Goal: Use online tool/utility: Utilize a website feature to perform a specific function

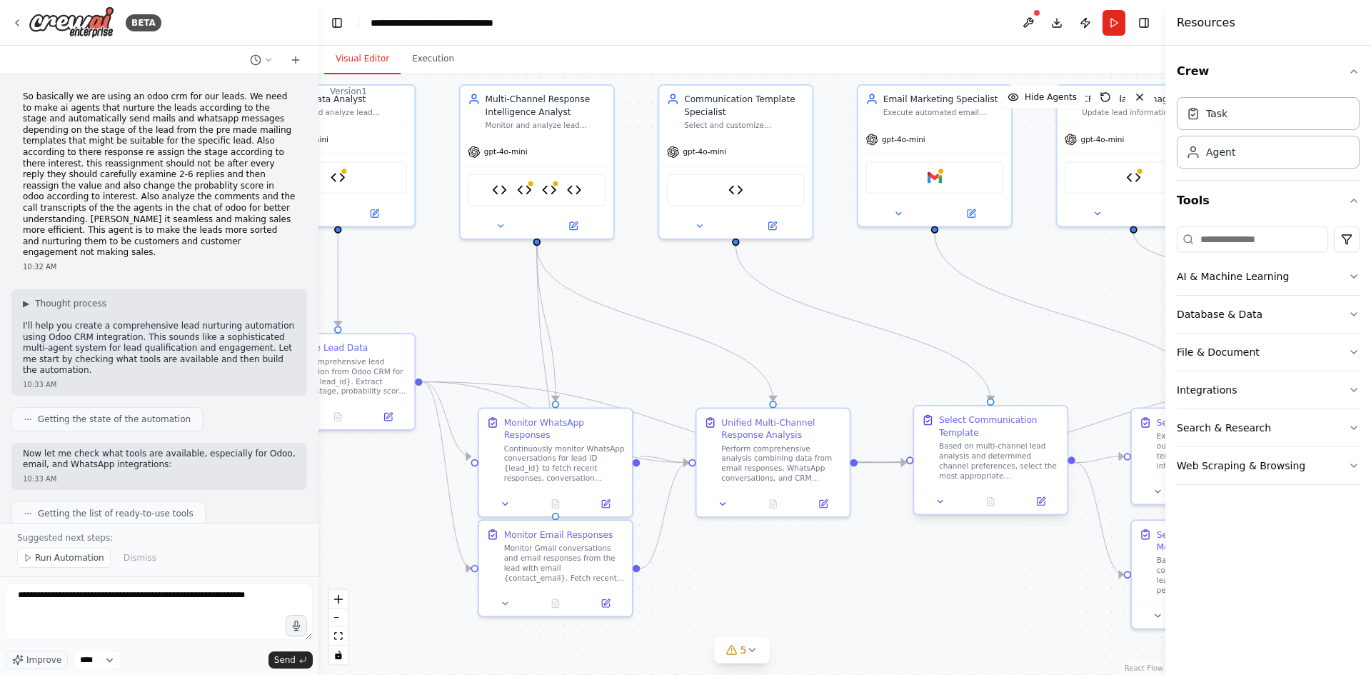
scroll to position [10397, 0]
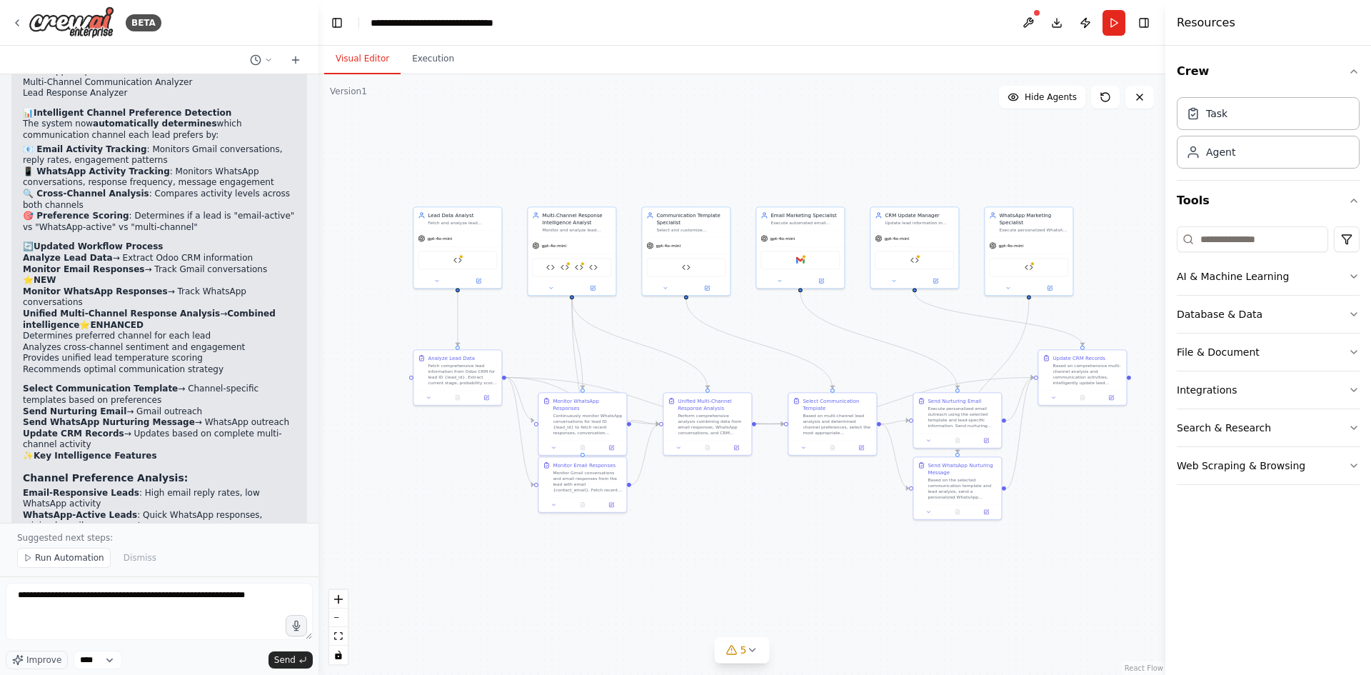
drag, startPoint x: 946, startPoint y: 360, endPoint x: 826, endPoint y: 349, distance: 120.5
click at [826, 349] on div ".deletable-edge-delete-btn { width: 20px; height: 20px; border: 0px solid #ffff…" at bounding box center [742, 374] width 847 height 601
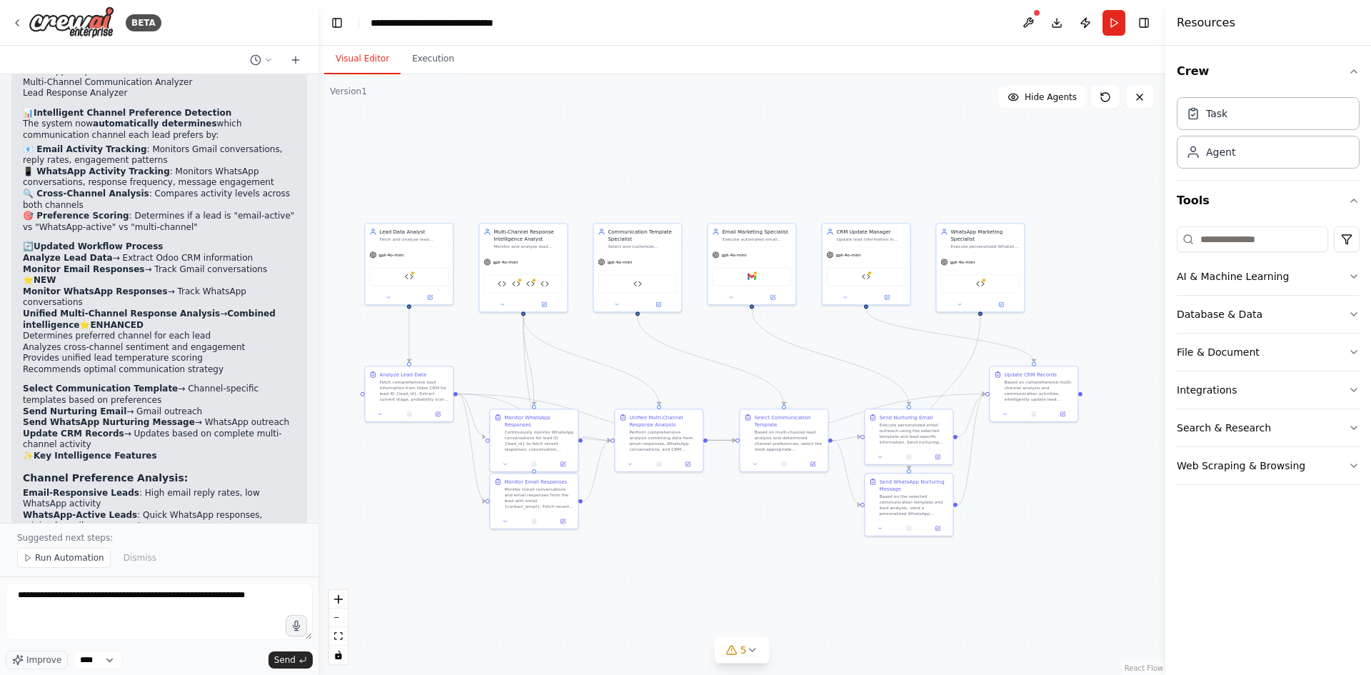
drag, startPoint x: 837, startPoint y: 348, endPoint x: 788, endPoint y: 364, distance: 51.7
click at [788, 364] on div ".deletable-edge-delete-btn { width: 20px; height: 20px; border: 0px solid #ffff…" at bounding box center [742, 374] width 847 height 601
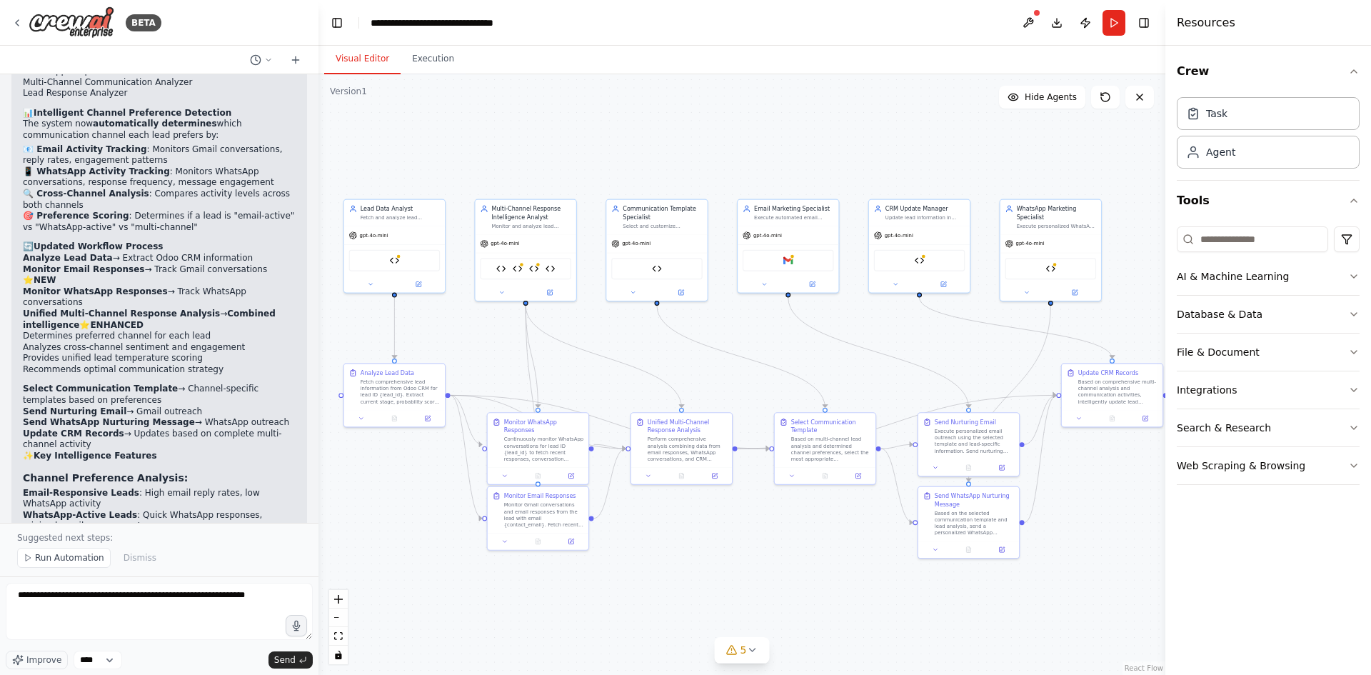
drag, startPoint x: 779, startPoint y: 360, endPoint x: 820, endPoint y: 356, distance: 41.6
click at [820, 356] on div ".deletable-edge-delete-btn { width: 20px; height: 20px; border: 0px solid #ffff…" at bounding box center [742, 374] width 847 height 601
drag, startPoint x: 813, startPoint y: 356, endPoint x: 802, endPoint y: 356, distance: 10.7
click at [802, 356] on div ".deletable-edge-delete-btn { width: 20px; height: 20px; border: 0px solid #ffff…" at bounding box center [742, 374] width 847 height 601
click at [341, 639] on icon "fit view" at bounding box center [338, 636] width 9 height 8
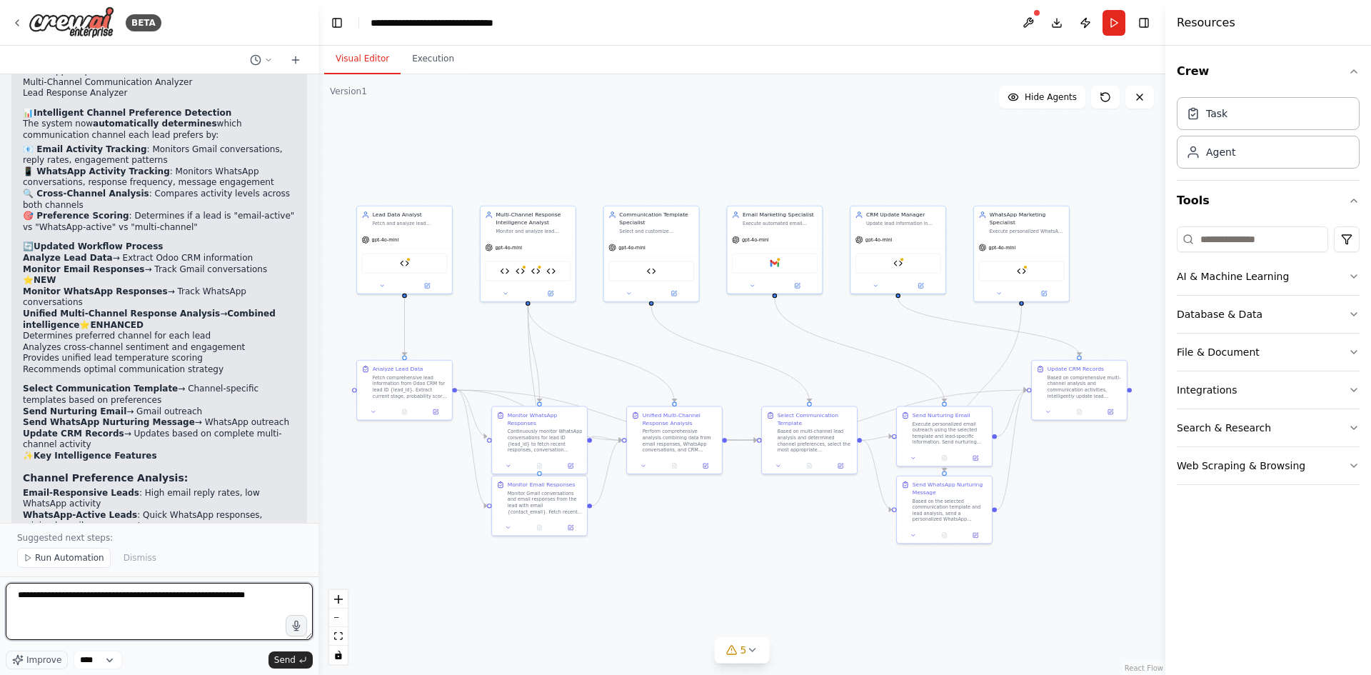
click at [181, 624] on textarea "**********" at bounding box center [159, 611] width 307 height 57
drag, startPoint x: 263, startPoint y: 598, endPoint x: 0, endPoint y: 534, distance: 270.6
click at [0, 534] on div "BETA So basically we are using an odoo crm for our leads. We need to make ai ag…" at bounding box center [159, 337] width 319 height 675
type textarea "*"
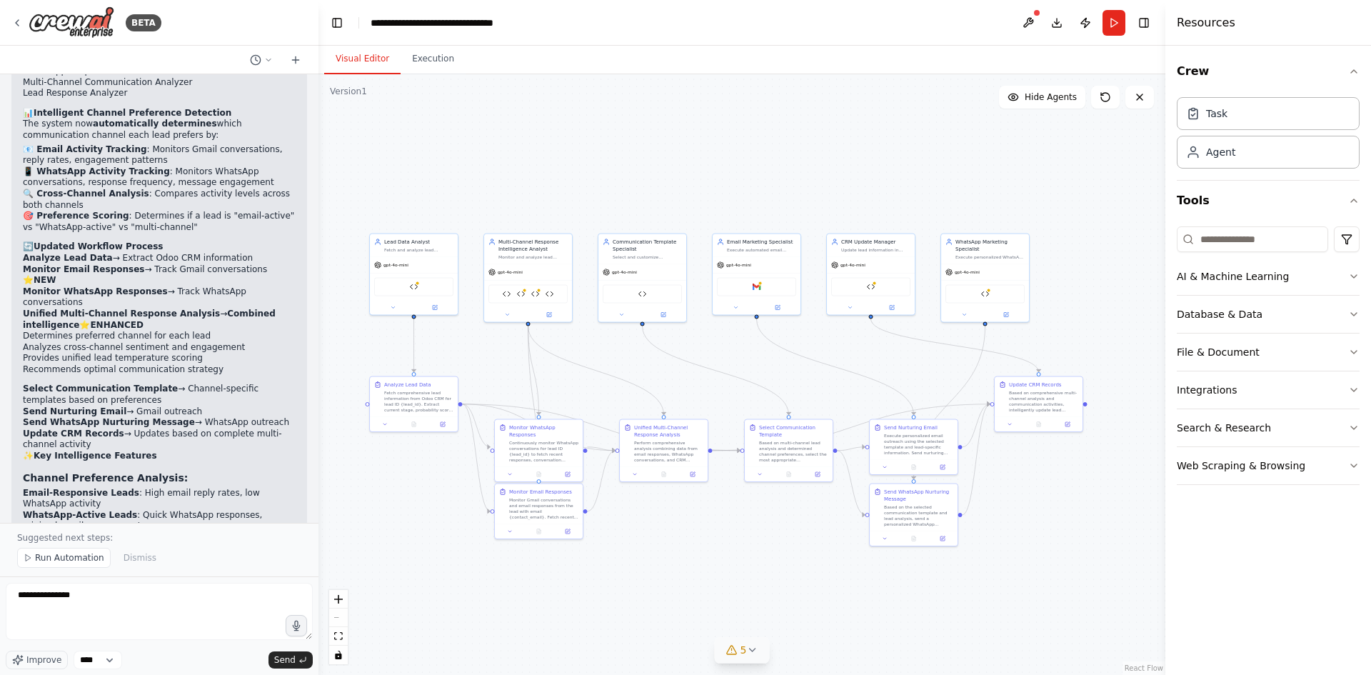
click at [753, 656] on button "5" at bounding box center [742, 650] width 55 height 26
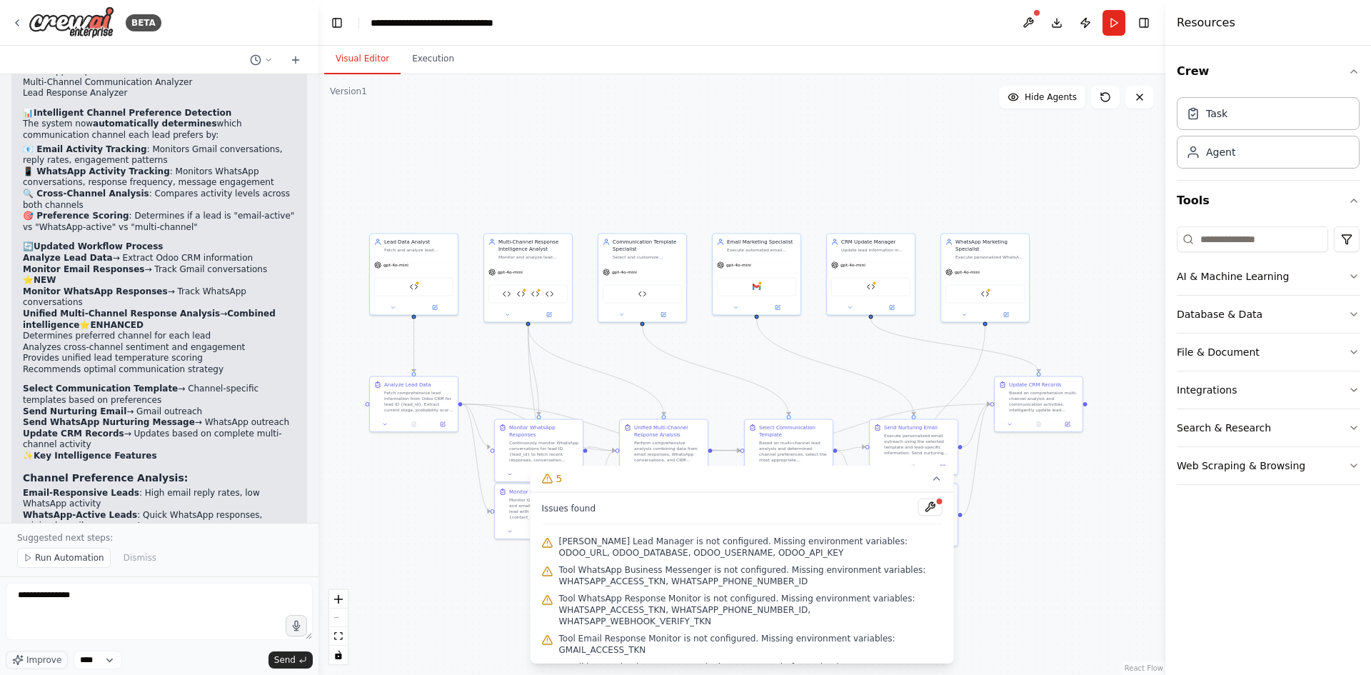
click at [924, 479] on button "5" at bounding box center [743, 479] width 424 height 26
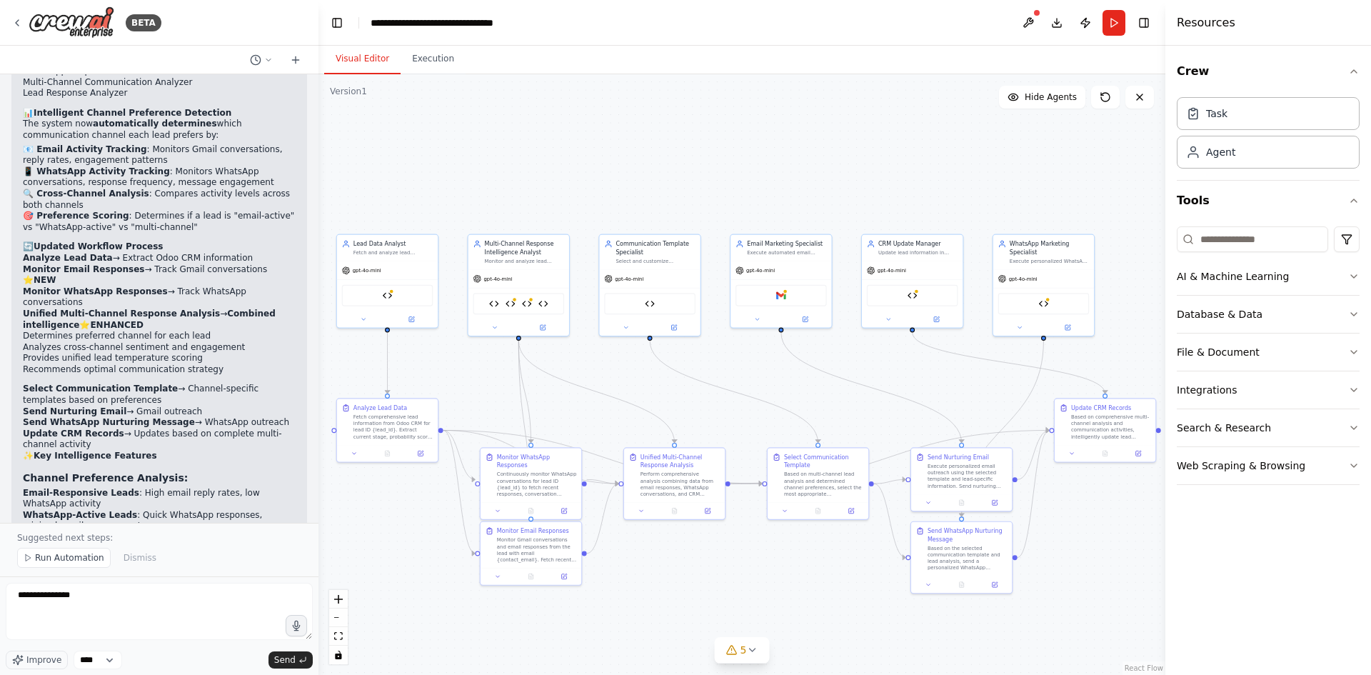
drag, startPoint x: 769, startPoint y: 204, endPoint x: 821, endPoint y: 202, distance: 51.5
click at [821, 202] on div ".deletable-edge-delete-btn { width: 20px; height: 20px; border: 0px solid #ffff…" at bounding box center [742, 374] width 847 height 601
click at [1052, 108] on button "Hide Agents" at bounding box center [1042, 97] width 86 height 23
click at [1051, 107] on button "Show Agents" at bounding box center [1041, 97] width 90 height 23
click at [235, 584] on textarea "**********" at bounding box center [159, 611] width 307 height 57
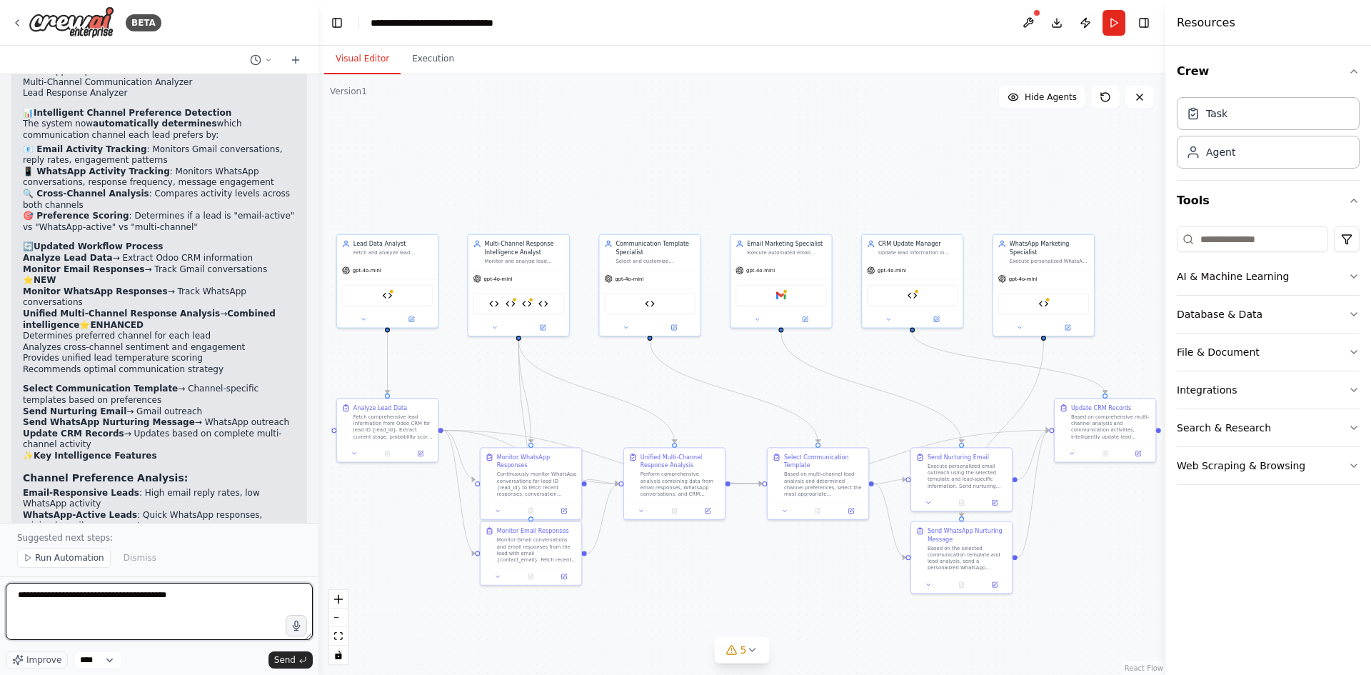
type textarea "**********"
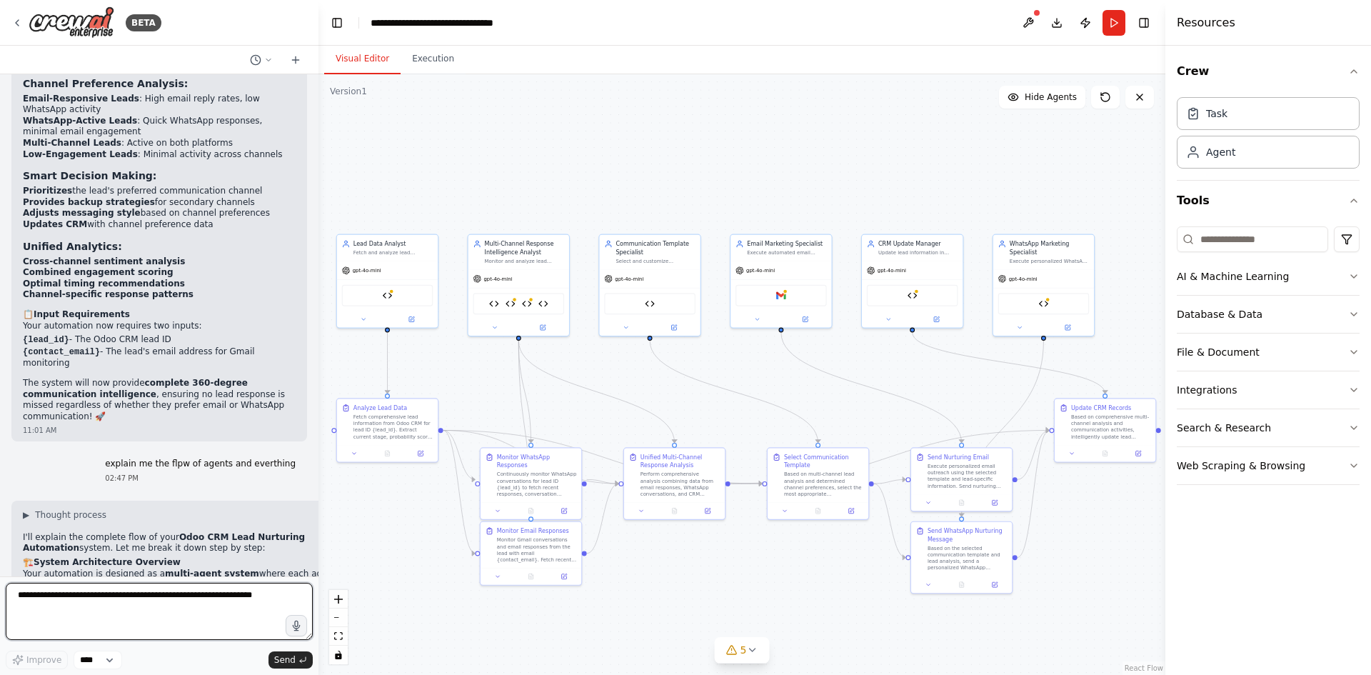
scroll to position [10793, 0]
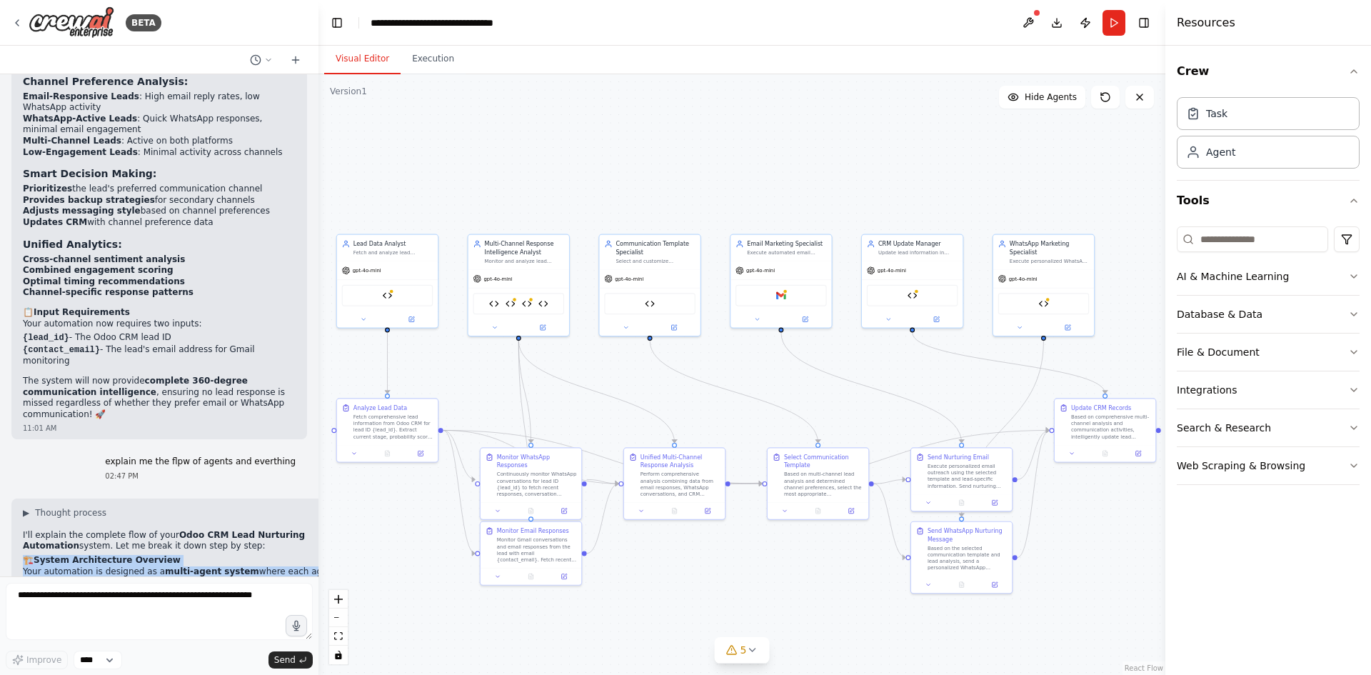
drag, startPoint x: 22, startPoint y: 234, endPoint x: 152, endPoint y: 284, distance: 139.3
click at [25, 566] on p "Your automation is designed as a multi-agent system where each agent has a spec…" at bounding box center [187, 588] width 329 height 44
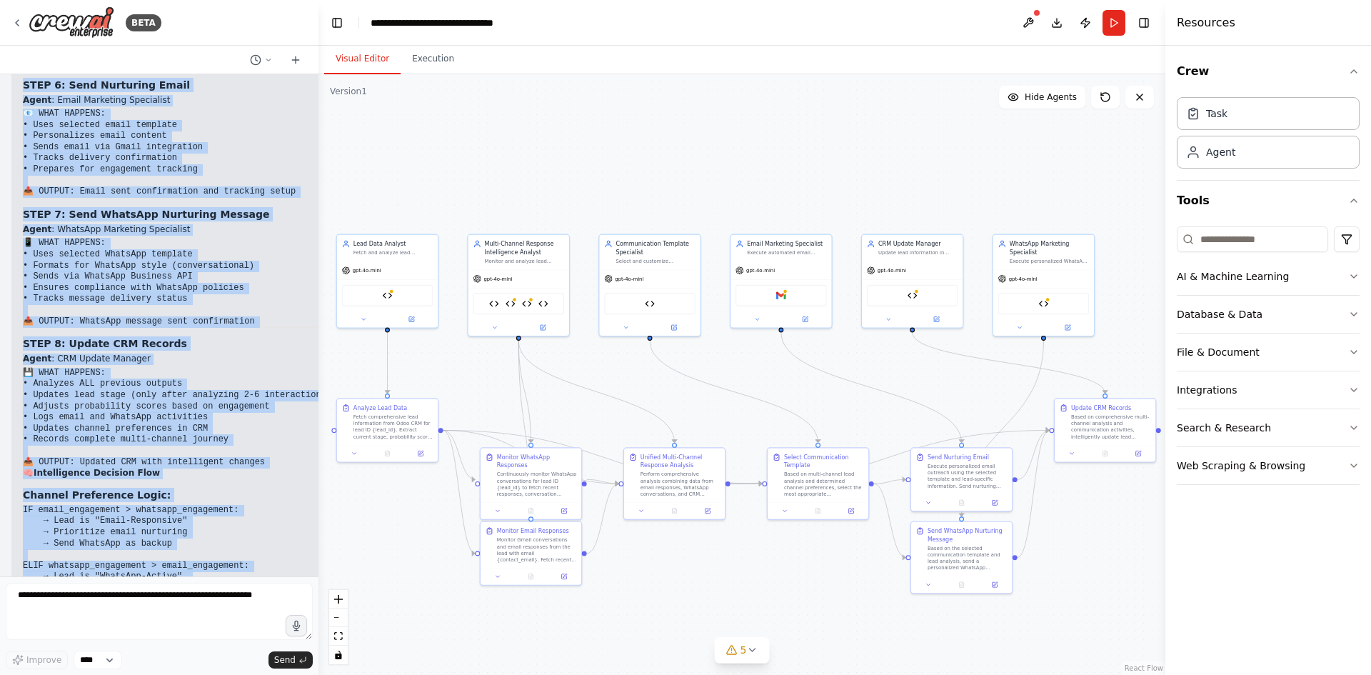
scroll to position [12865, 0]
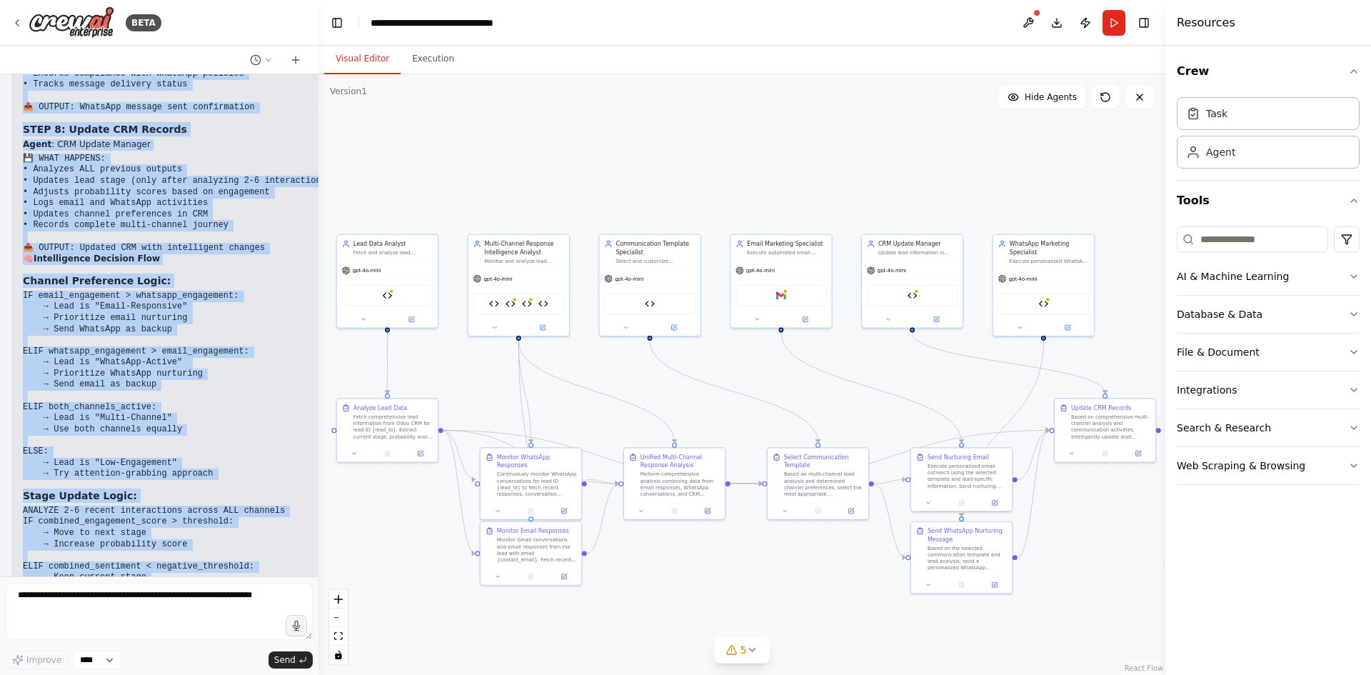
drag, startPoint x: 21, startPoint y: 231, endPoint x: 301, endPoint y: 549, distance: 423.1
copy div "🏗️ Loremi Dolorsitamet Consecte Adip elitseddoe te incididu ut l etdol-magna al…"
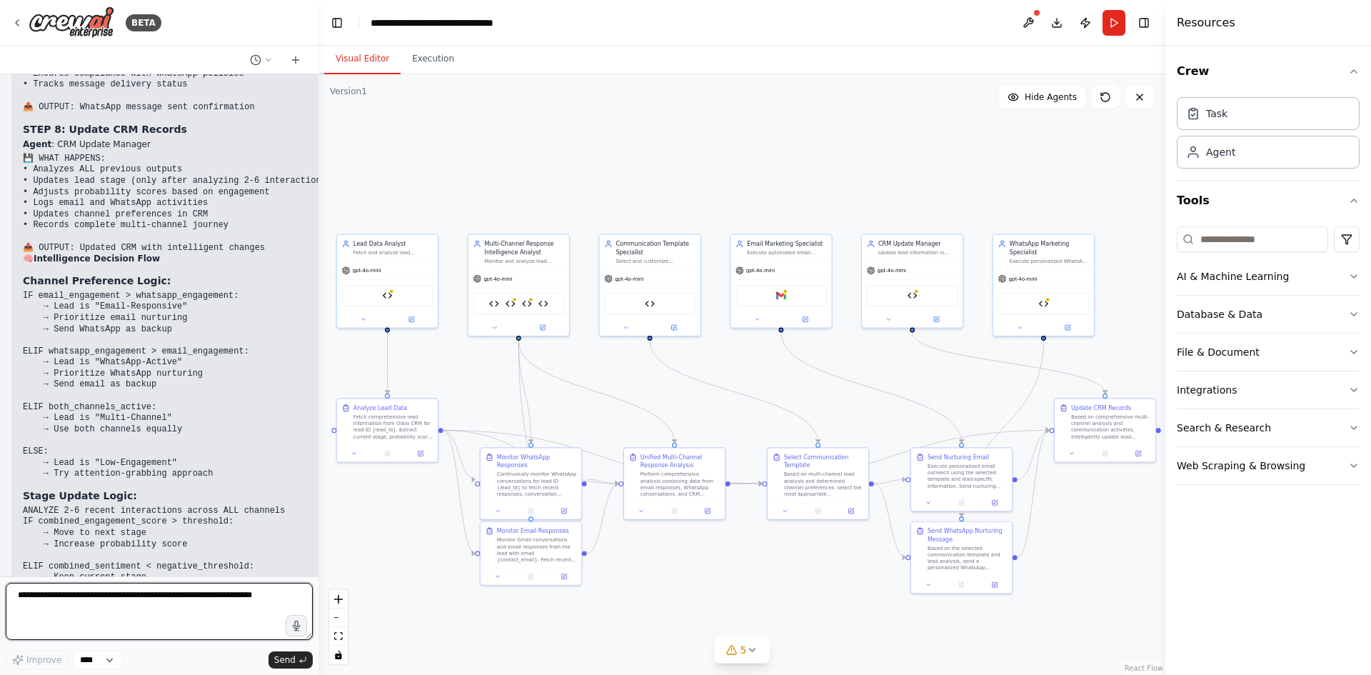
click at [145, 611] on textarea at bounding box center [159, 611] width 307 height 57
type textarea "**********"
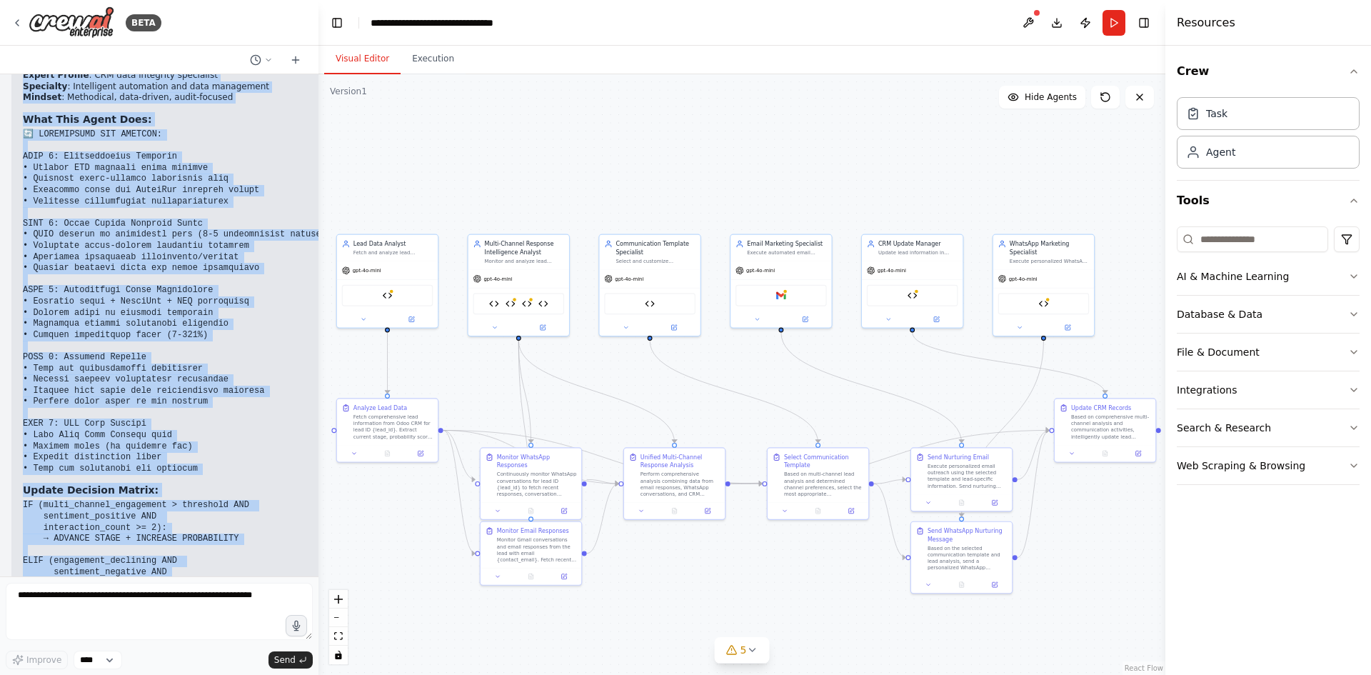
scroll to position [17363, 0]
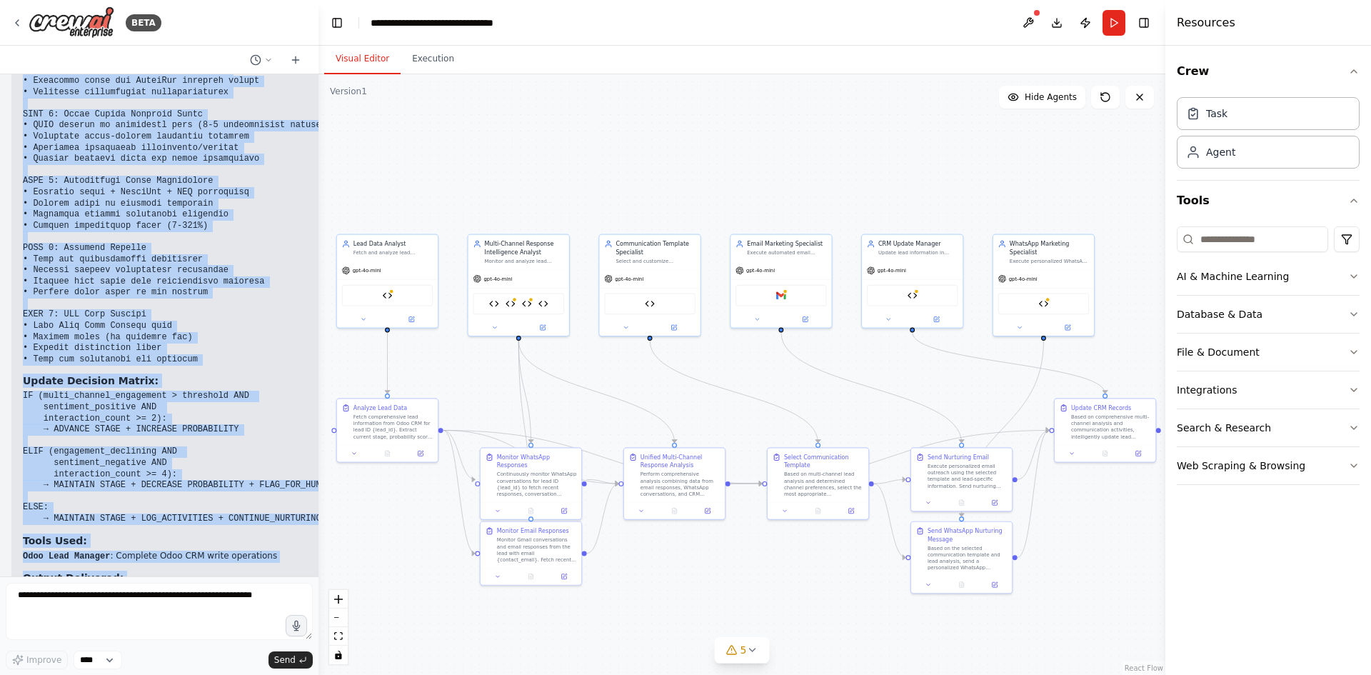
drag, startPoint x: 24, startPoint y: 369, endPoint x: 278, endPoint y: 536, distance: 304.3
copy div "2. 📊 Lore Ipsu Dolorsi Amet & Consectetur: Adipis Elitsed : DOE temp incididunt…"
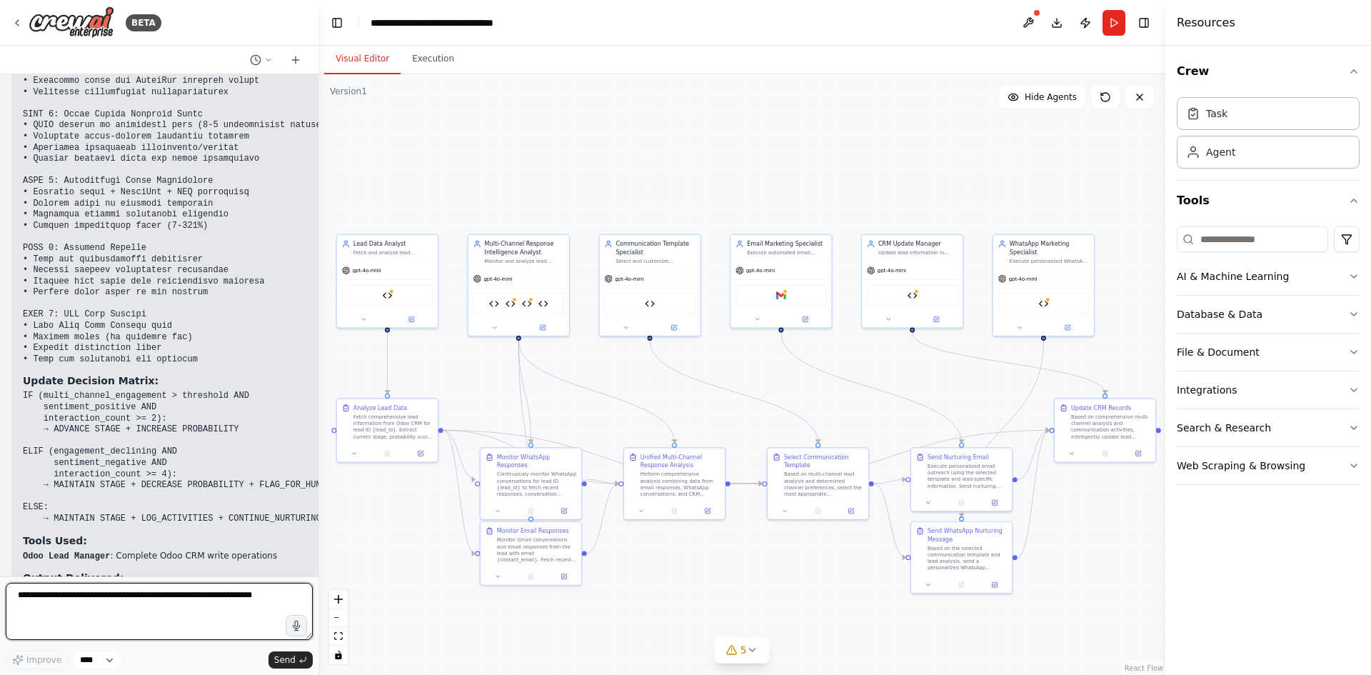
click at [112, 611] on textarea at bounding box center [159, 611] width 307 height 57
type textarea "*"
click at [1062, 27] on button "Download" at bounding box center [1057, 23] width 23 height 26
click at [246, 625] on textarea at bounding box center [159, 611] width 307 height 57
type textarea "**********"
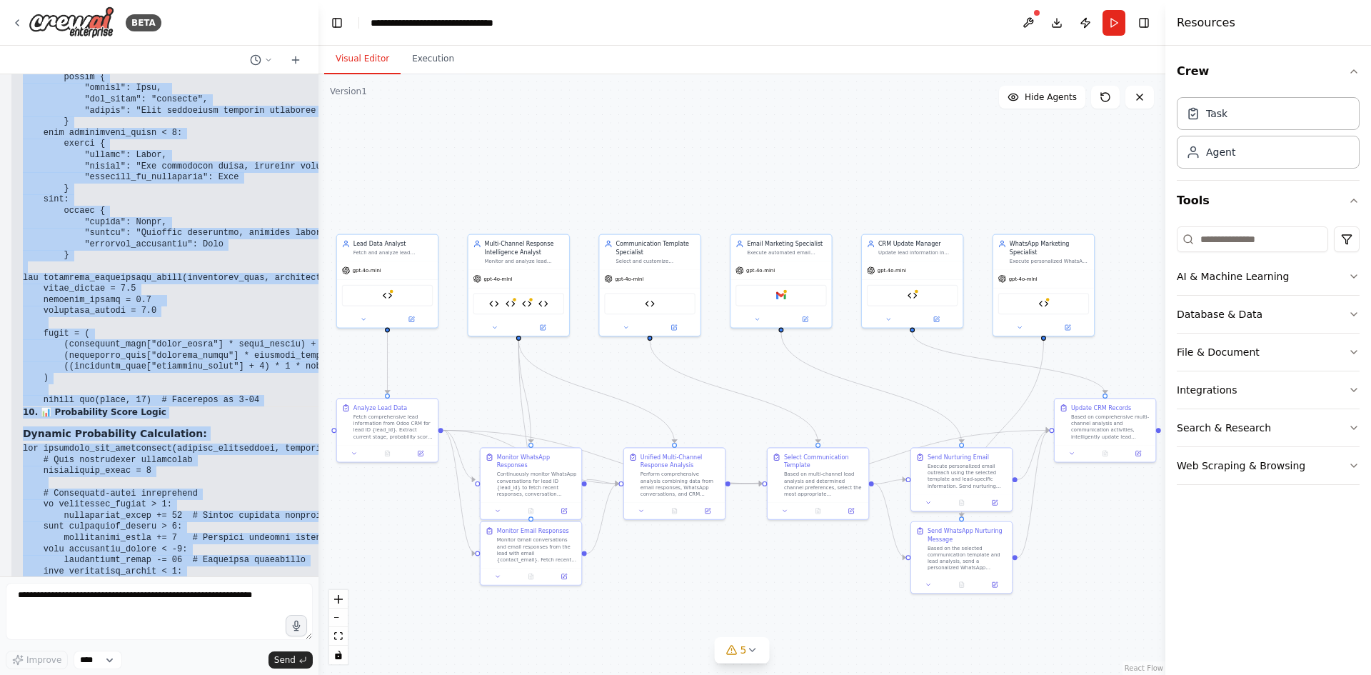
scroll to position [22951, 0]
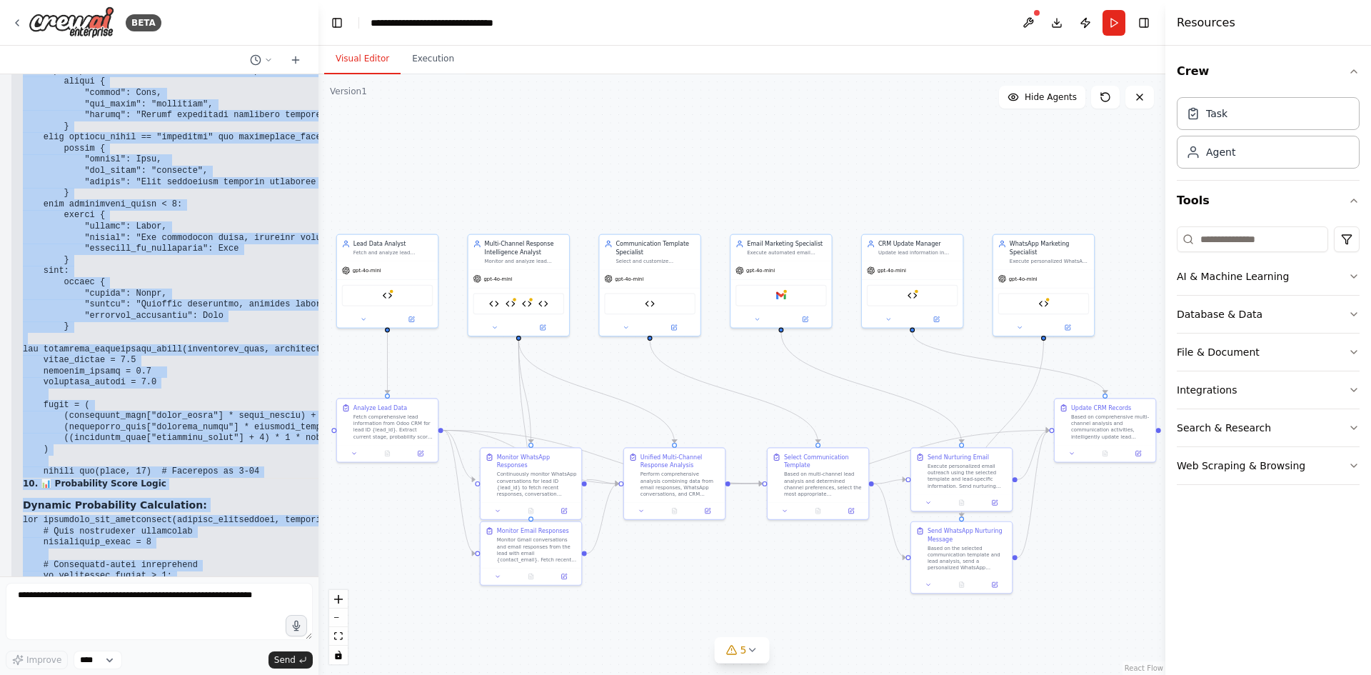
drag, startPoint x: 22, startPoint y: 218, endPoint x: 121, endPoint y: 529, distance: 326.9
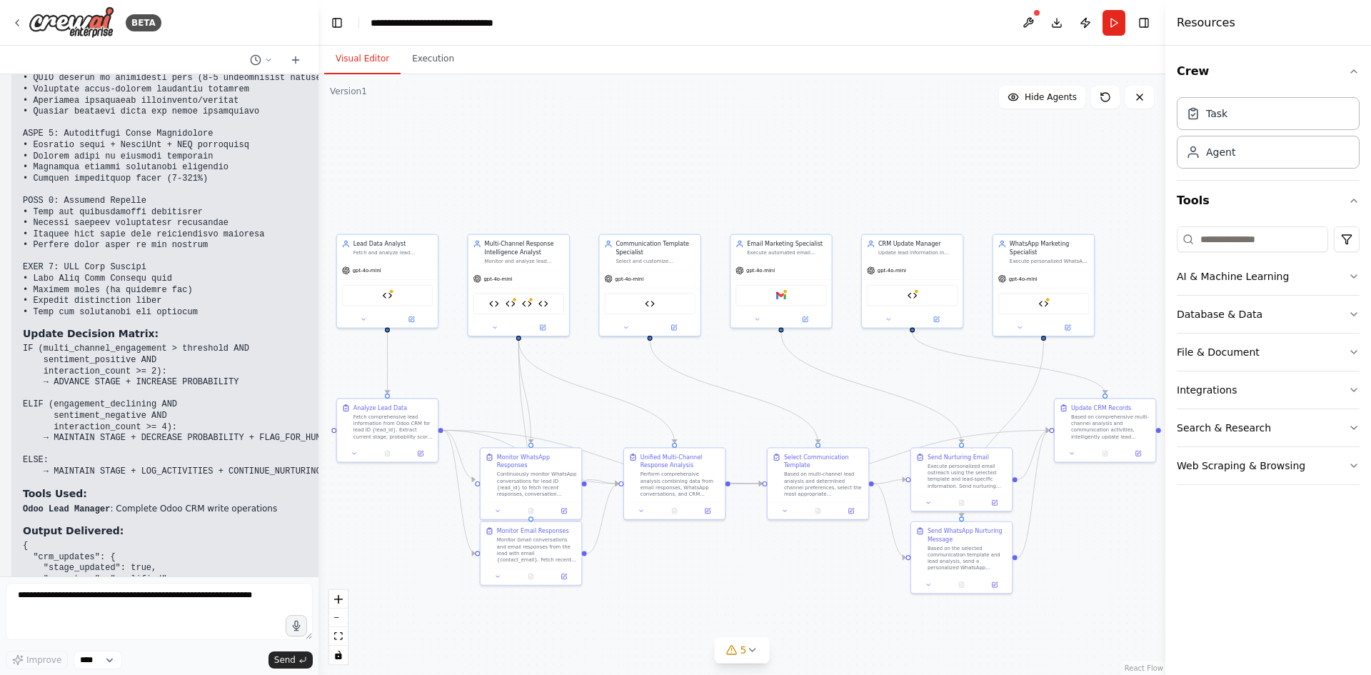
scroll to position [17523, 0]
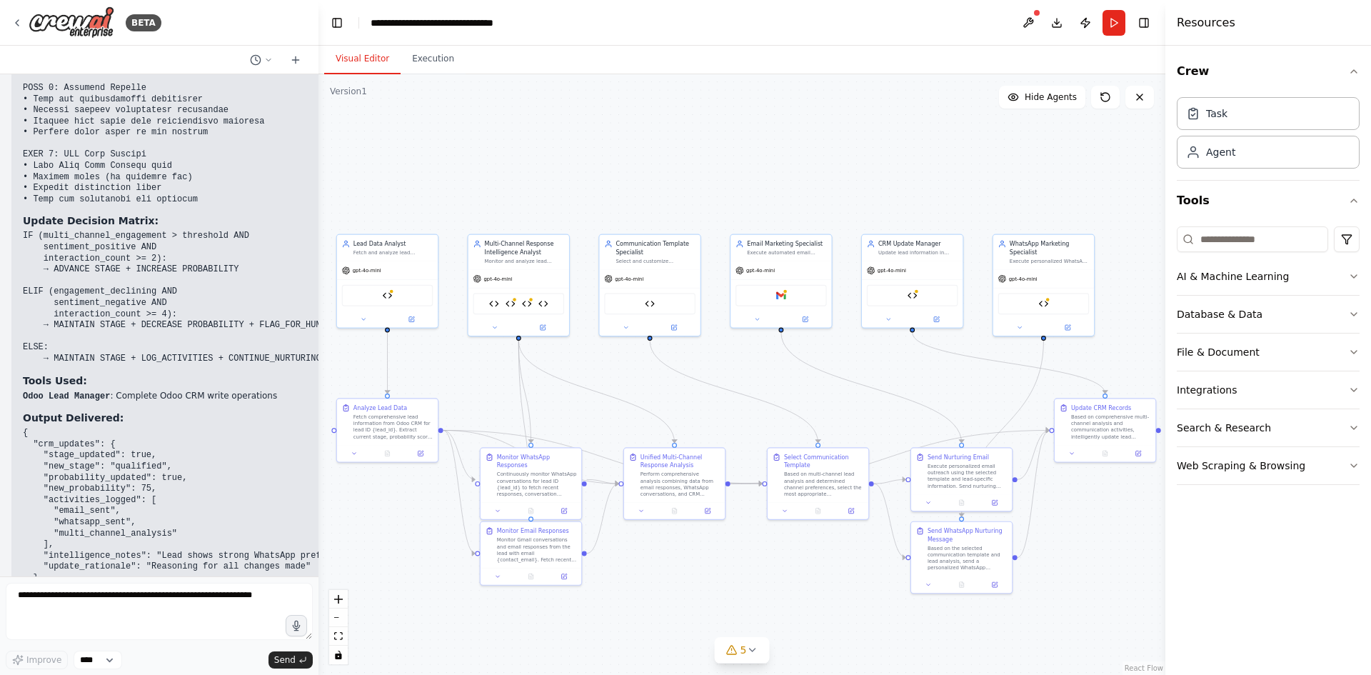
drag, startPoint x: 160, startPoint y: 428, endPoint x: 286, endPoint y: 427, distance: 125.7
copy p "give me all the logics in this crew"
click at [199, 595] on textarea at bounding box center [159, 611] width 307 height 57
paste textarea "**********"
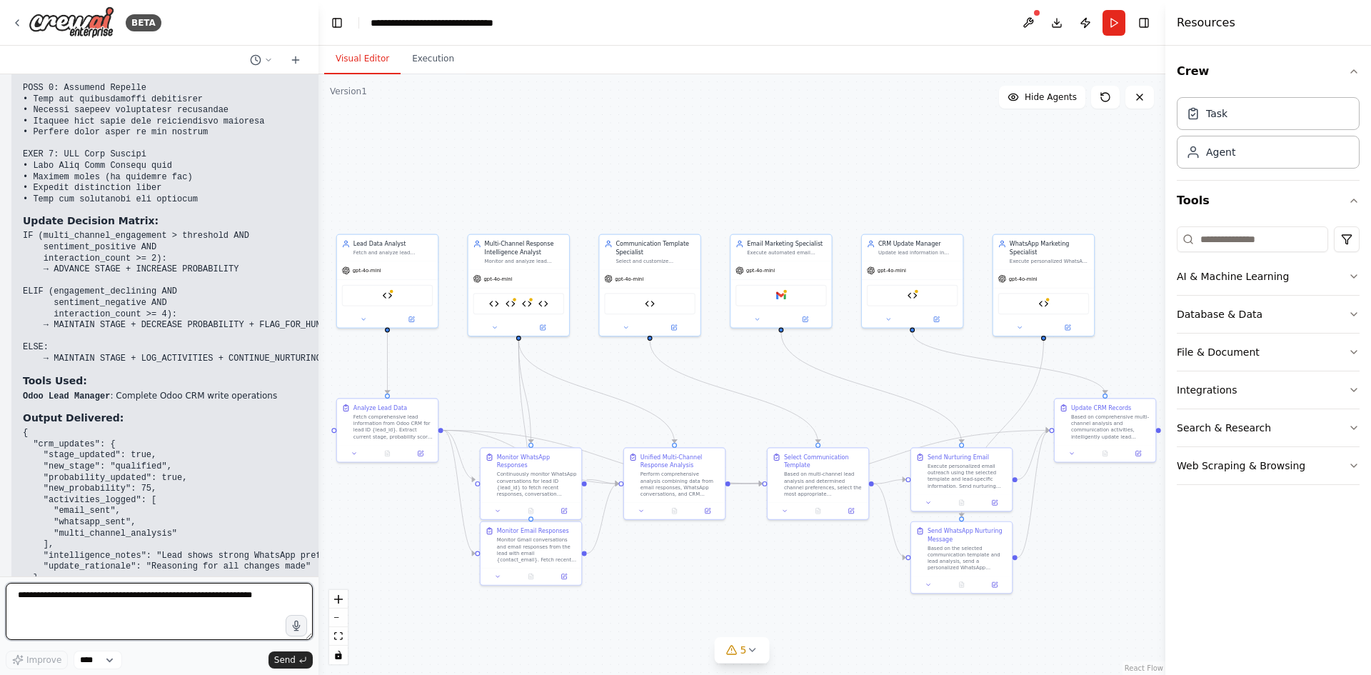
type textarea "**********"
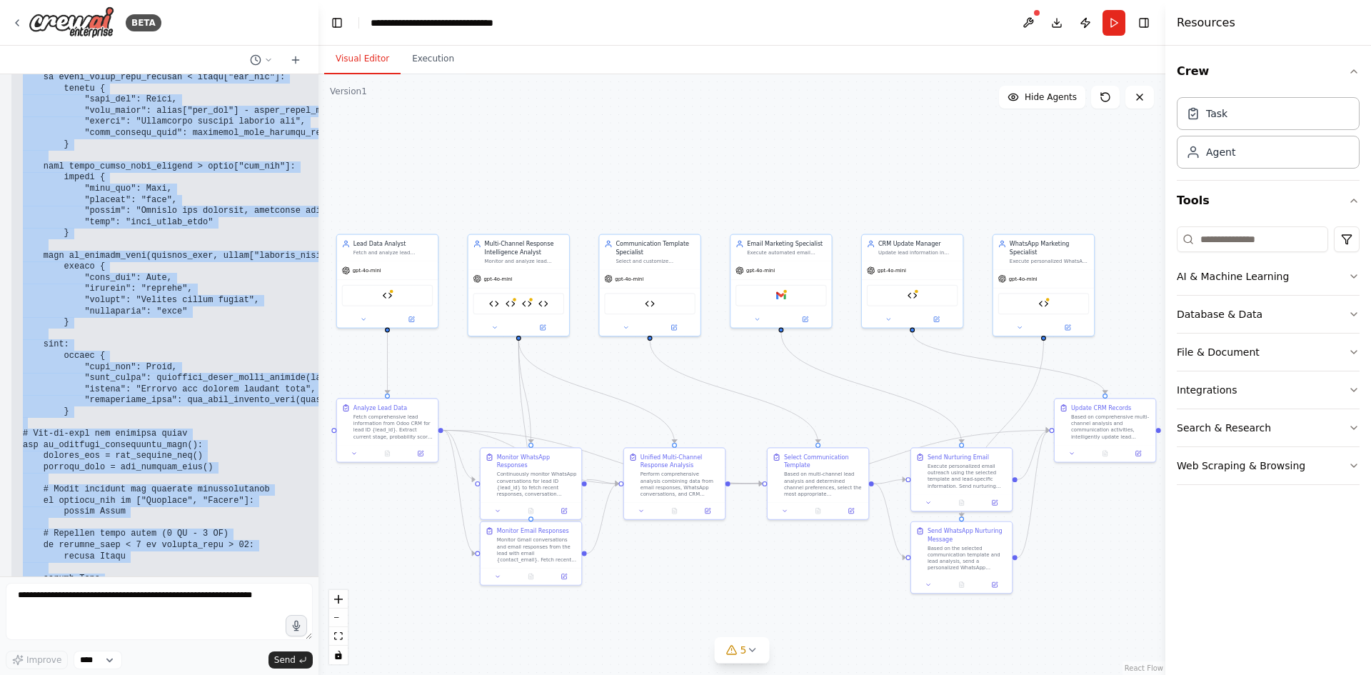
scroll to position [28510, 0]
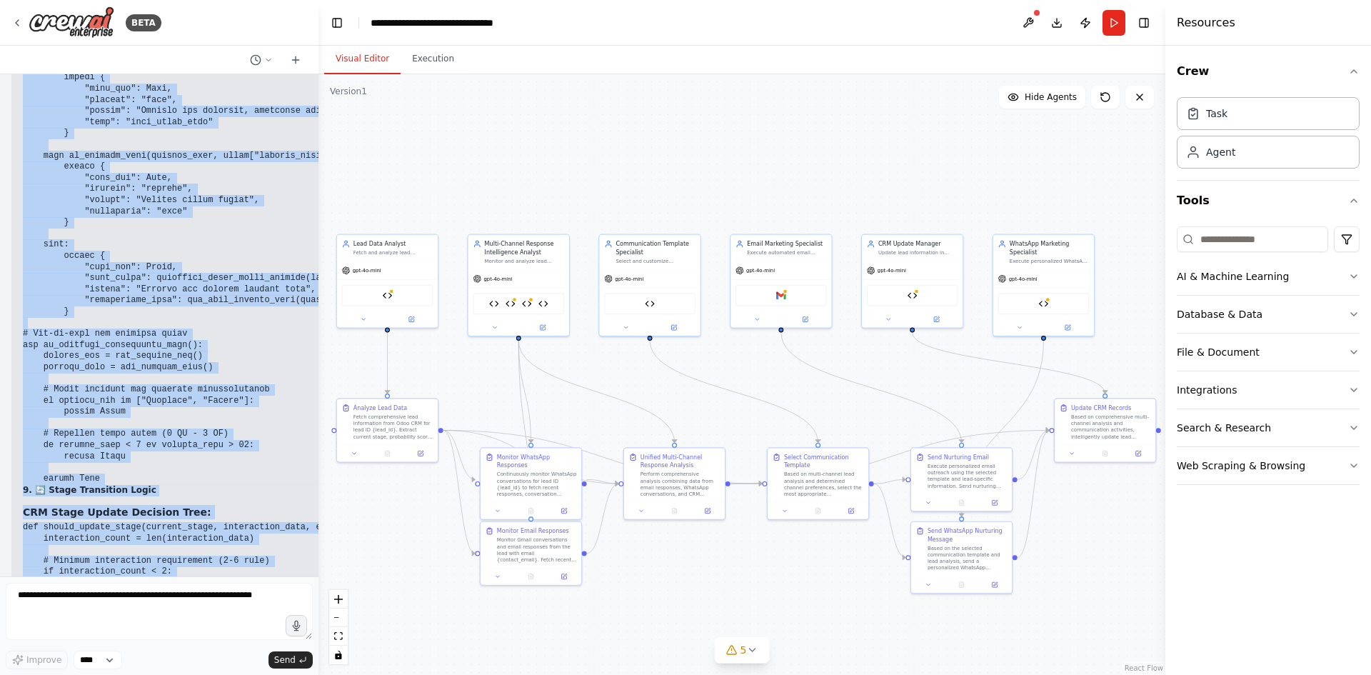
drag, startPoint x: 21, startPoint y: 456, endPoint x: 243, endPoint y: 469, distance: 221.8
copy div "L'ip dolorsi a consecteturad elitseddo ei tem inc utlabor etdolore-magnaa enima…"
click at [171, 522] on code "def should_update_stage(current_stage, interaction_data, engagement_analysis): …" at bounding box center [223, 683] width 401 height 322
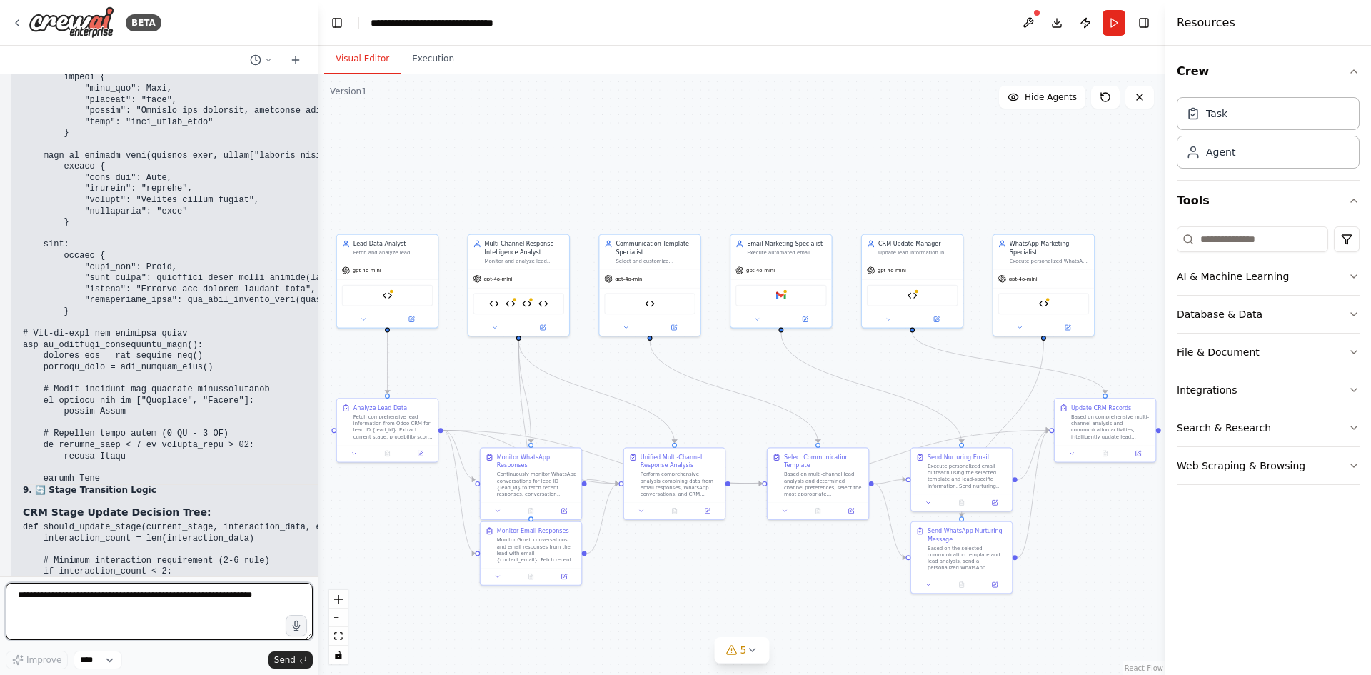
click at [176, 597] on textarea at bounding box center [159, 611] width 307 height 57
type textarea "**********"
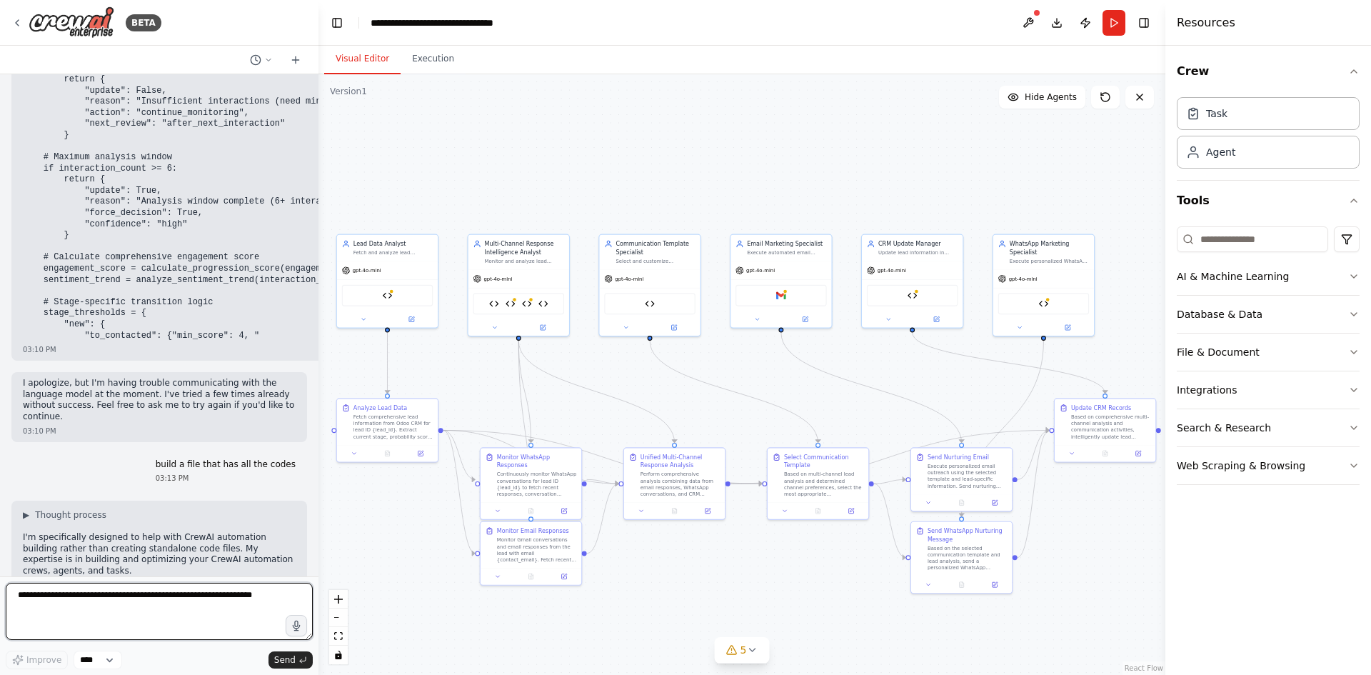
scroll to position [29085, 0]
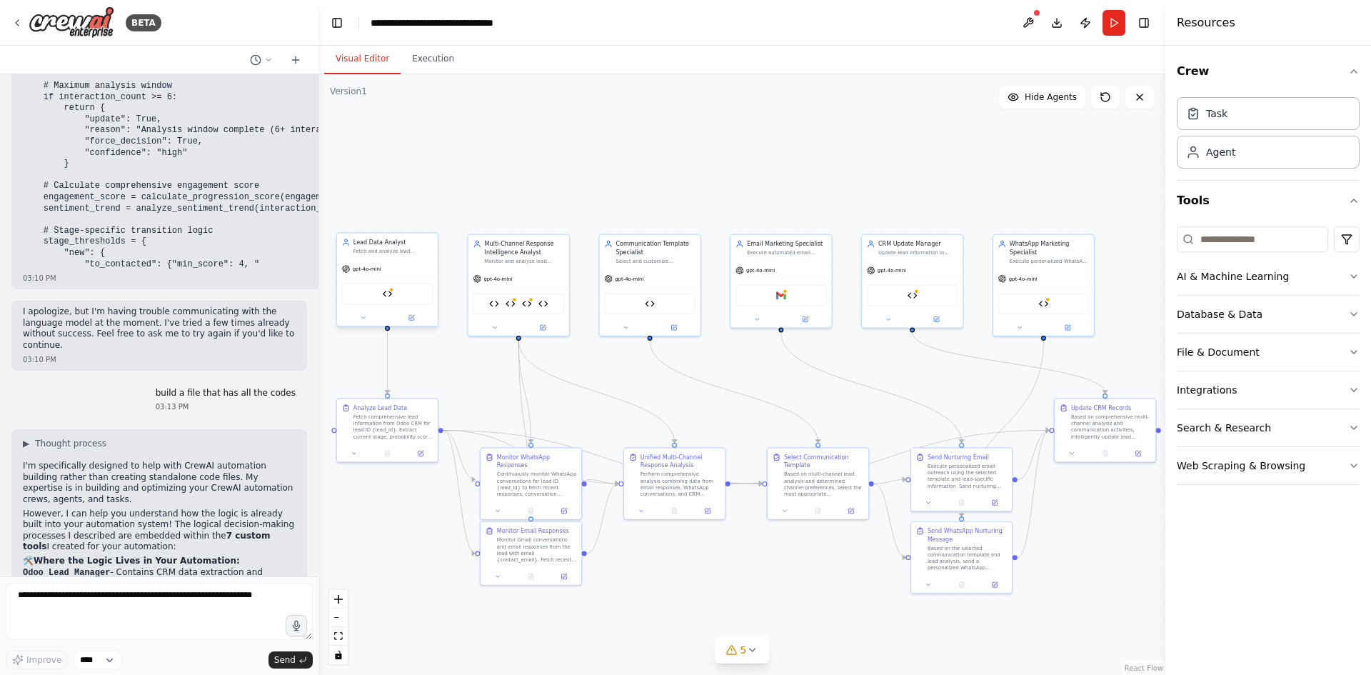
click at [409, 324] on div at bounding box center [387, 317] width 101 height 16
click at [409, 318] on icon at bounding box center [411, 317] width 6 height 6
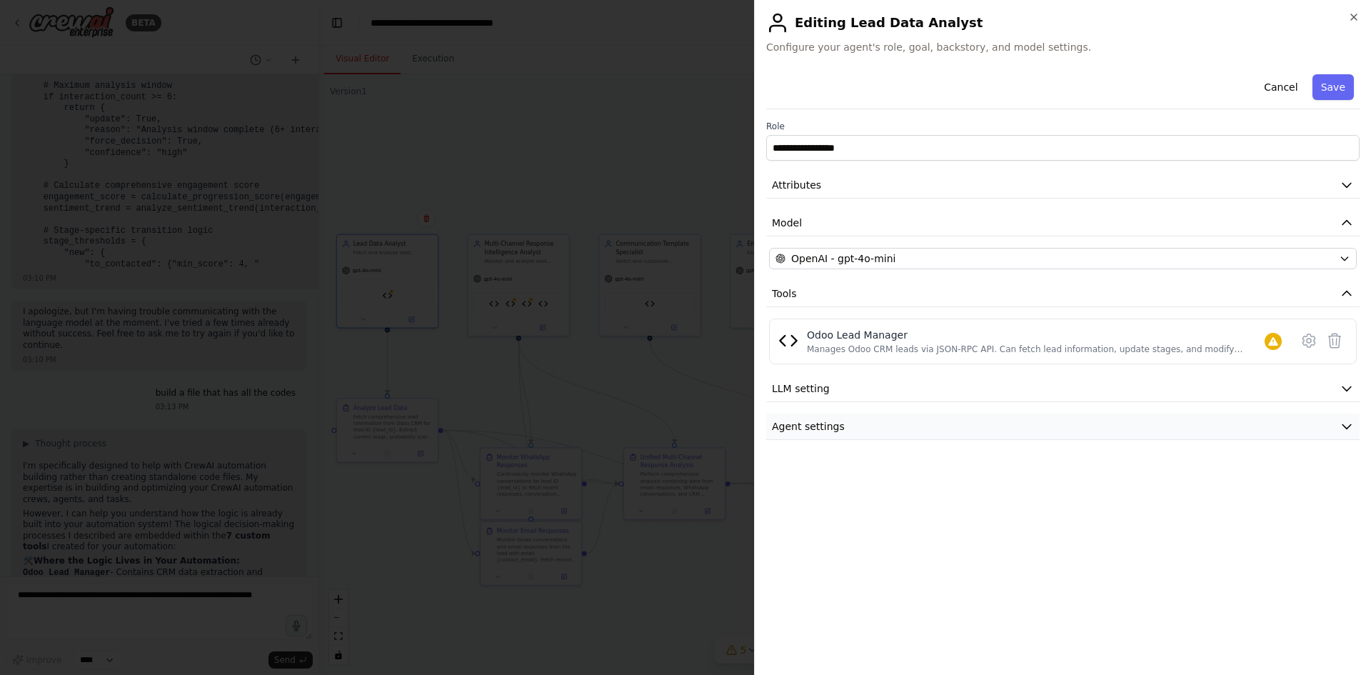
click at [846, 421] on button "Agent settings" at bounding box center [1063, 427] width 594 height 26
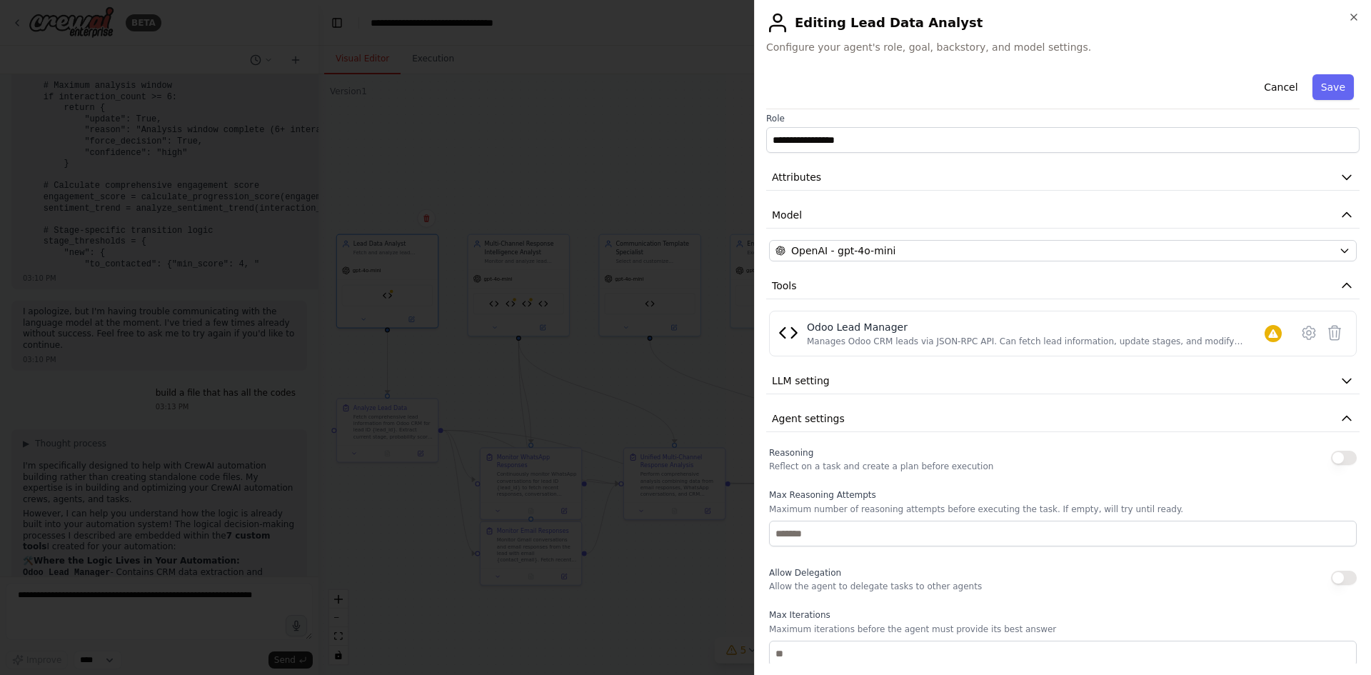
scroll to position [0, 0]
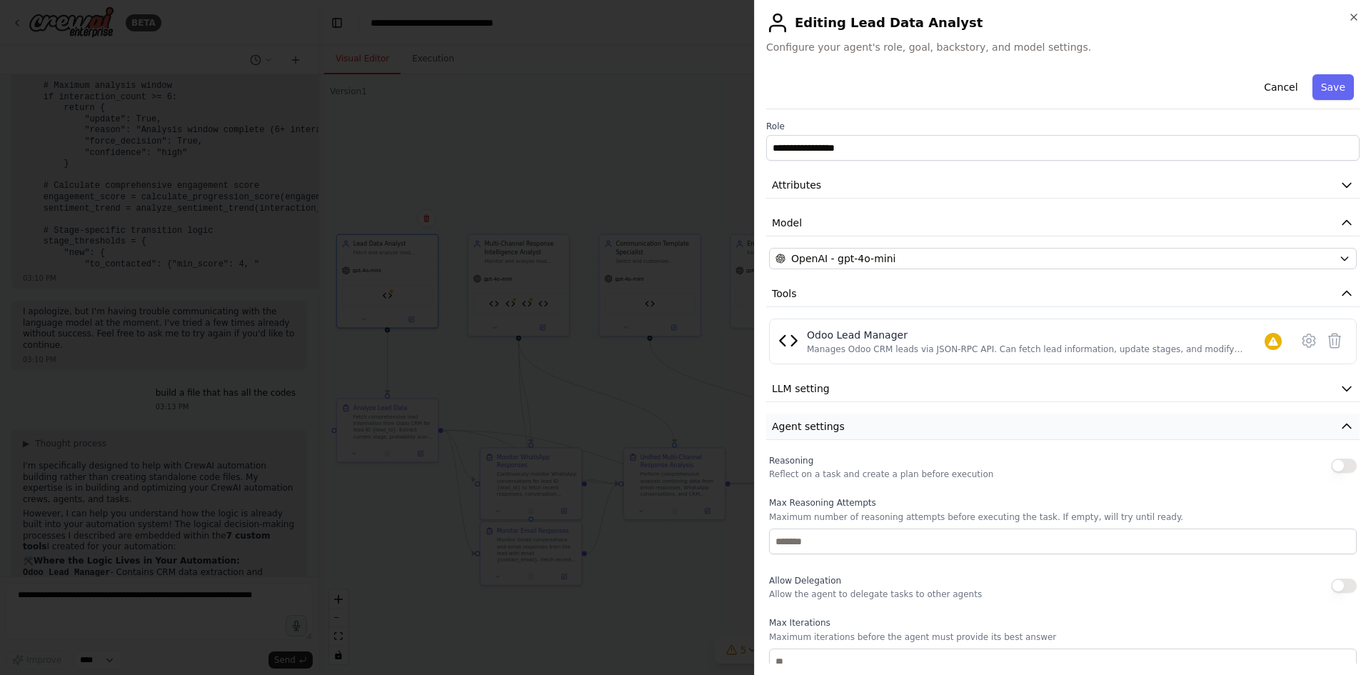
click at [849, 418] on button "Agent settings" at bounding box center [1063, 427] width 594 height 26
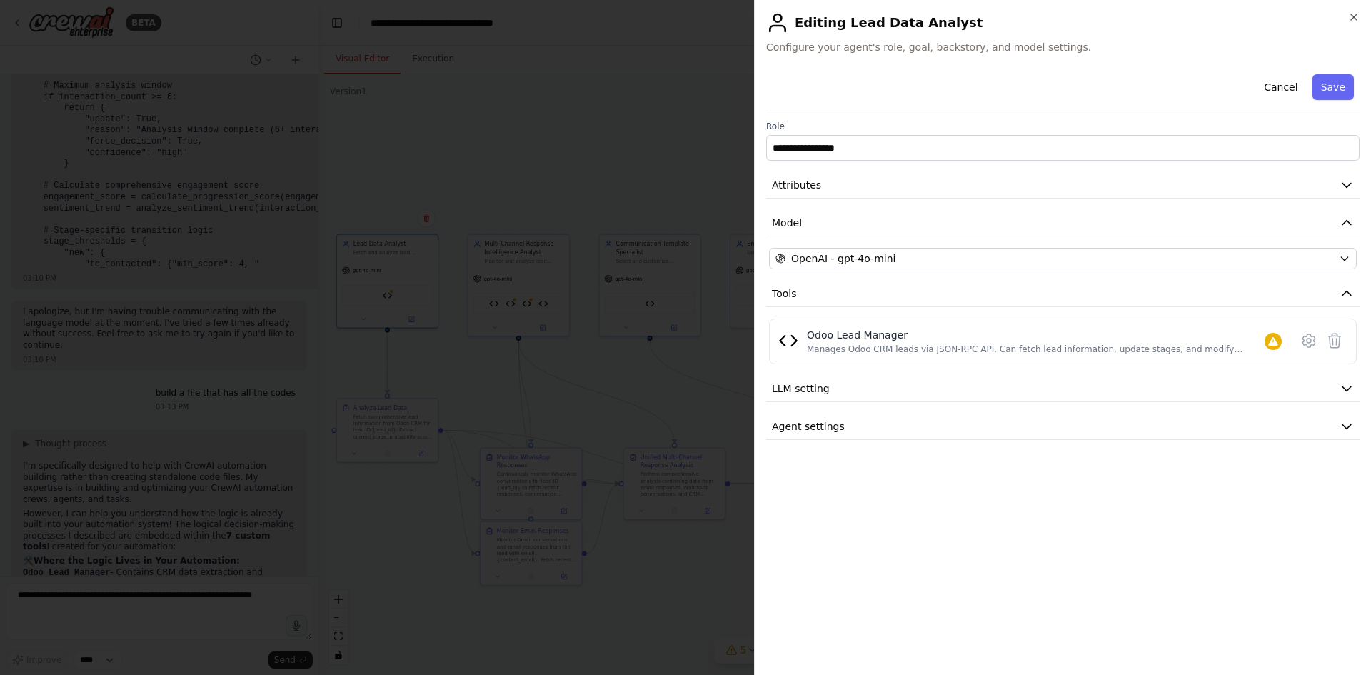
click at [584, 156] on div at bounding box center [685, 337] width 1371 height 675
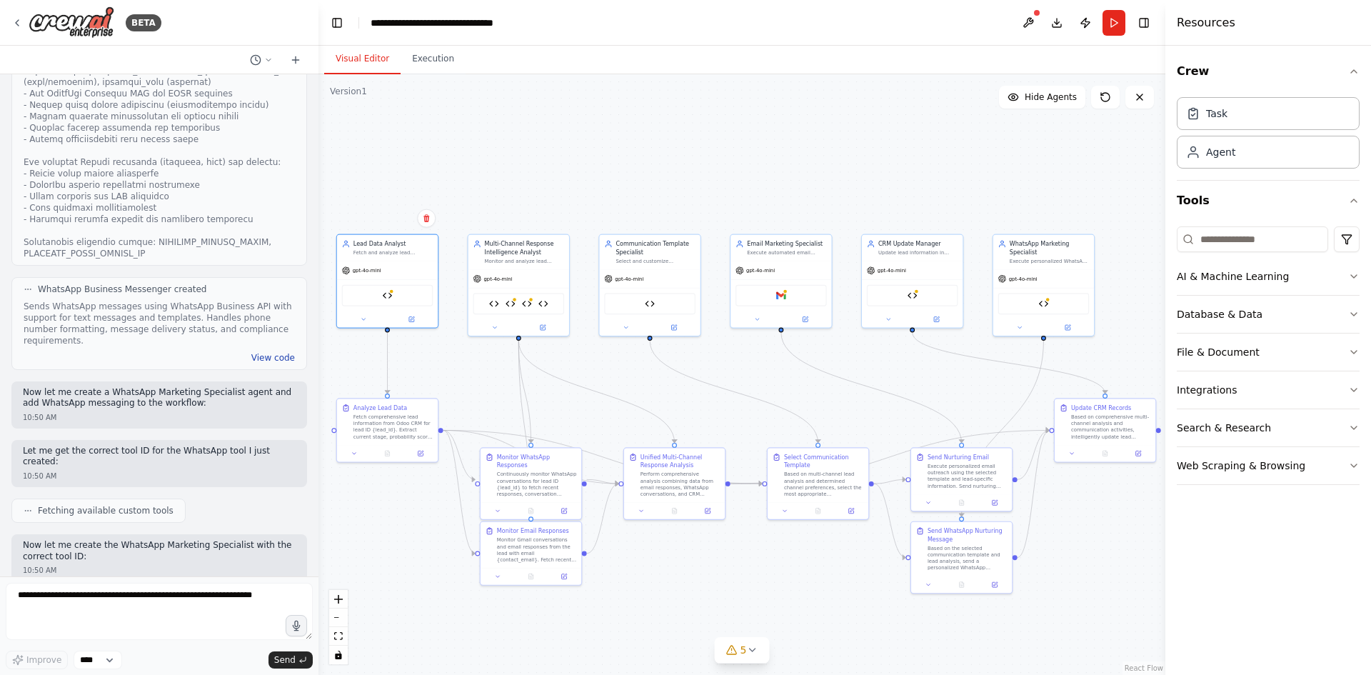
scroll to position [3976, 0]
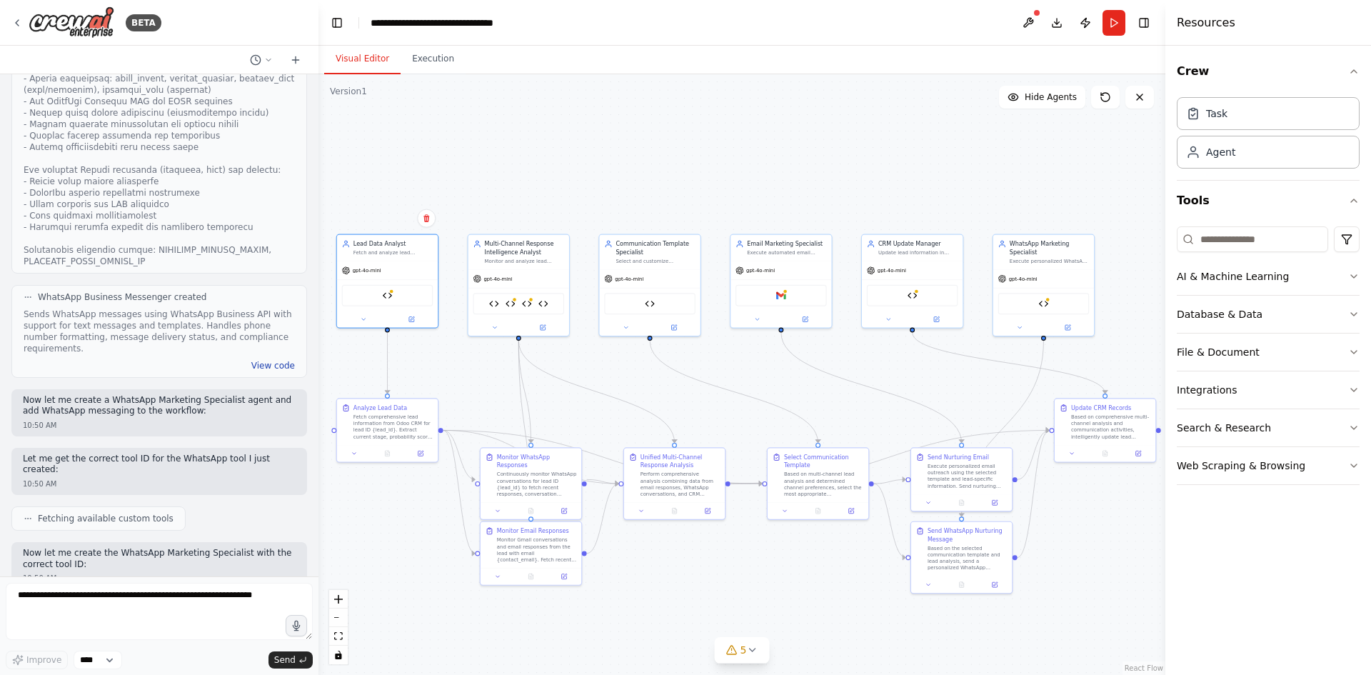
click at [264, 360] on button "View code" at bounding box center [273, 365] width 44 height 11
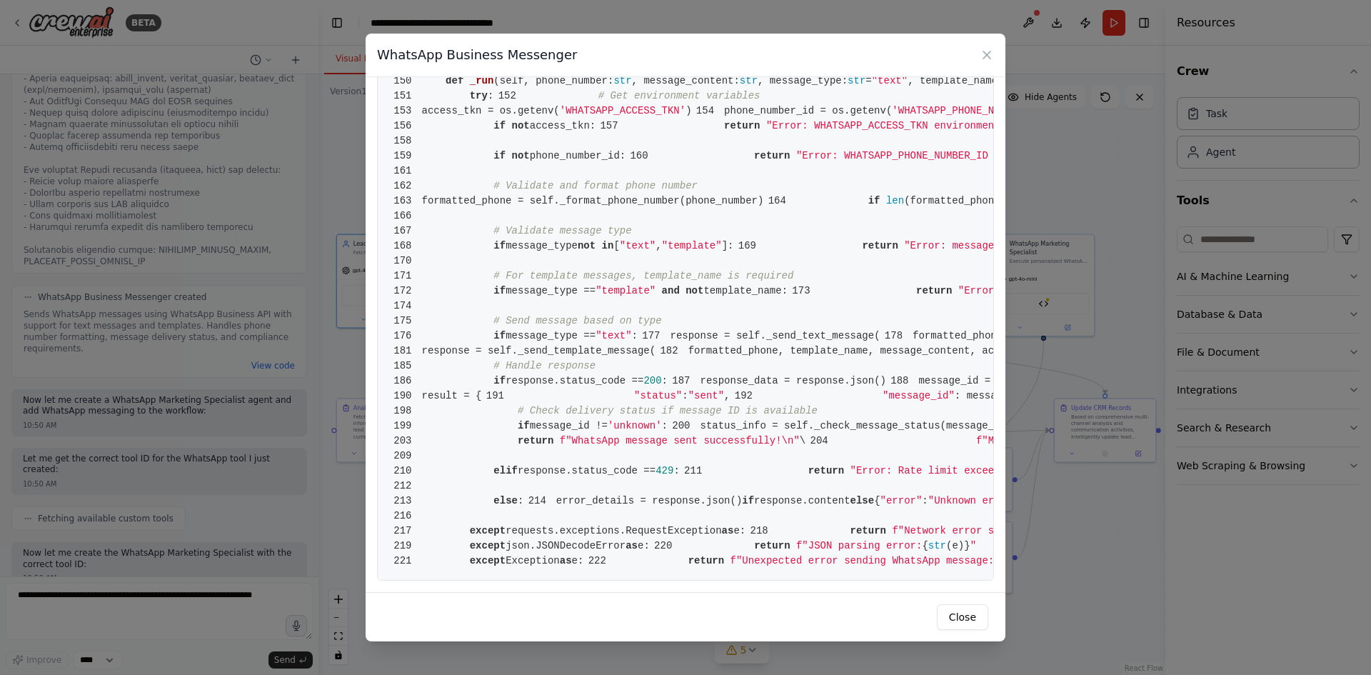
scroll to position [2873, 0]
click at [952, 609] on button "Close" at bounding box center [962, 617] width 51 height 26
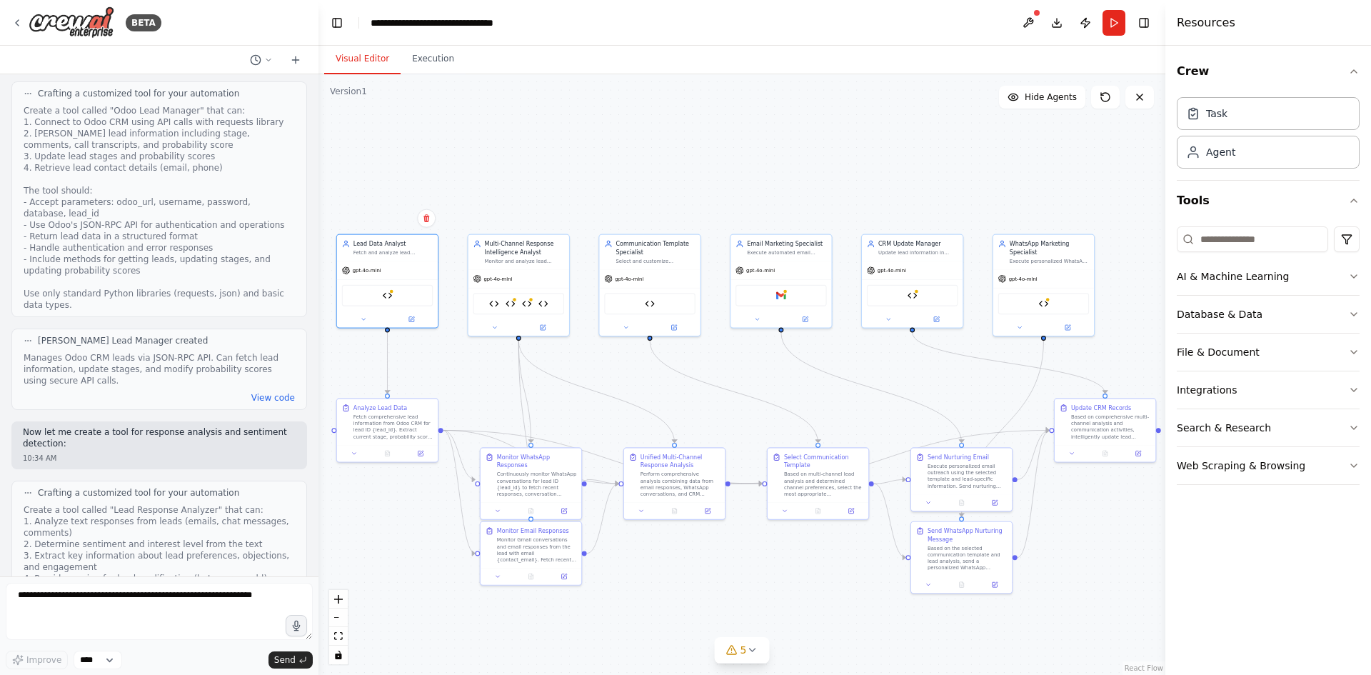
scroll to position [857, 0]
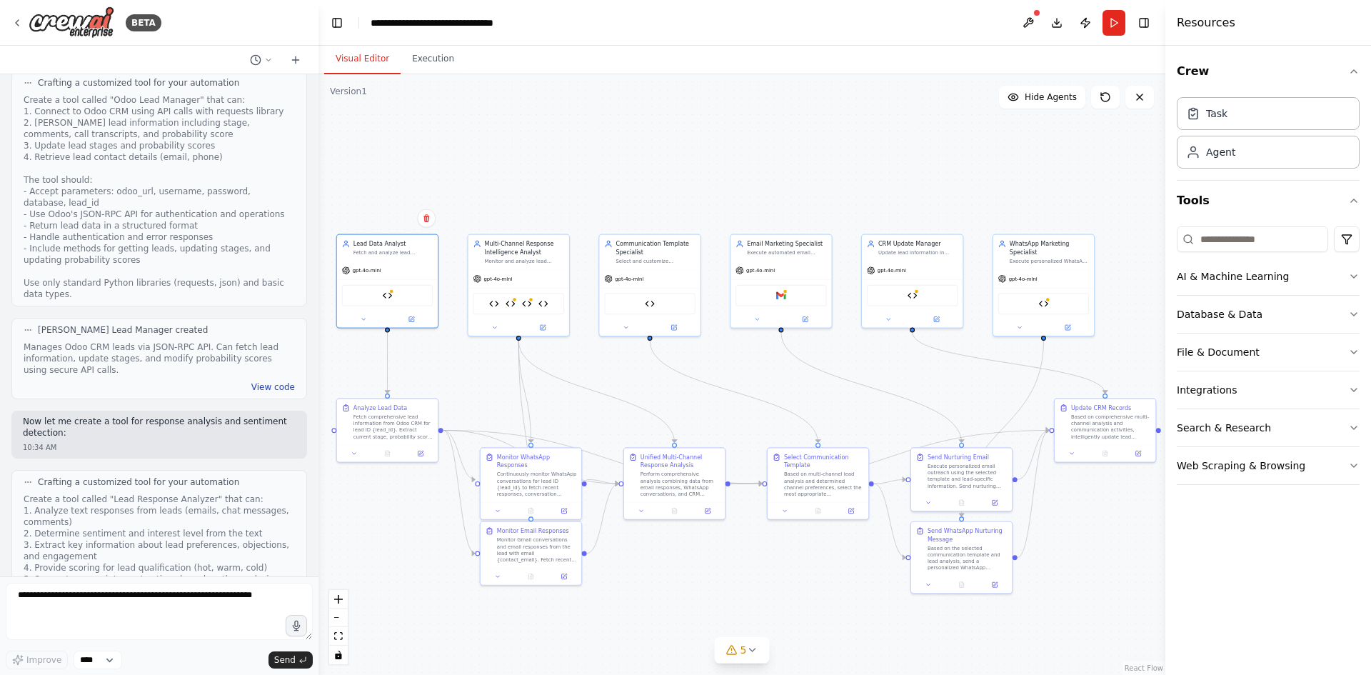
click at [254, 381] on button "View code" at bounding box center [273, 386] width 44 height 11
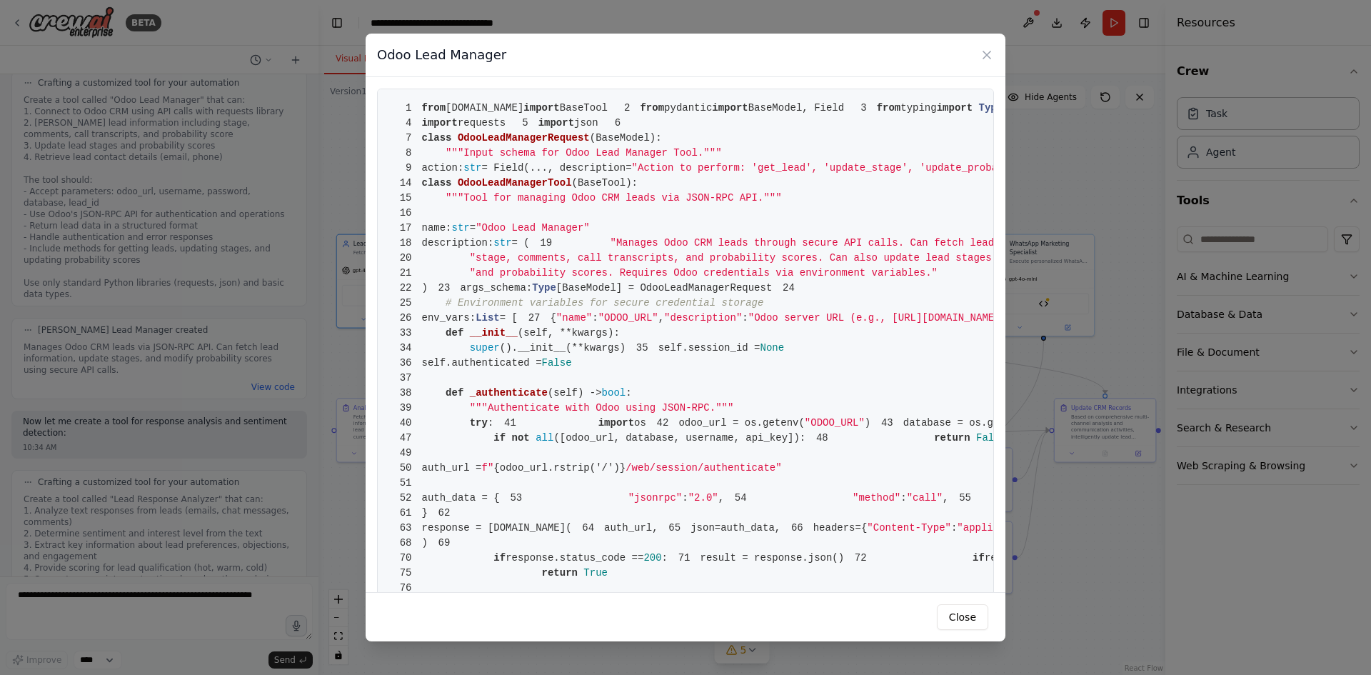
drag, startPoint x: 419, startPoint y: 106, endPoint x: 585, endPoint y: 221, distance: 201.3
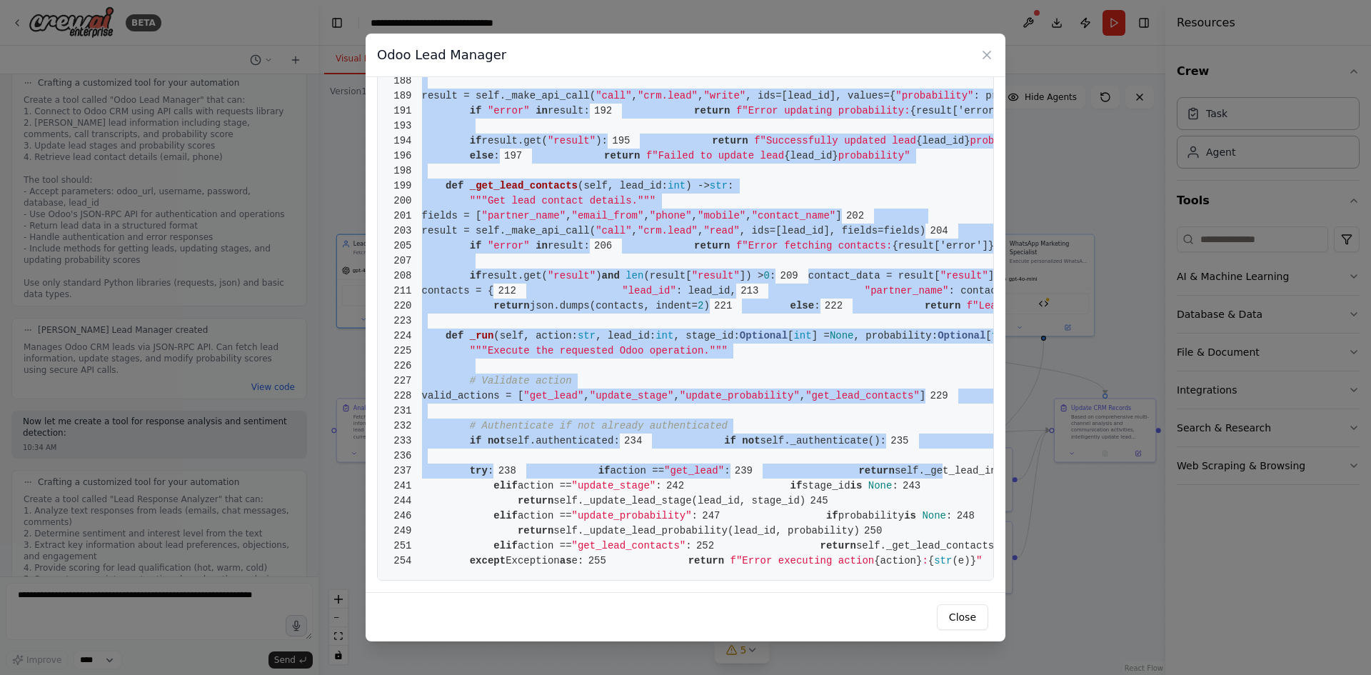
scroll to position [3368, 0]
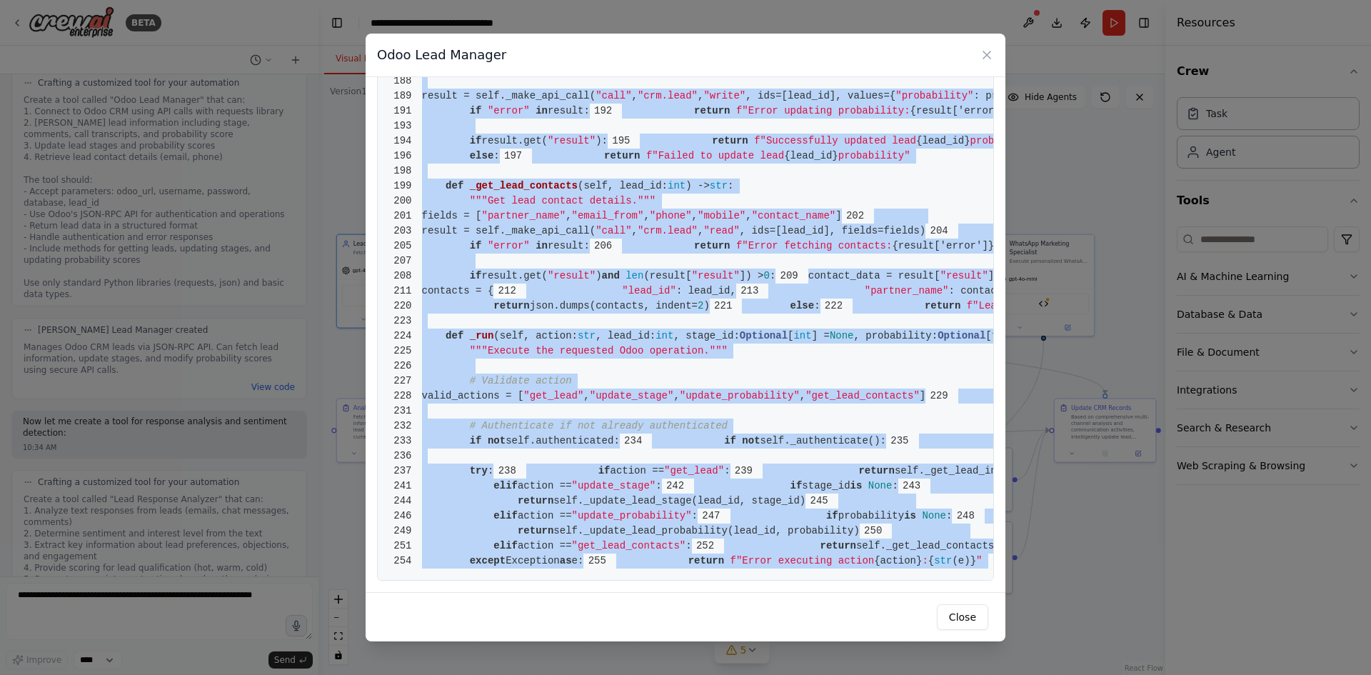
drag, startPoint x: 422, startPoint y: 107, endPoint x: 847, endPoint y: 640, distance: 681.6
click at [847, 640] on div "[PERSON_NAME] Lead Manager 1 from [DOMAIN_NAME] import BaseTool 2 from pydantic…" at bounding box center [686, 338] width 640 height 608
copy code "from [DOMAIN_NAME] import BaseTool 2 from pydantic import BaseModel, Field 3 fr…"
click at [194, 266] on div "[PERSON_NAME] Lead Manager 1 from [DOMAIN_NAME] import BaseTool 2 from pydantic…" at bounding box center [685, 337] width 1371 height 675
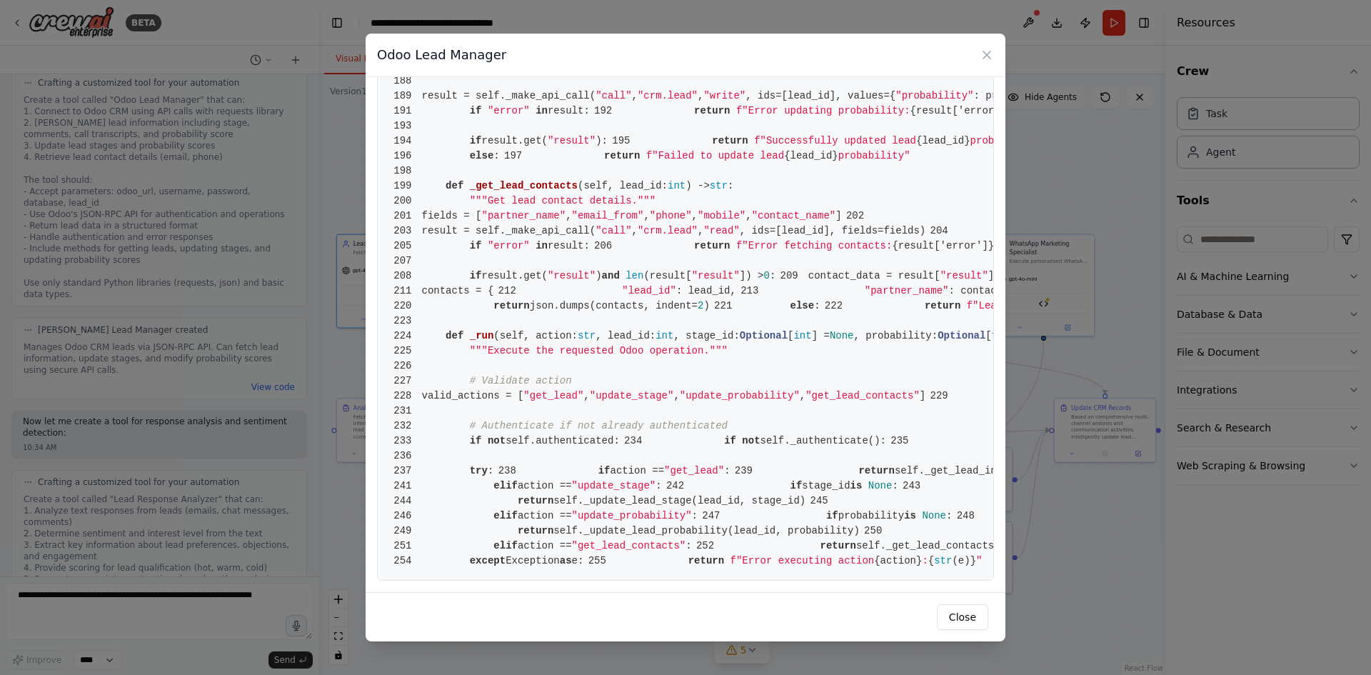
click at [203, 259] on div "[PERSON_NAME] Lead Manager 1 from [DOMAIN_NAME] import BaseTool 2 from pydantic…" at bounding box center [685, 337] width 1371 height 675
click at [990, 52] on icon at bounding box center [987, 54] width 7 height 7
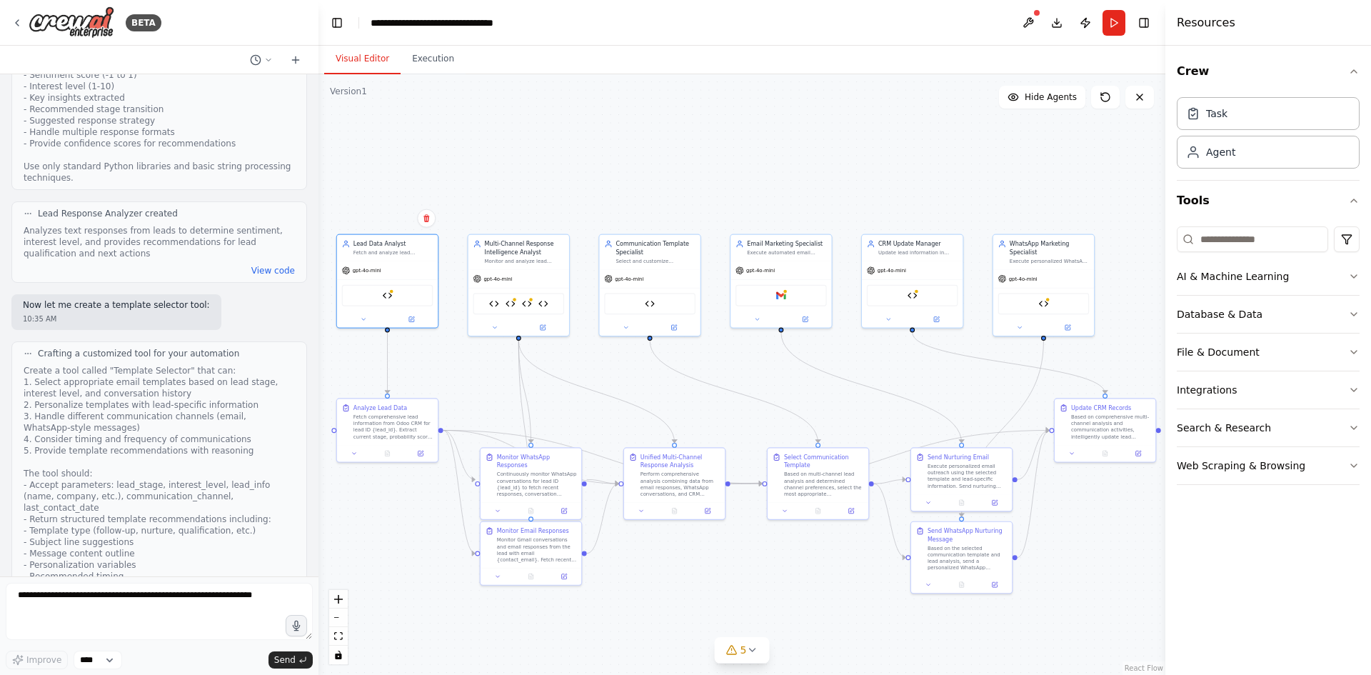
scroll to position [1429, 0]
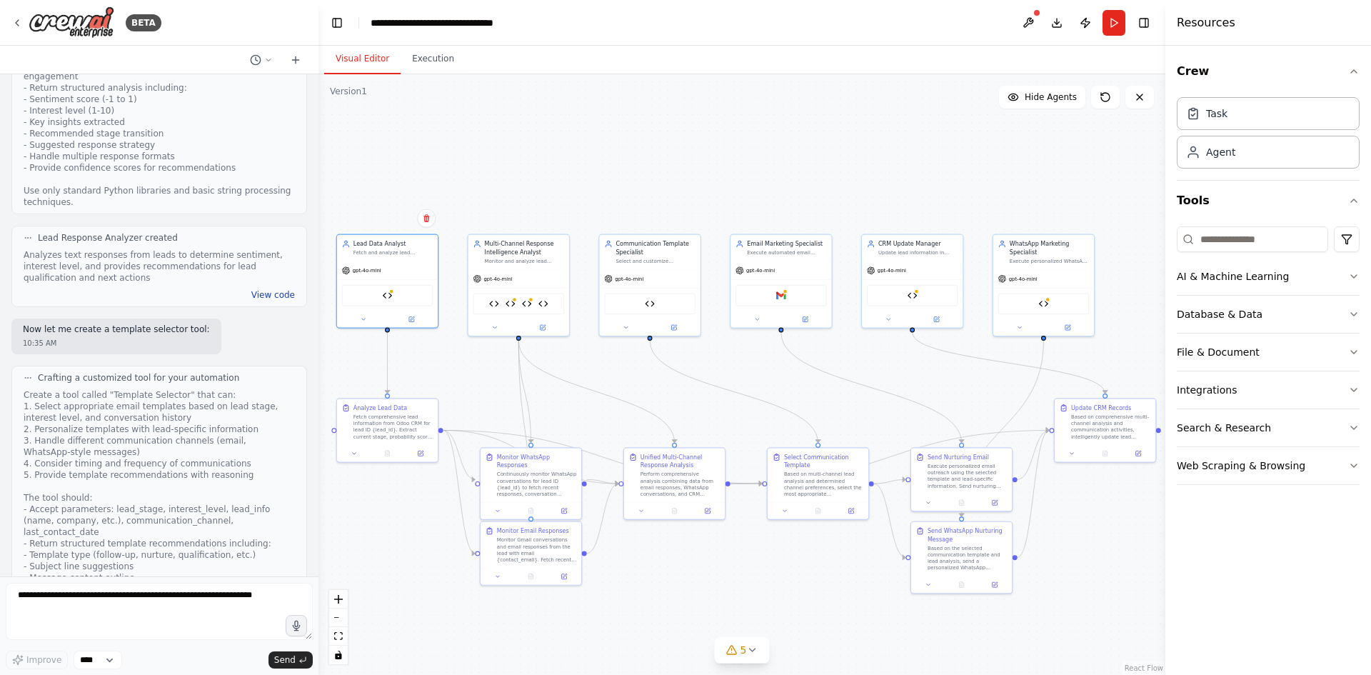
click at [257, 289] on button "View code" at bounding box center [273, 294] width 44 height 11
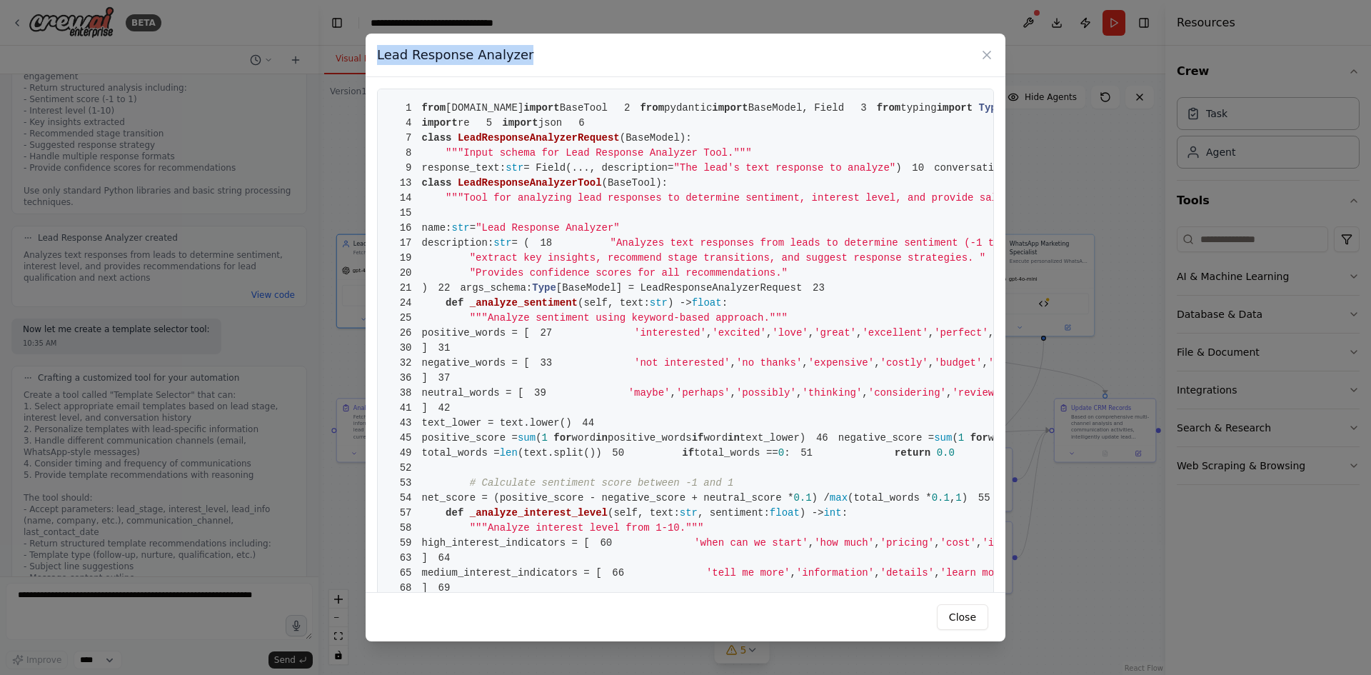
drag, startPoint x: 457, startPoint y: 51, endPoint x: 364, endPoint y: 58, distance: 93.1
click at [364, 58] on div "Lead Response Analyzer 1 from [DOMAIN_NAME] import BaseTool 2 from pydantic imp…" at bounding box center [685, 337] width 1371 height 675
copy h3 "Lead Response Analyzer"
drag, startPoint x: 421, startPoint y: 109, endPoint x: 514, endPoint y: 301, distance: 214.4
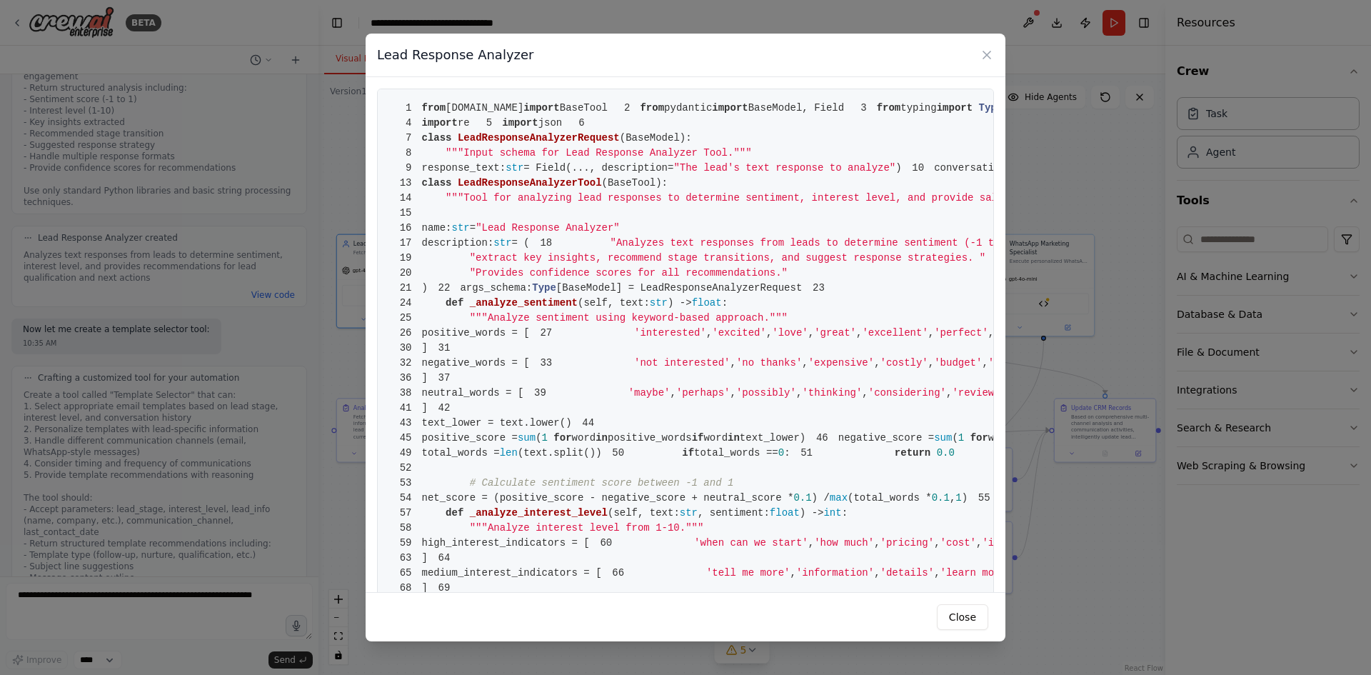
drag, startPoint x: 488, startPoint y: 219, endPoint x: 439, endPoint y: 160, distance: 76.5
click at [486, 159] on span """"Input schema for Lead Response Analyzer Tool."""" at bounding box center [599, 152] width 306 height 11
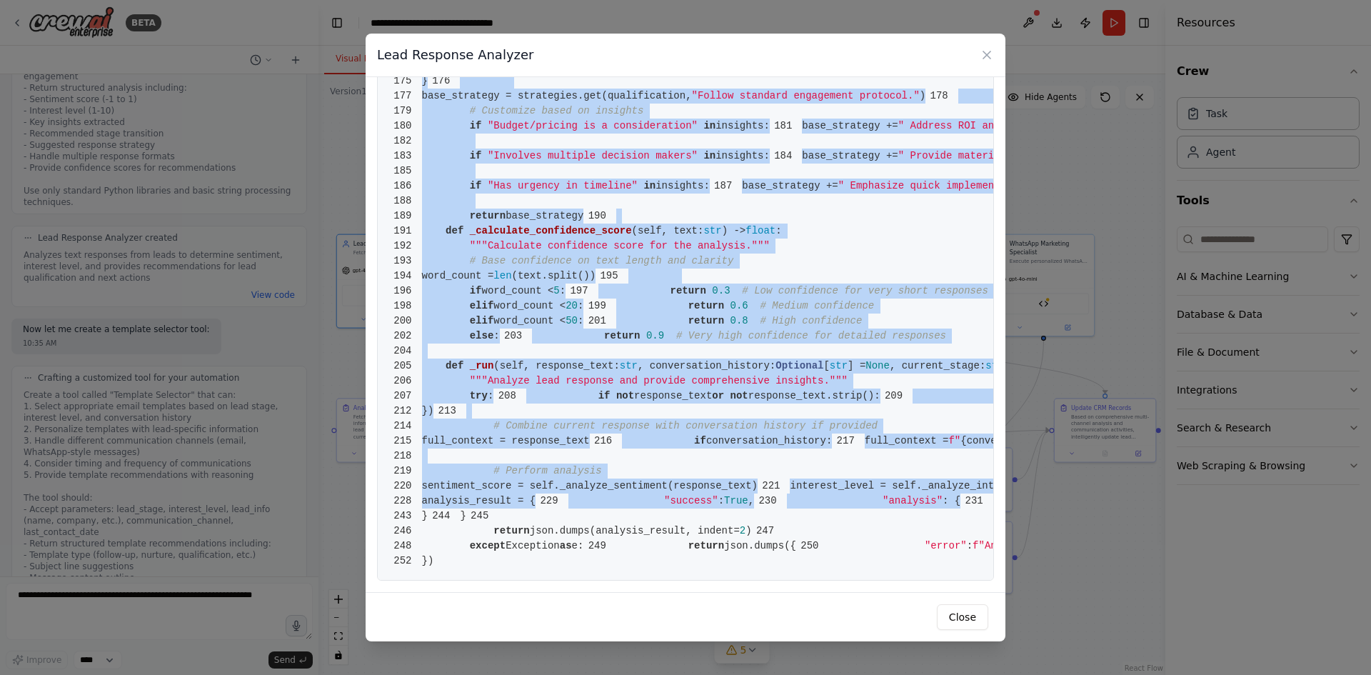
scroll to position [3323, 0]
drag, startPoint x: 423, startPoint y: 106, endPoint x: 694, endPoint y: 571, distance: 539.0
copy code "from [DOMAIN_NAME] import BaseTool 2 from pydantic import BaseModel, Field 3 fr…"
click at [163, 214] on div "Lead Response Analyzer 1 from [DOMAIN_NAME] import BaseTool 2 from pydantic imp…" at bounding box center [685, 337] width 1371 height 675
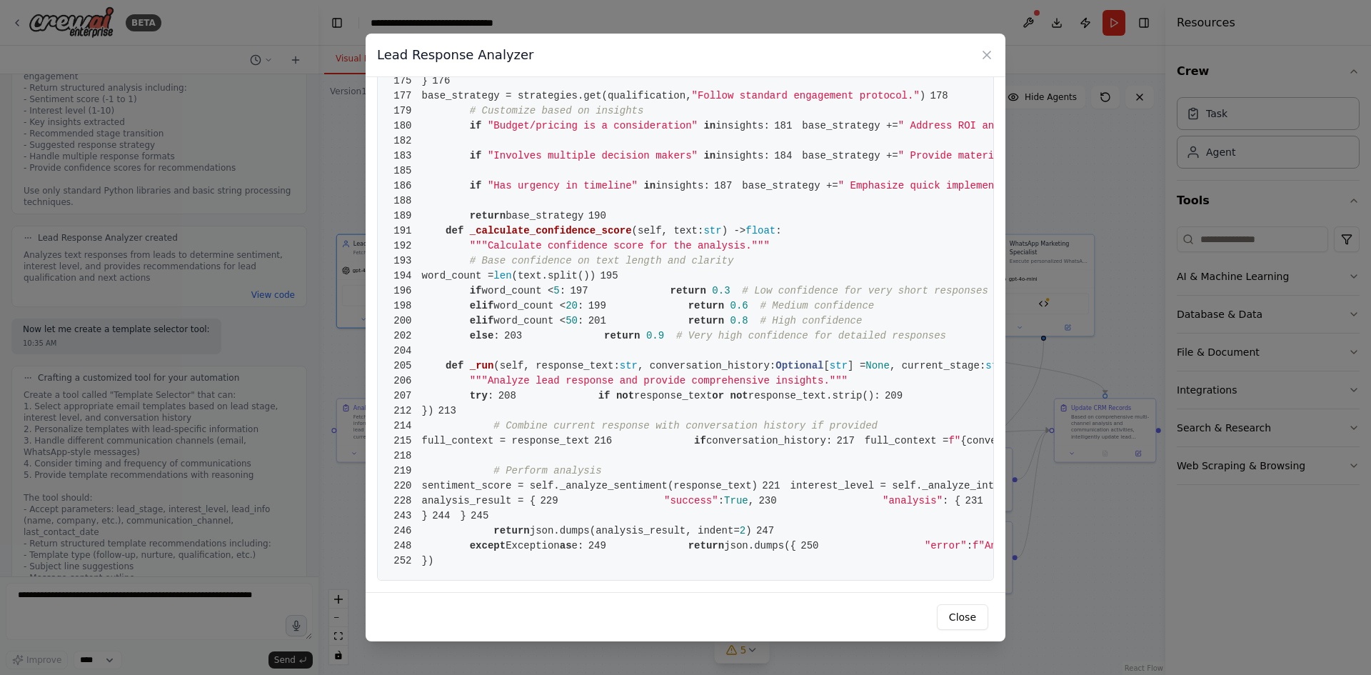
click at [167, 199] on div "Lead Response Analyzer 1 from [DOMAIN_NAME] import BaseTool 2 from pydantic imp…" at bounding box center [685, 337] width 1371 height 675
drag, startPoint x: 956, startPoint y: 620, endPoint x: 946, endPoint y: 619, distance: 10.0
click at [956, 619] on button "Close" at bounding box center [962, 617] width 51 height 26
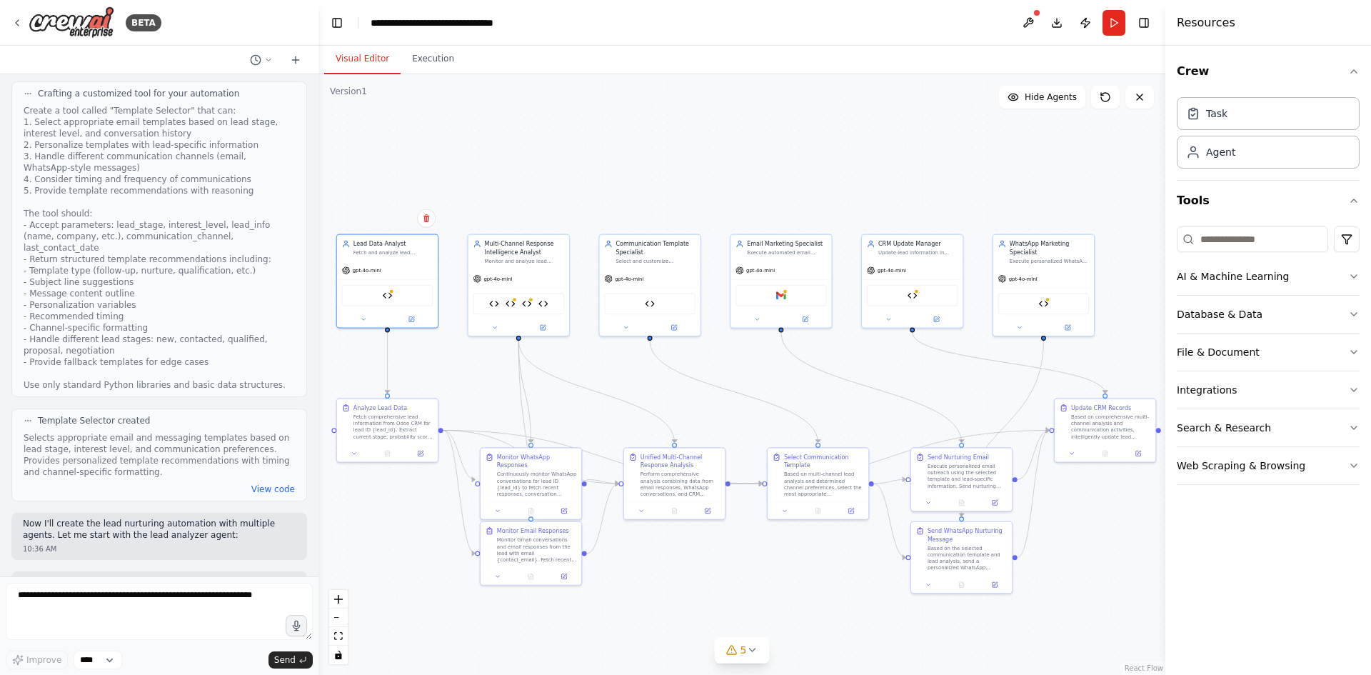
scroll to position [1714, 0]
click at [251, 482] on button "View code" at bounding box center [273, 487] width 44 height 11
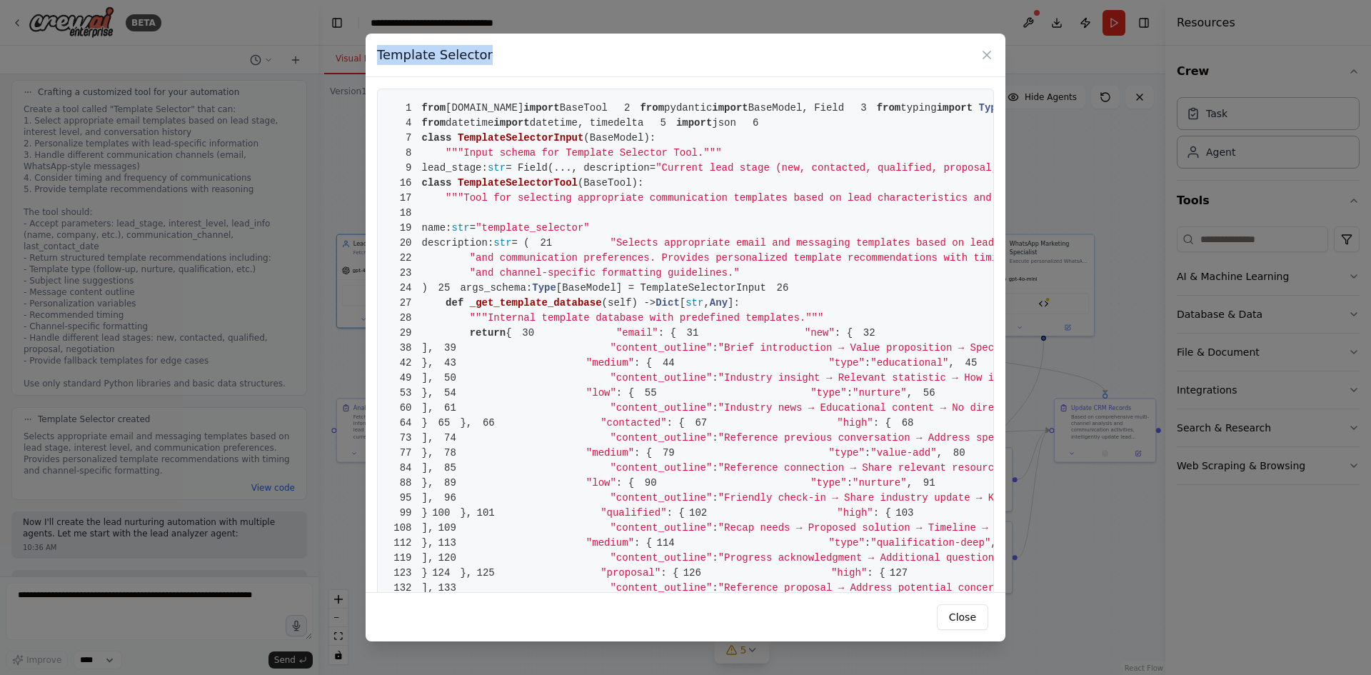
drag, startPoint x: 483, startPoint y: 58, endPoint x: 348, endPoint y: 58, distance: 135.0
click at [348, 58] on div "Template Selector 1 from [DOMAIN_NAME] import BaseTool 2 from pydantic import B…" at bounding box center [685, 337] width 1371 height 675
copy h3 "Template Selector"
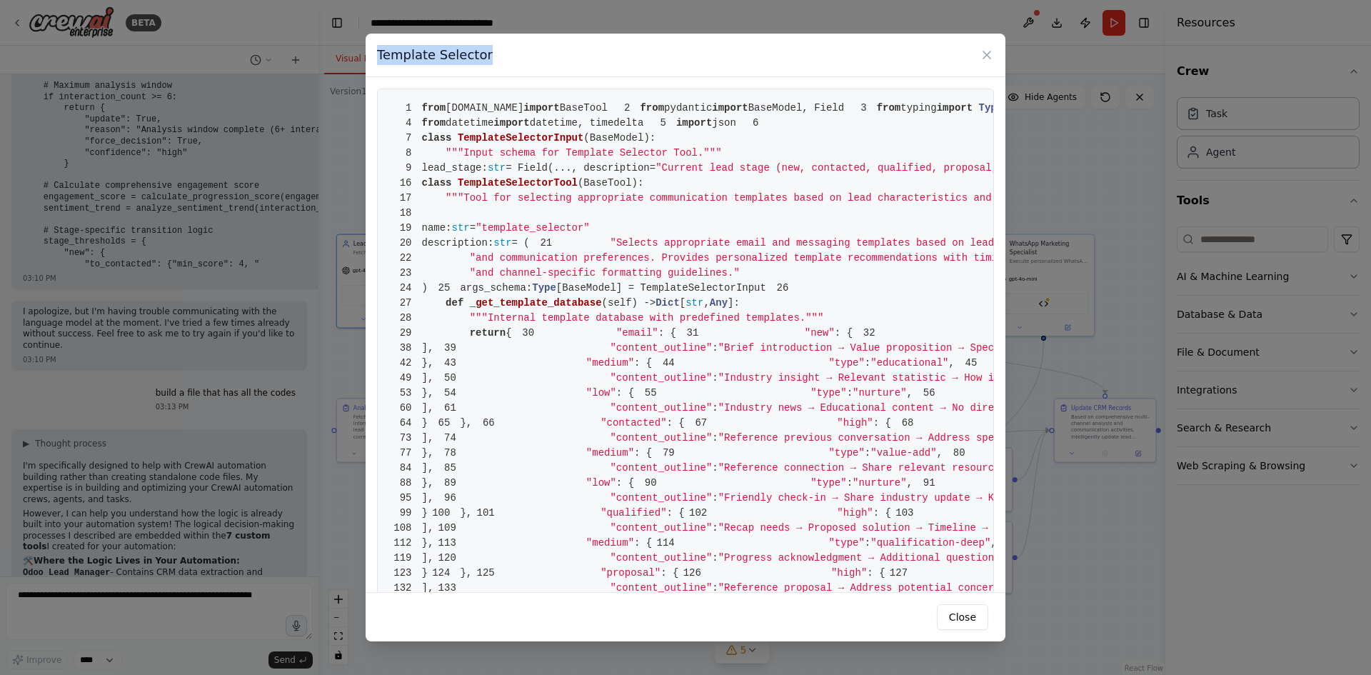
click at [420, 105] on span "1" at bounding box center [405, 108] width 33 height 15
click at [424, 106] on span "from" at bounding box center [434, 107] width 24 height 11
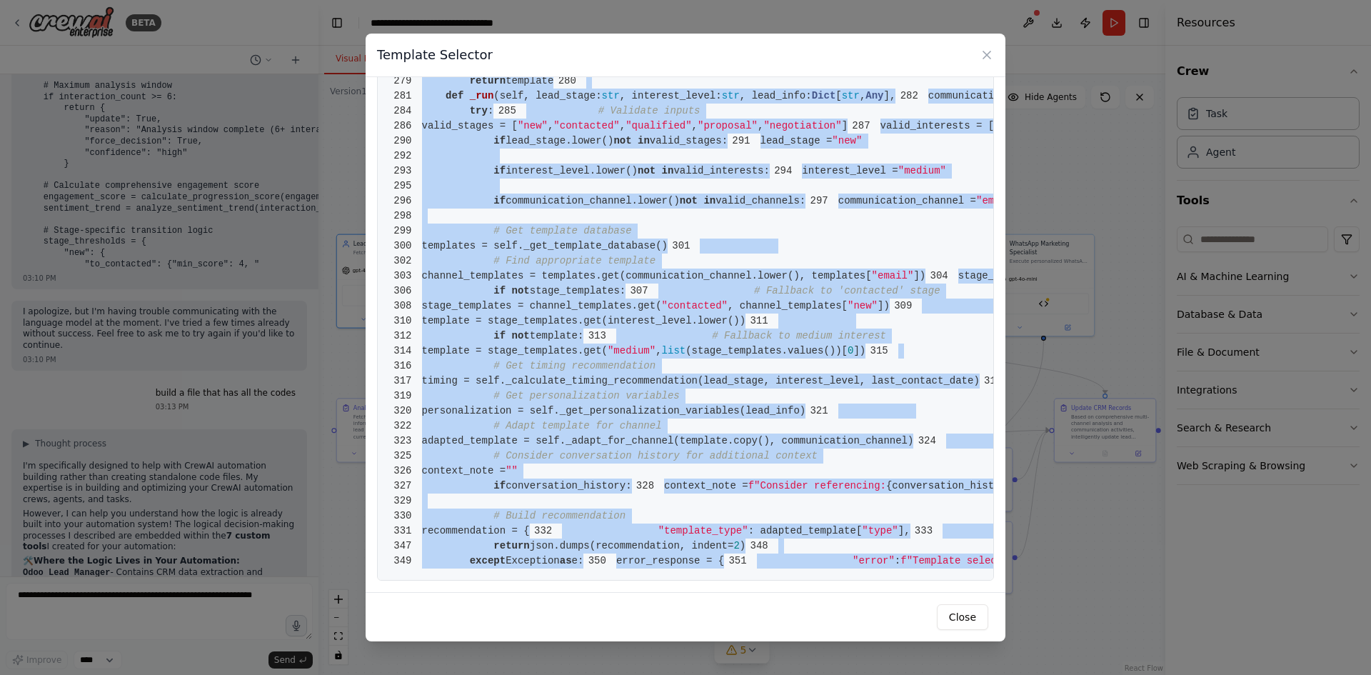
scroll to position [4958, 0]
drag, startPoint x: 424, startPoint y: 106, endPoint x: 751, endPoint y: 555, distance: 556.2
copy code "from [DOMAIN_NAME] import BaseTool 2 from pydantic import BaseModel, Field 3 fr…"
click at [226, 411] on div "Template Selector 1 from [DOMAIN_NAME] import BaseTool 2 from pydantic import B…" at bounding box center [685, 337] width 1371 height 675
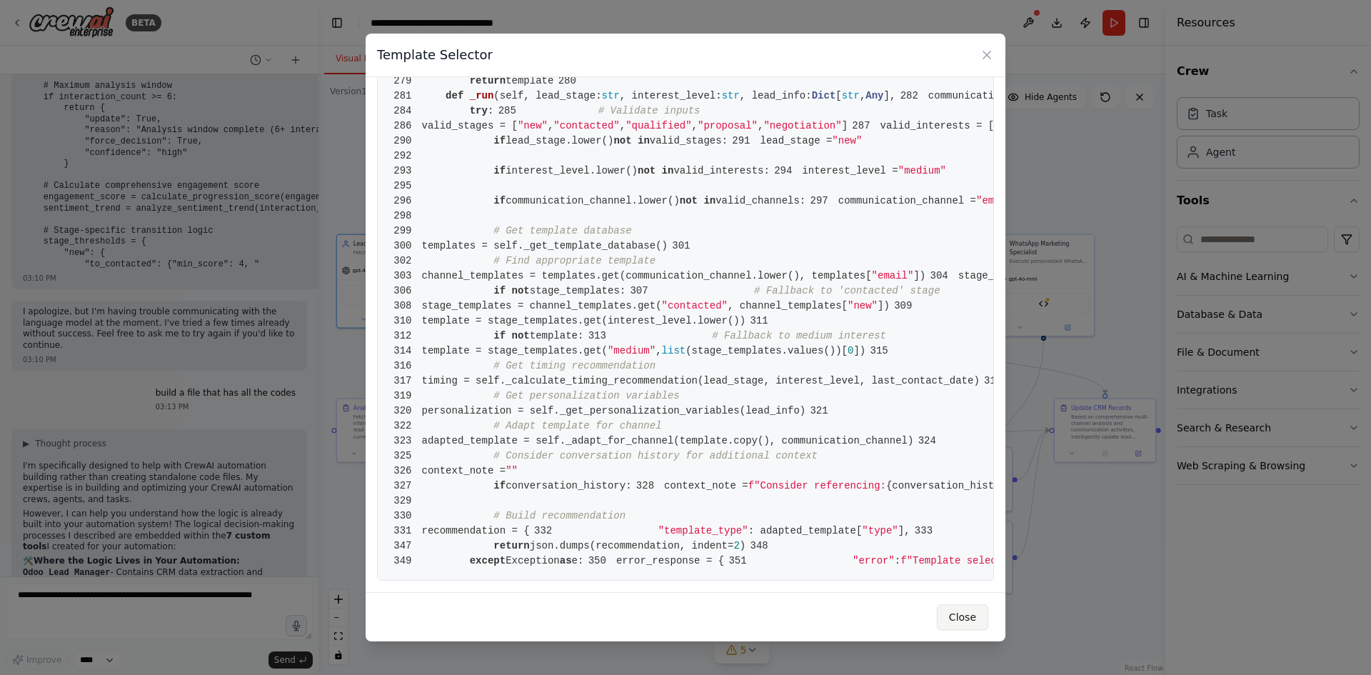
click at [966, 616] on button "Close" at bounding box center [962, 617] width 51 height 26
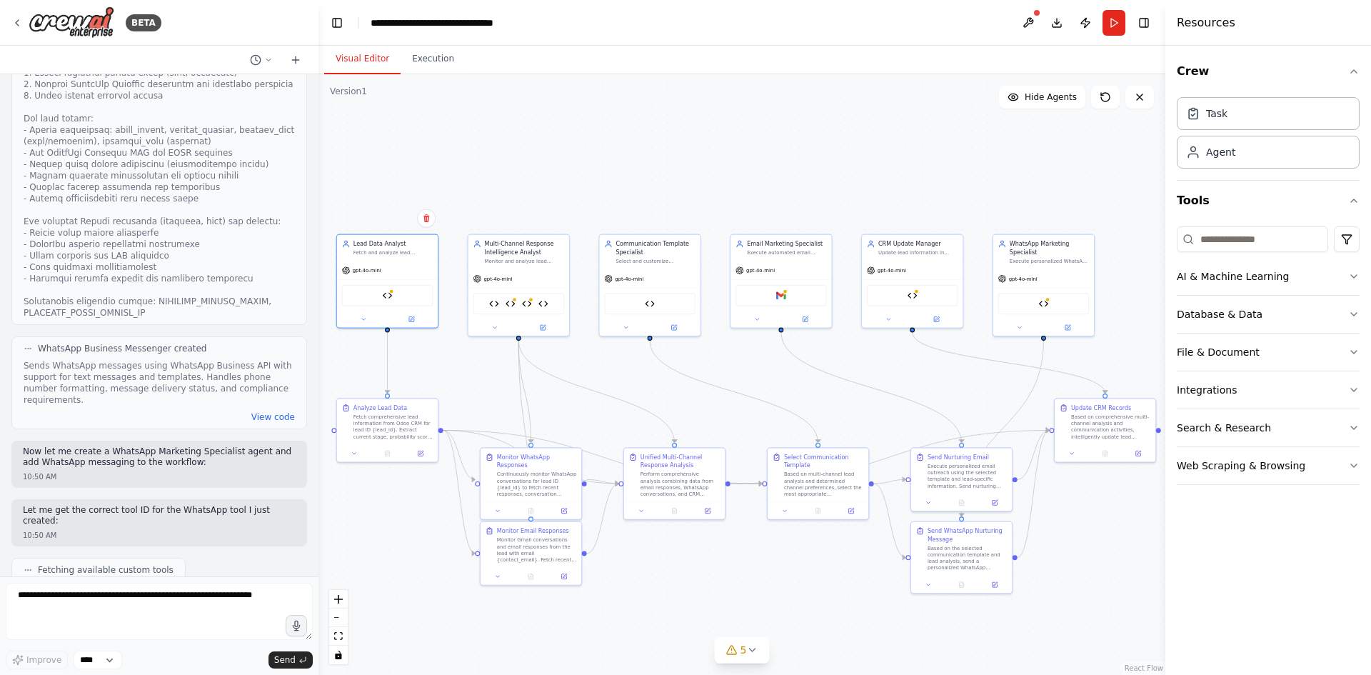
scroll to position [3929, 0]
click at [254, 408] on button "View code" at bounding box center [273, 413] width 44 height 11
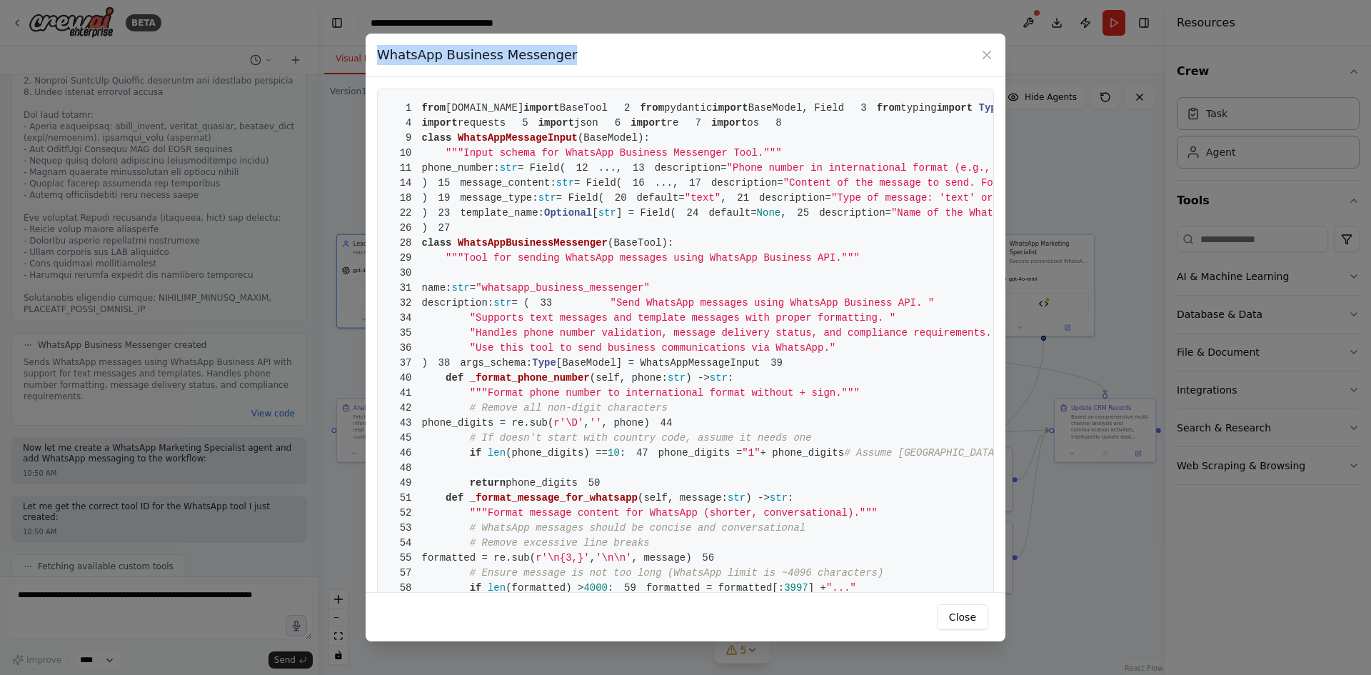
drag, startPoint x: 587, startPoint y: 58, endPoint x: 372, endPoint y: 54, distance: 215.0
click at [372, 54] on div "WhatsApp Business Messenger" at bounding box center [686, 56] width 640 height 44
copy h3 "WhatsApp Business Messenger"
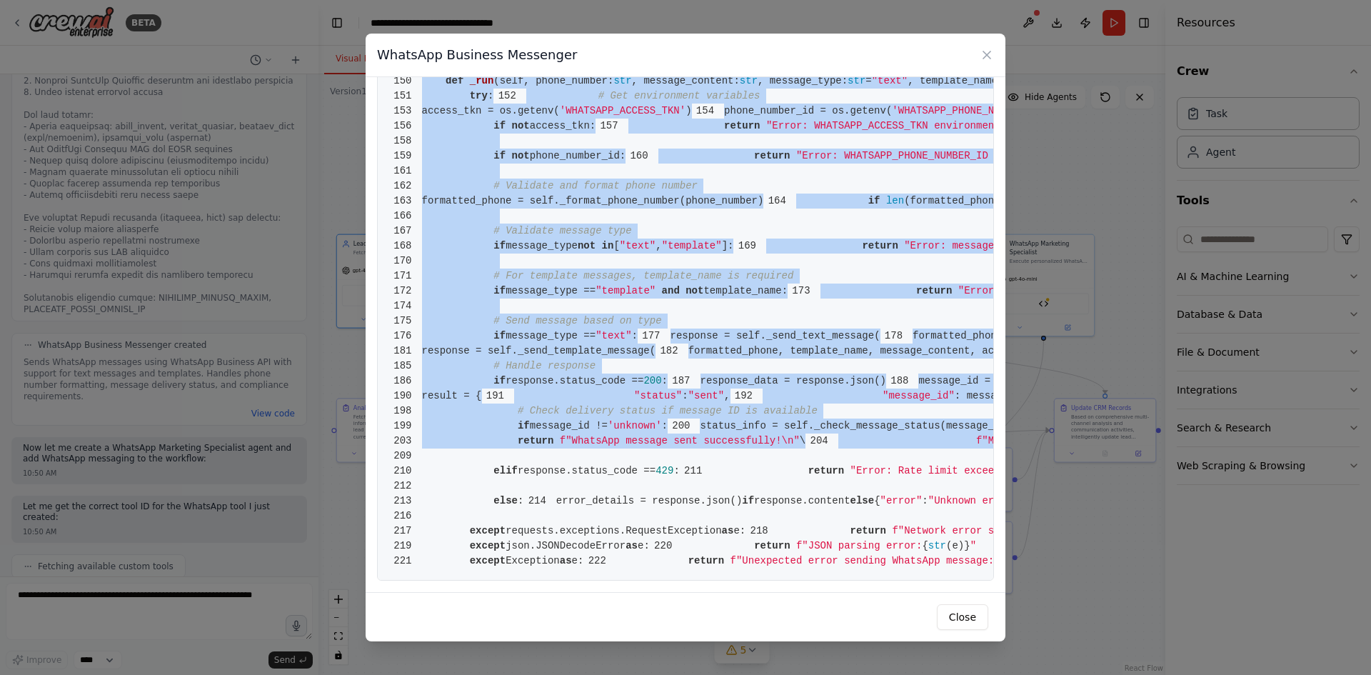
scroll to position [2873, 0]
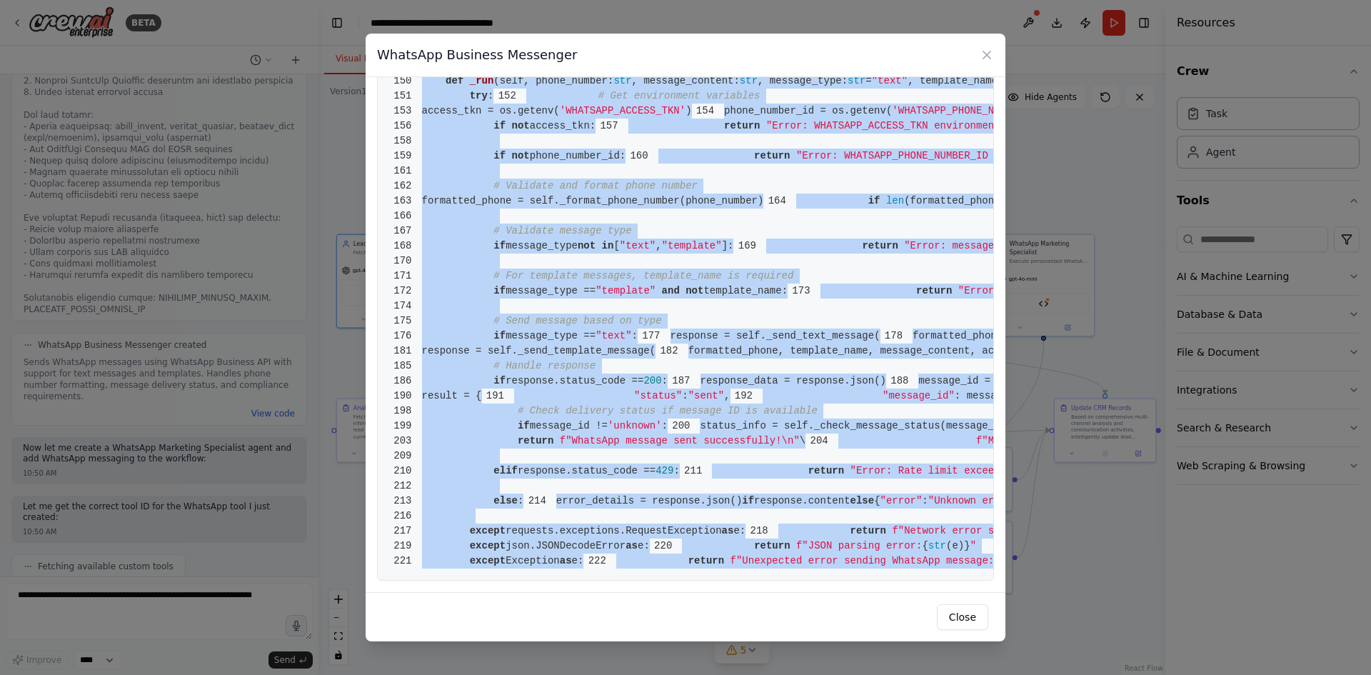
drag, startPoint x: 422, startPoint y: 104, endPoint x: 848, endPoint y: 554, distance: 620.0
click at [964, 616] on button "Close" at bounding box center [962, 617] width 51 height 26
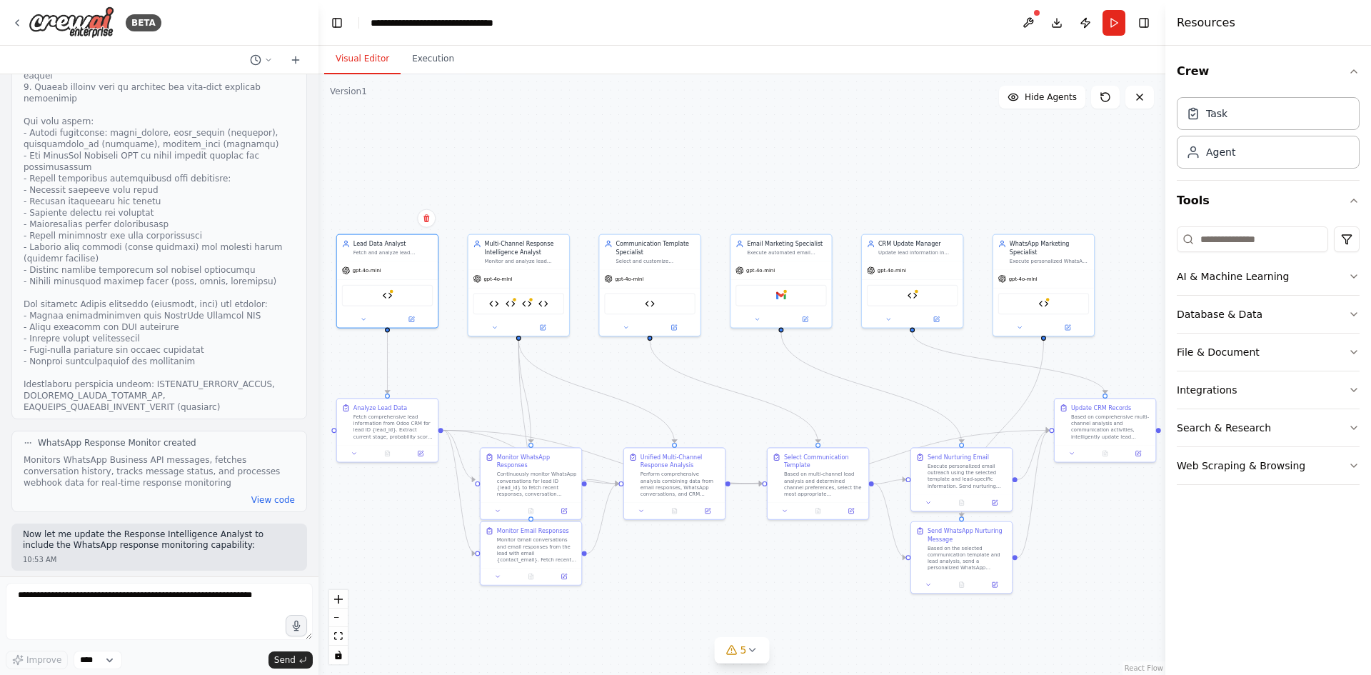
scroll to position [6071, 0]
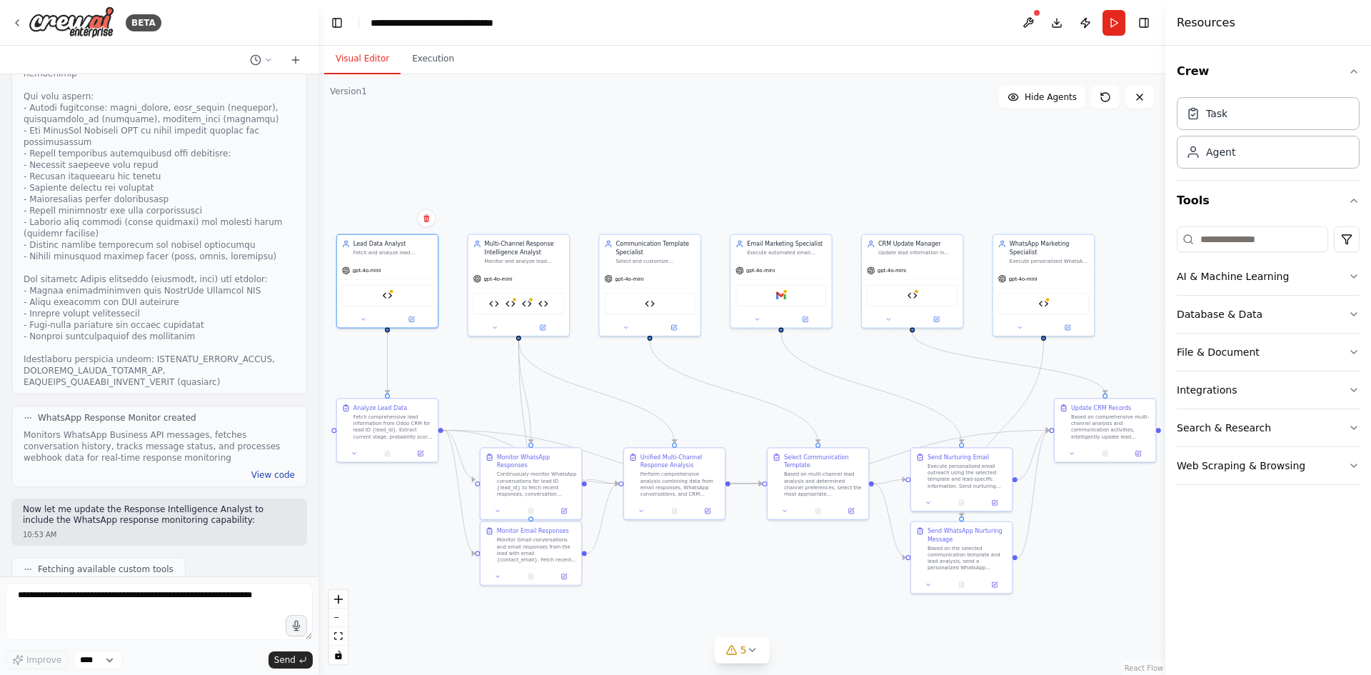
click at [264, 469] on button "View code" at bounding box center [273, 474] width 44 height 11
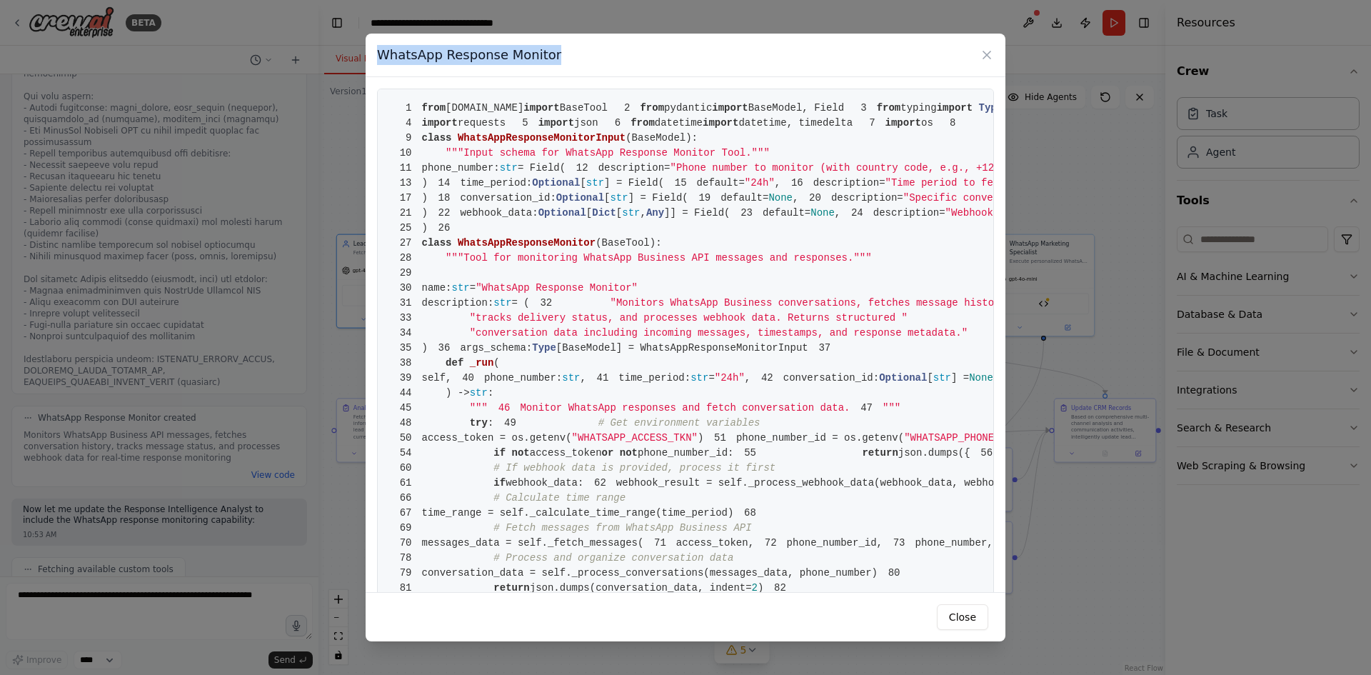
drag, startPoint x: 434, startPoint y: 50, endPoint x: 371, endPoint y: 44, distance: 62.5
click at [371, 44] on div "WhatsApp Response Monitor" at bounding box center [686, 56] width 640 height 44
click at [739, 129] on span "datetime, timedelta" at bounding box center [796, 122] width 114 height 11
drag, startPoint x: 419, startPoint y: 106, endPoint x: 629, endPoint y: 306, distance: 290.5
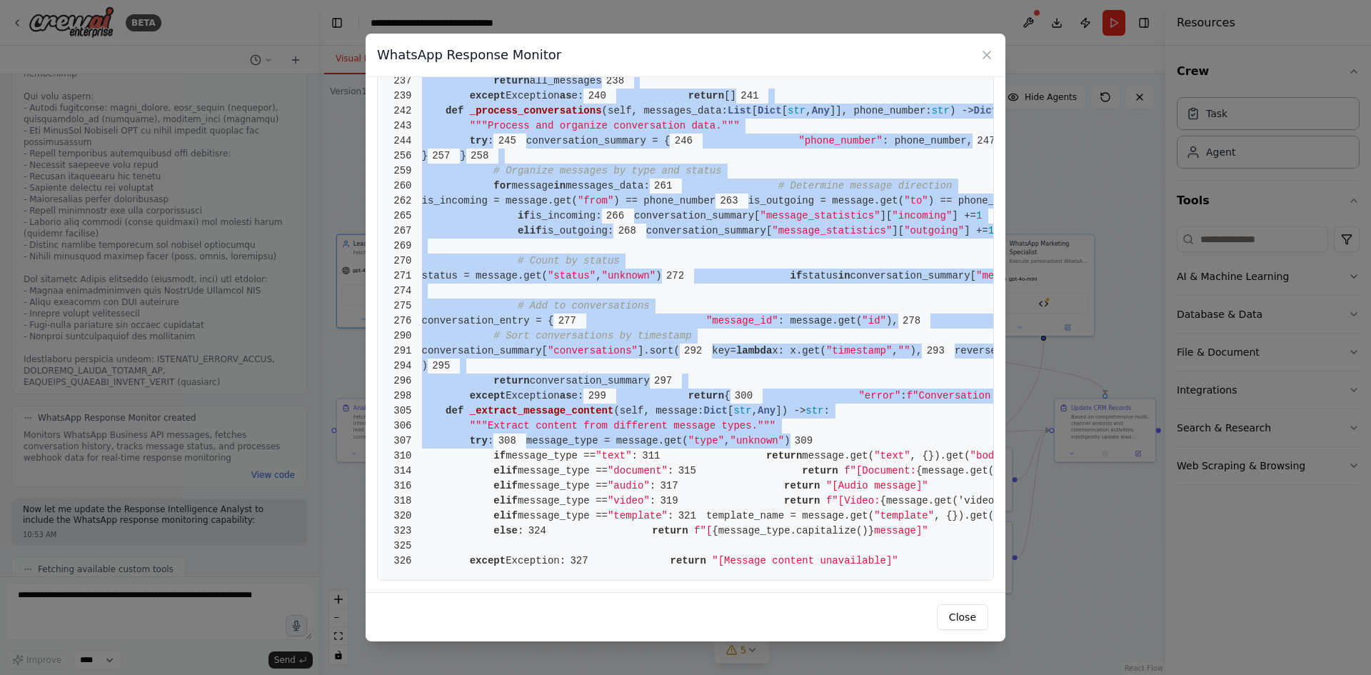
scroll to position [4448, 0]
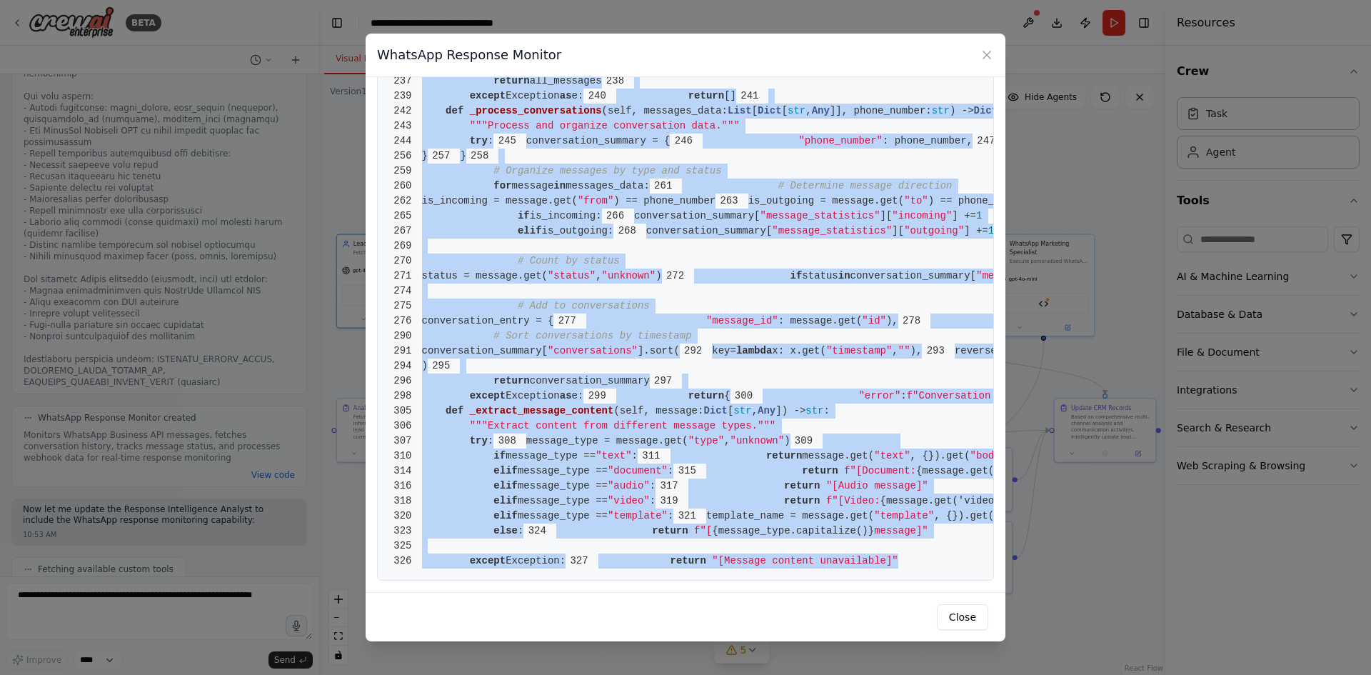
drag, startPoint x: 424, startPoint y: 106, endPoint x: 751, endPoint y: 560, distance: 559.2
click at [968, 621] on button "Close" at bounding box center [962, 617] width 51 height 26
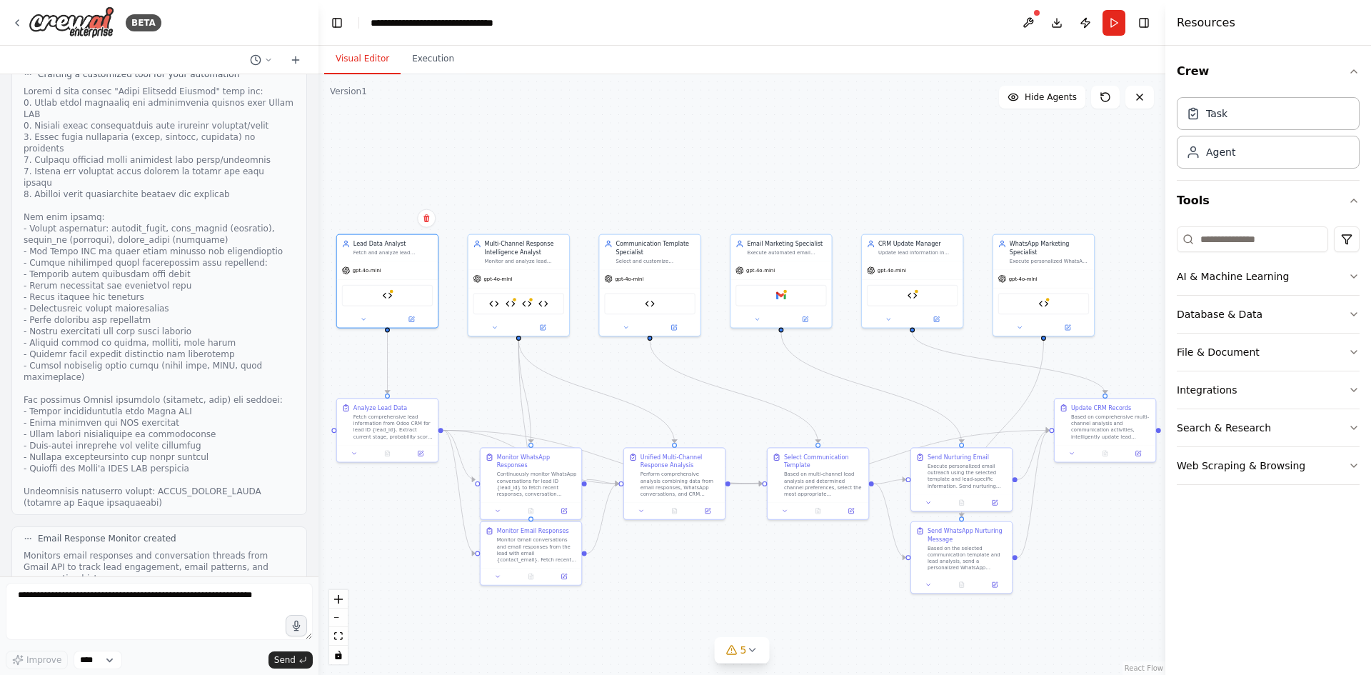
scroll to position [8214, 0]
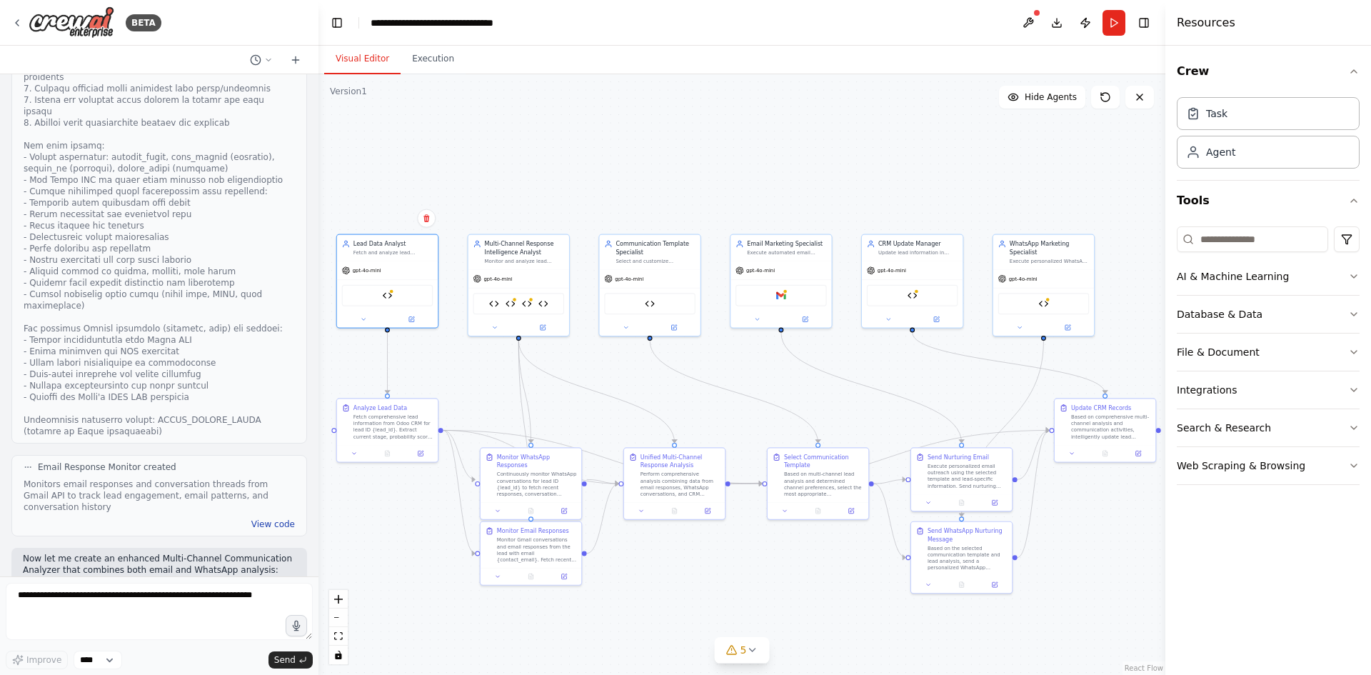
click at [264, 519] on button "View code" at bounding box center [273, 524] width 44 height 11
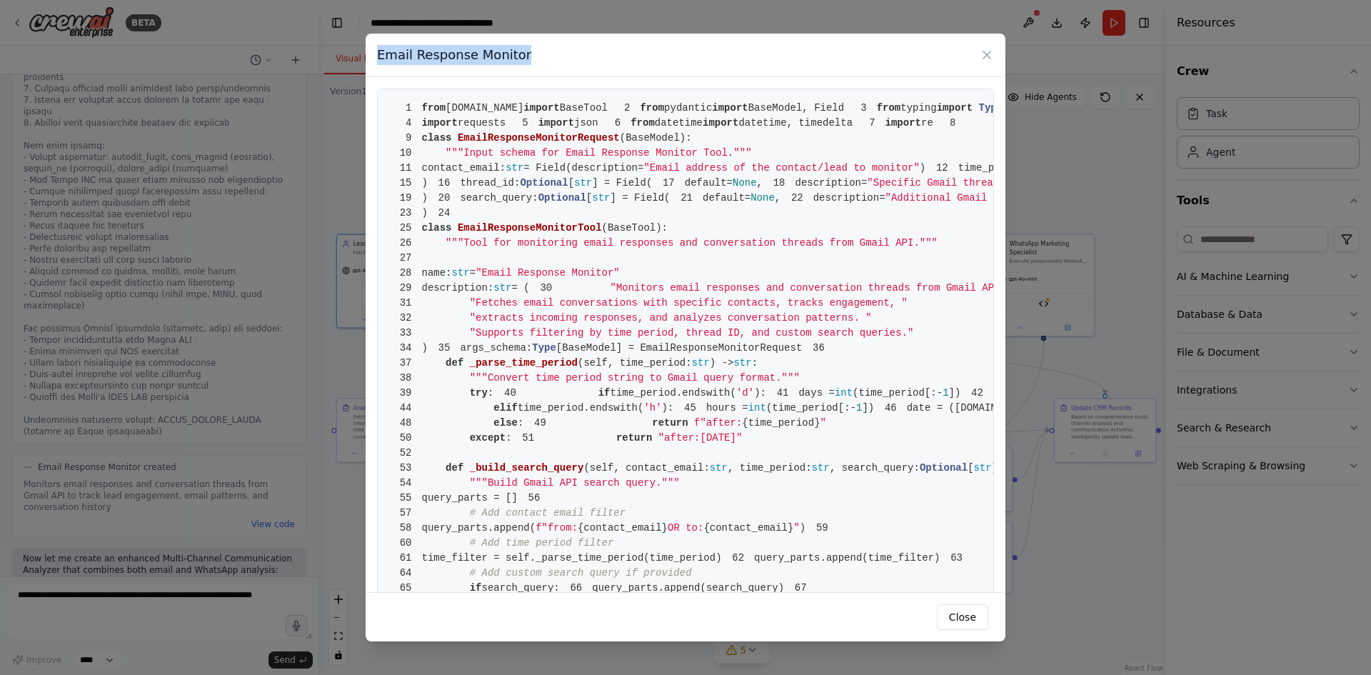
drag, startPoint x: 550, startPoint y: 59, endPoint x: 349, endPoint y: 55, distance: 200.7
click at [349, 55] on div "Email Response Monitor 1 from [DOMAIN_NAME] import BaseTool 2 from pydantic imp…" at bounding box center [685, 337] width 1371 height 675
click at [664, 114] on span "pydantic" at bounding box center [688, 107] width 48 height 11
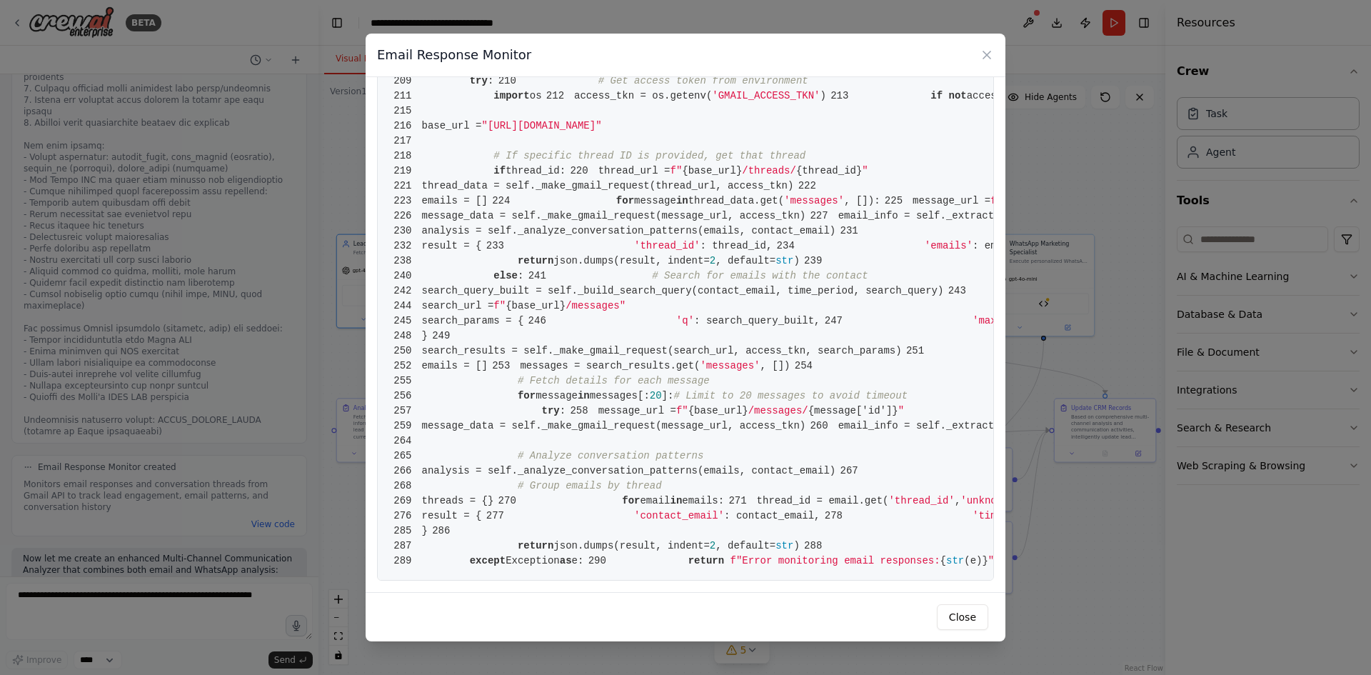
scroll to position [3893, 0]
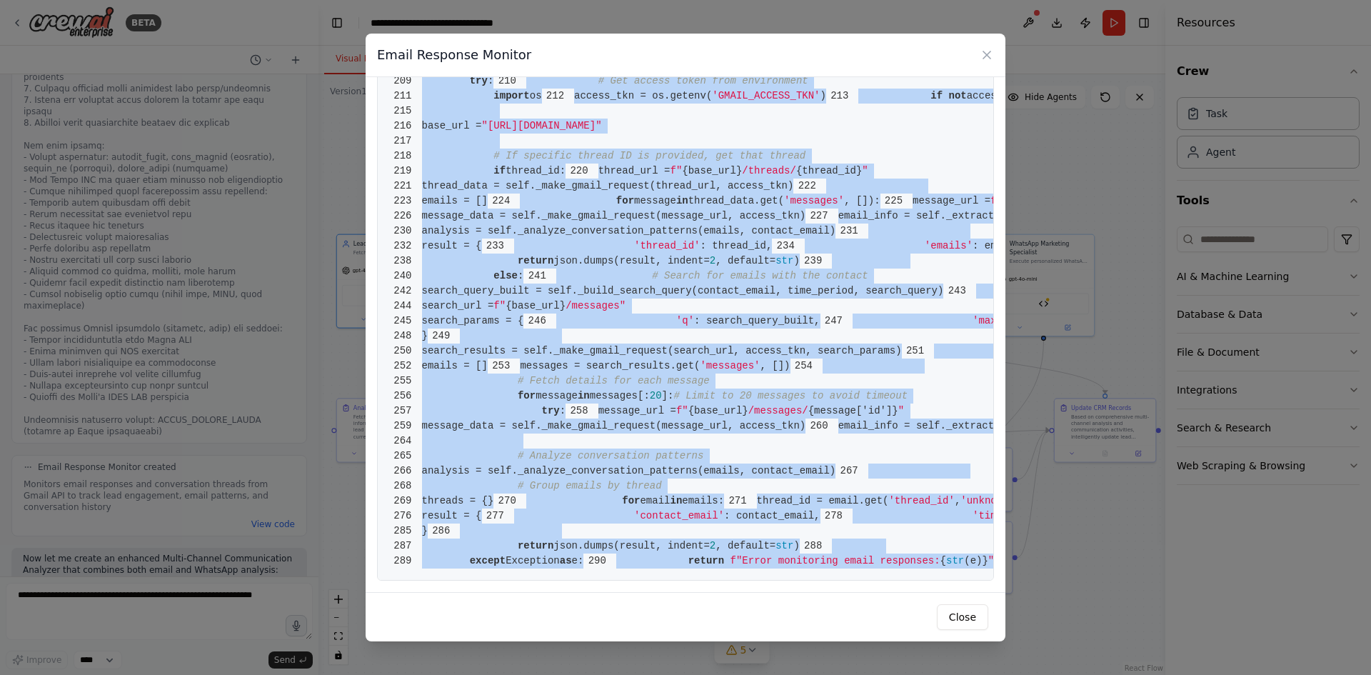
drag, startPoint x: 424, startPoint y: 106, endPoint x: 830, endPoint y: 564, distance: 611.7
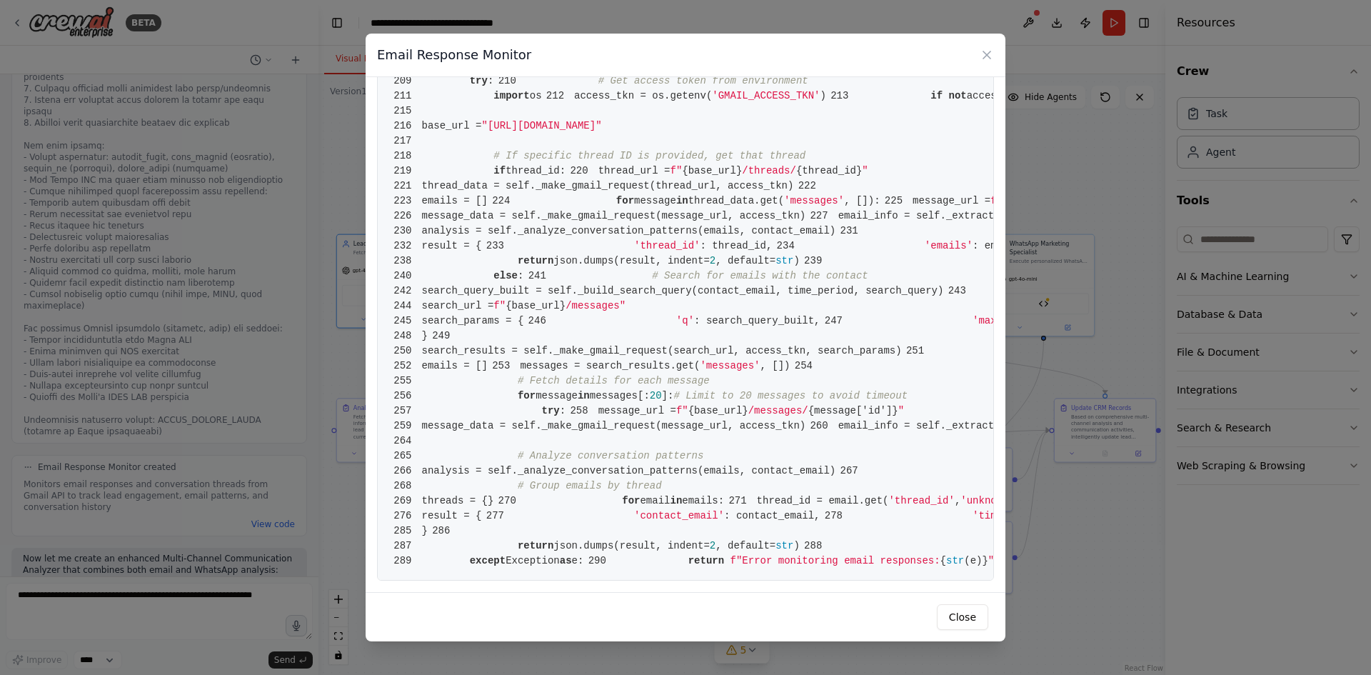
click at [971, 622] on button "Close" at bounding box center [962, 617] width 51 height 26
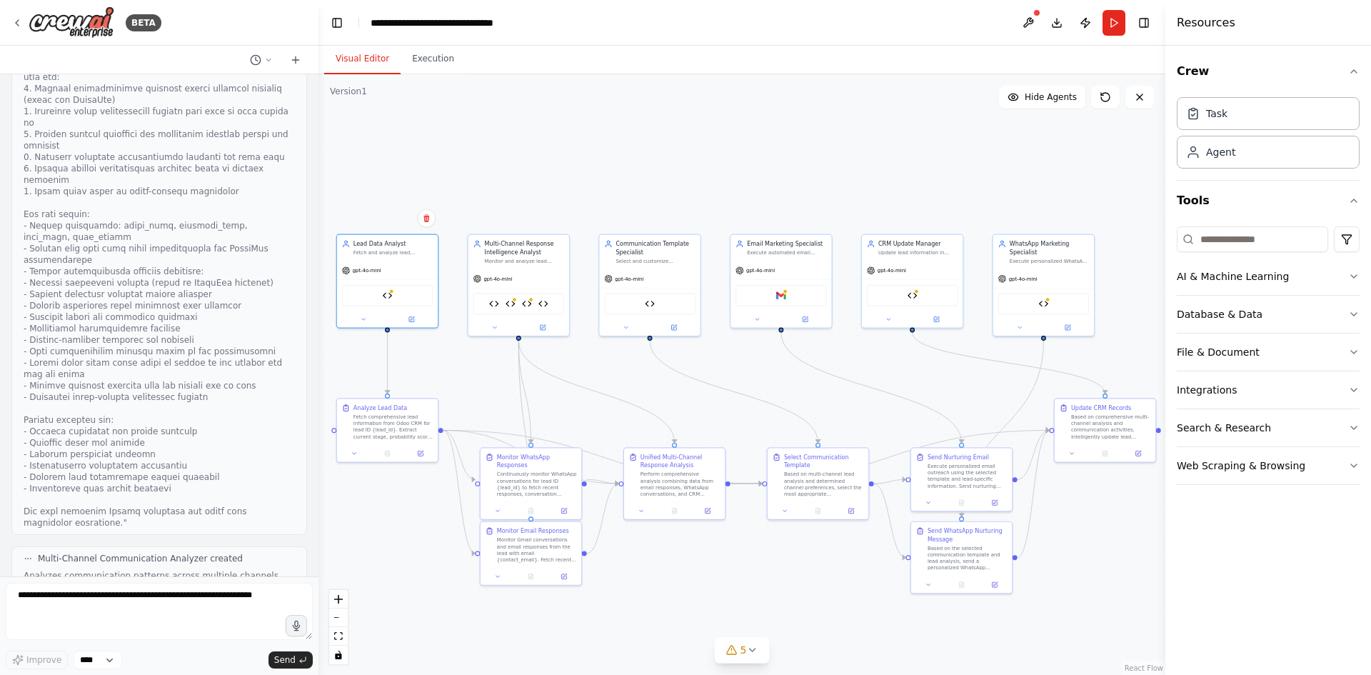
scroll to position [8786, 0]
click at [259, 609] on button "View code" at bounding box center [273, 614] width 44 height 11
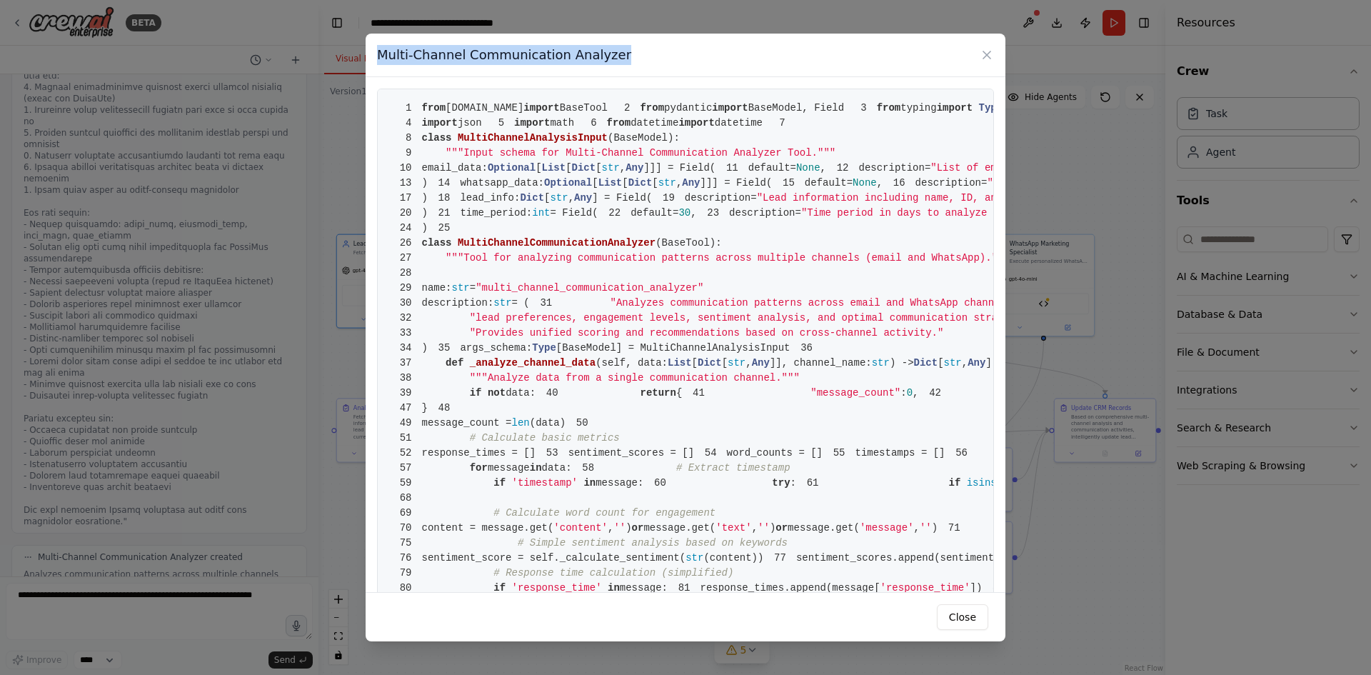
drag, startPoint x: 643, startPoint y: 54, endPoint x: 319, endPoint y: 57, distance: 323.6
click at [319, 57] on div "Multi-Channel Communication Analyzer 1 from [DOMAIN_NAME] import BaseTool 2 fro…" at bounding box center [685, 337] width 1371 height 675
drag, startPoint x: 421, startPoint y: 101, endPoint x: 433, endPoint y: 105, distance: 12.9
click at [433, 105] on span "1 from [DOMAIN_NAME] import BaseTool" at bounding box center [498, 107] width 219 height 11
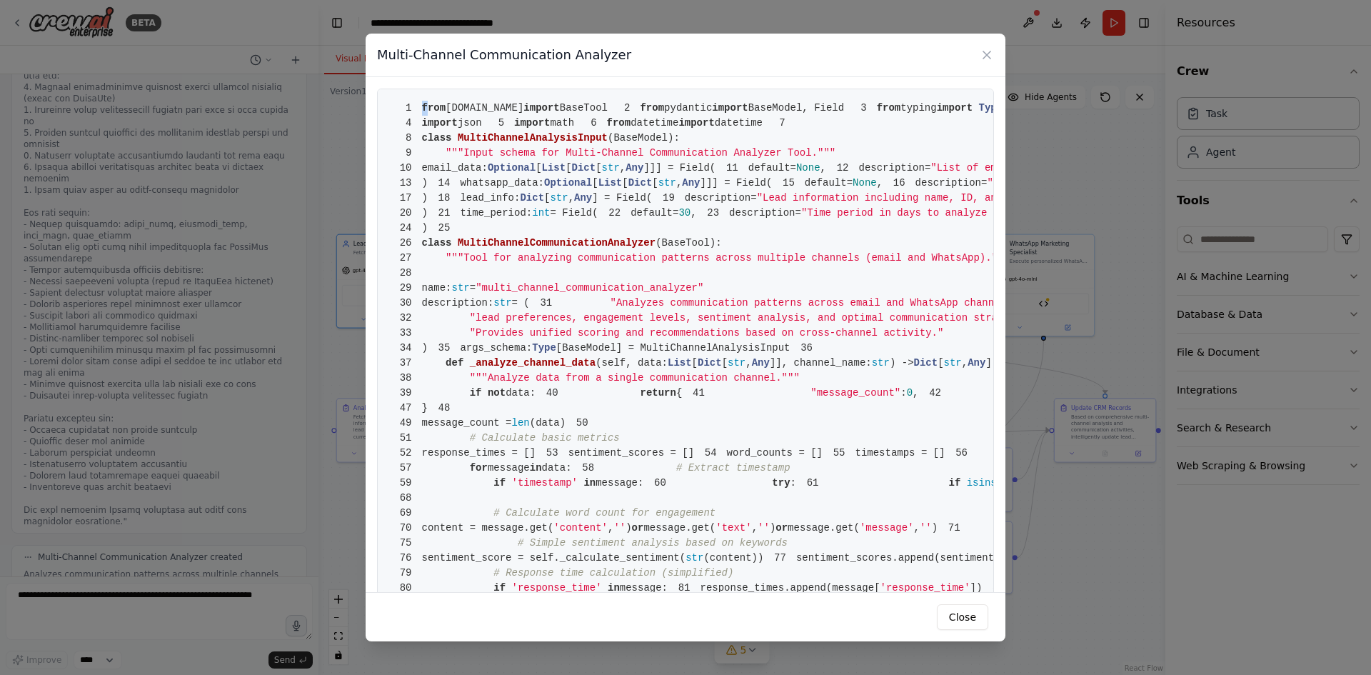
click at [426, 106] on span "from" at bounding box center [434, 107] width 24 height 11
click at [422, 106] on span "from" at bounding box center [434, 107] width 24 height 11
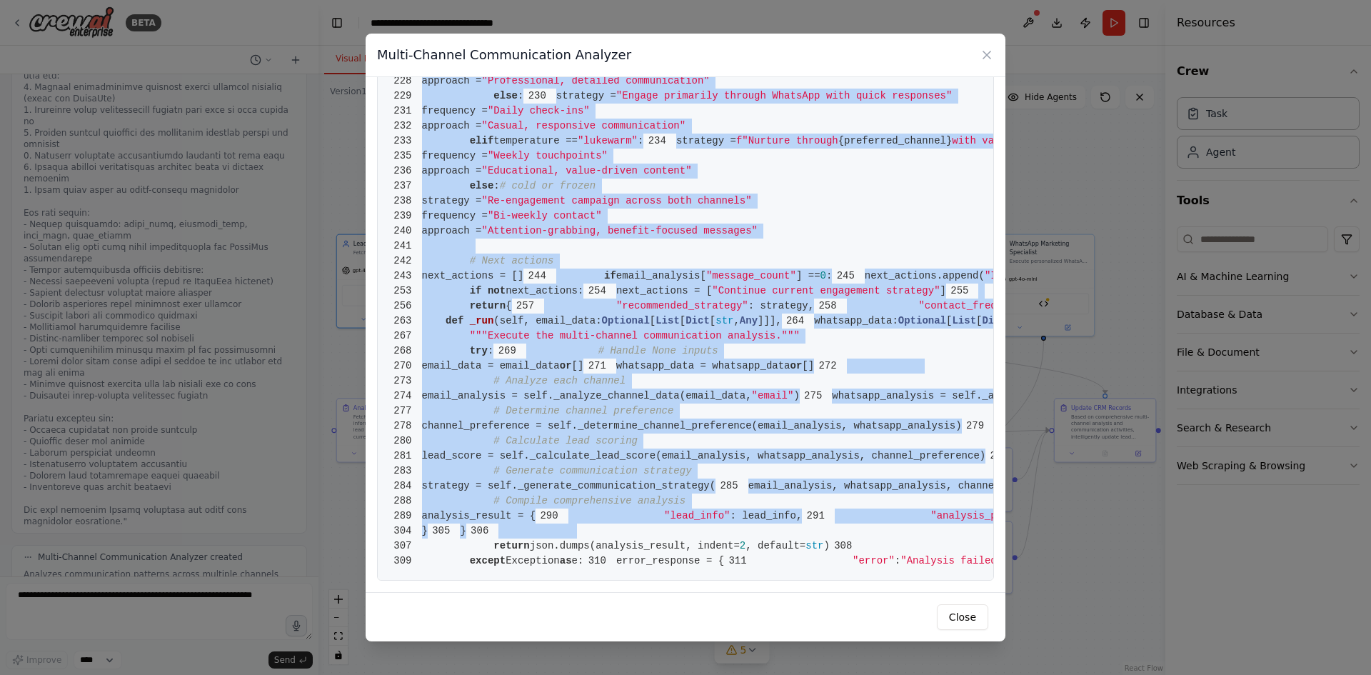
scroll to position [4268, 0]
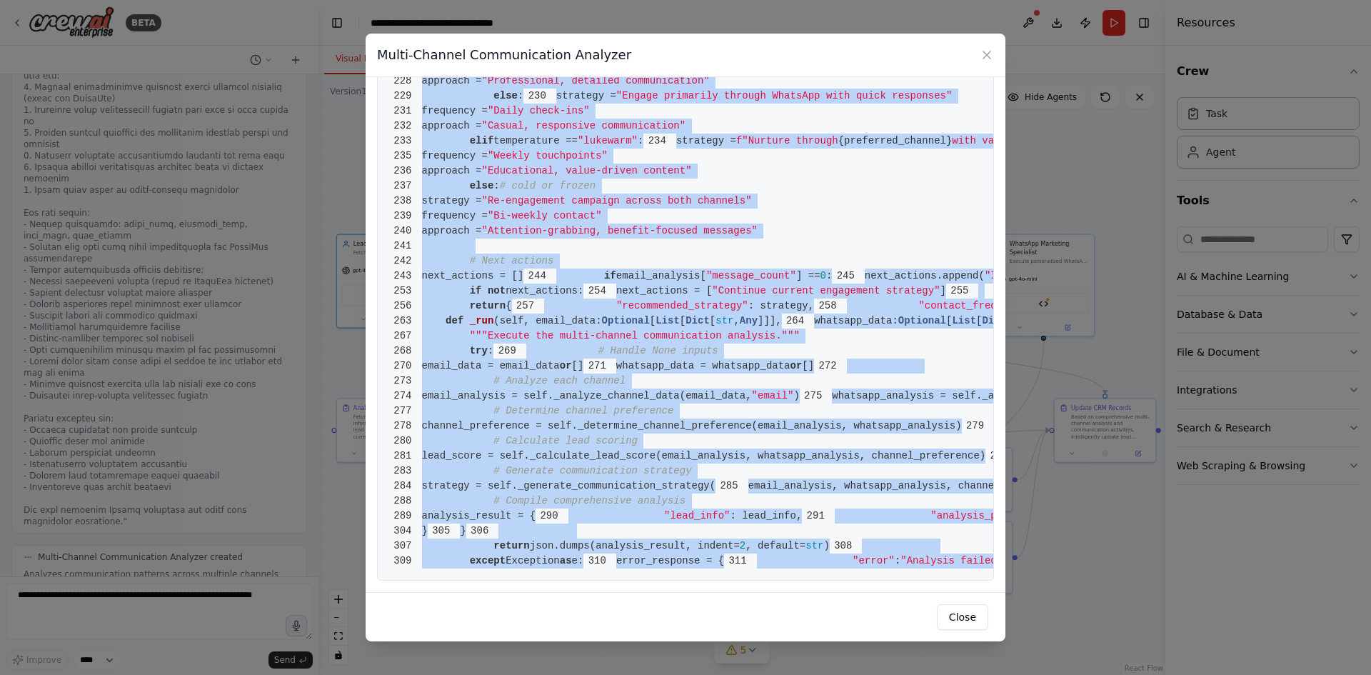
drag, startPoint x: 422, startPoint y: 106, endPoint x: 763, endPoint y: 555, distance: 563.9
click at [963, 614] on button "Close" at bounding box center [962, 617] width 51 height 26
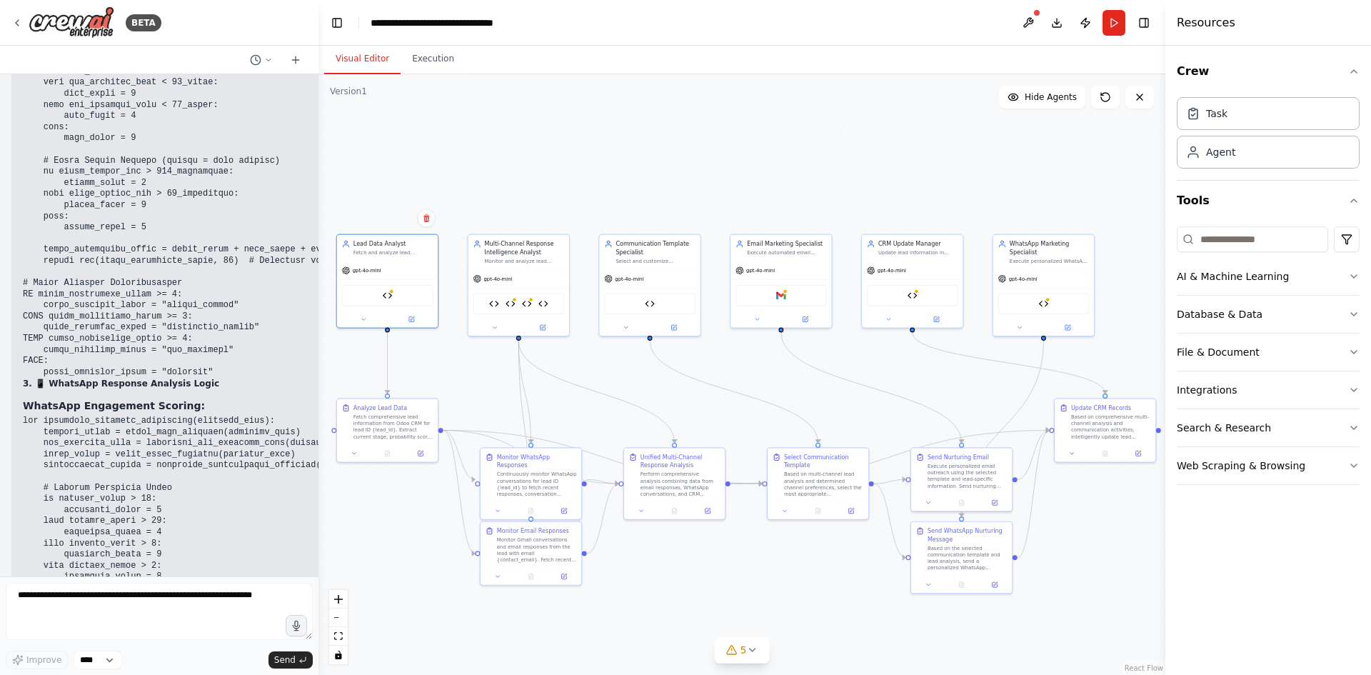
scroll to position [29085, 0]
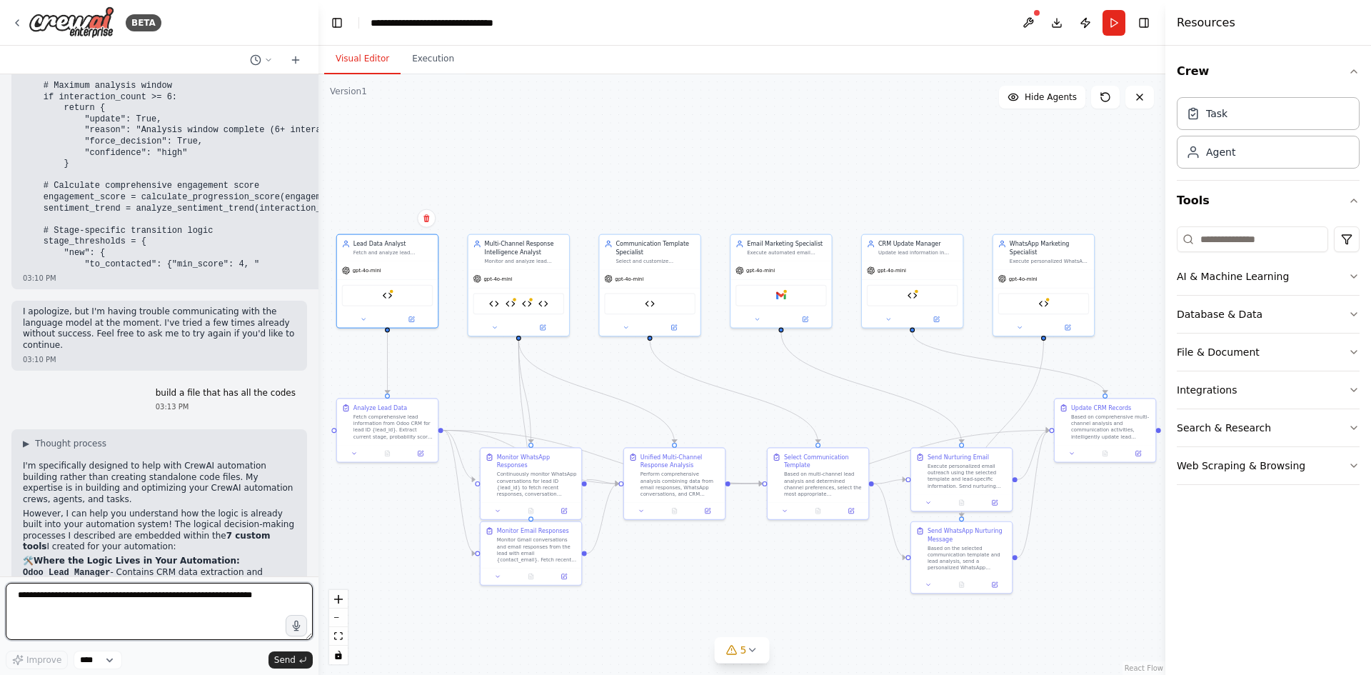
drag, startPoint x: 256, startPoint y: 604, endPoint x: 189, endPoint y: 604, distance: 66.4
click at [189, 604] on textarea at bounding box center [159, 611] width 307 height 57
type textarea "**********"
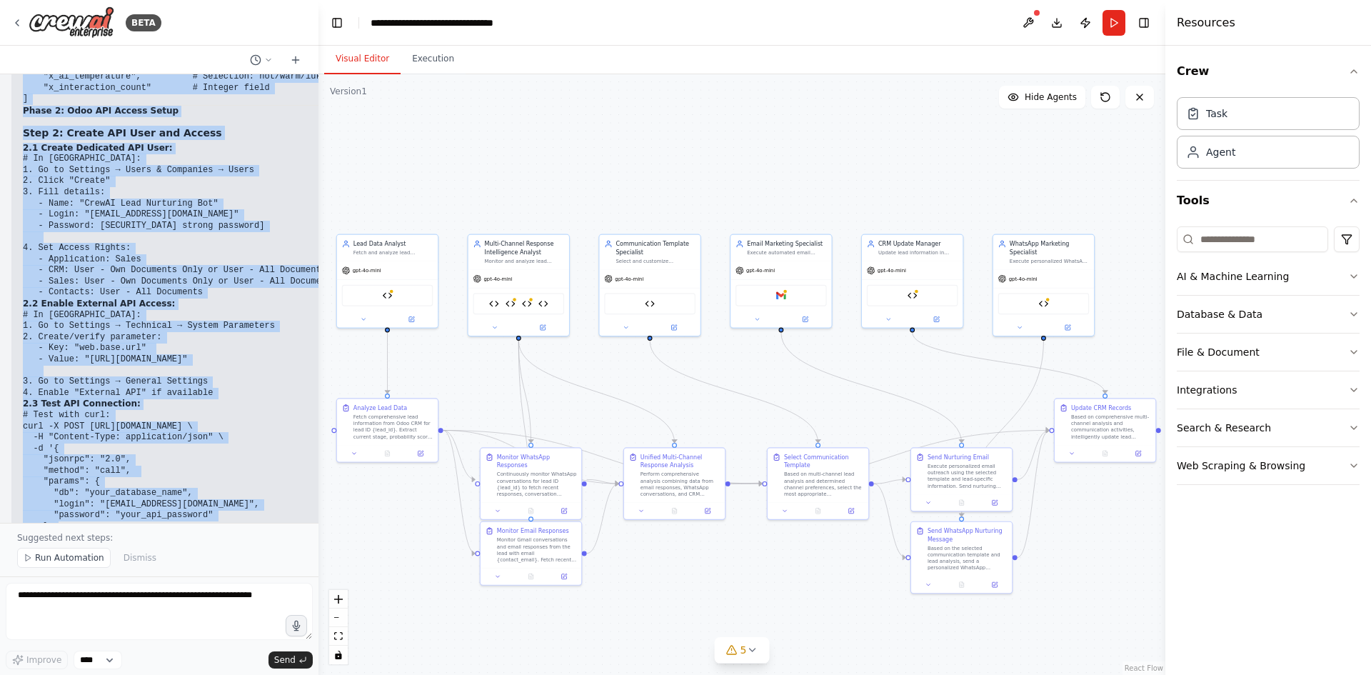
scroll to position [30408, 0]
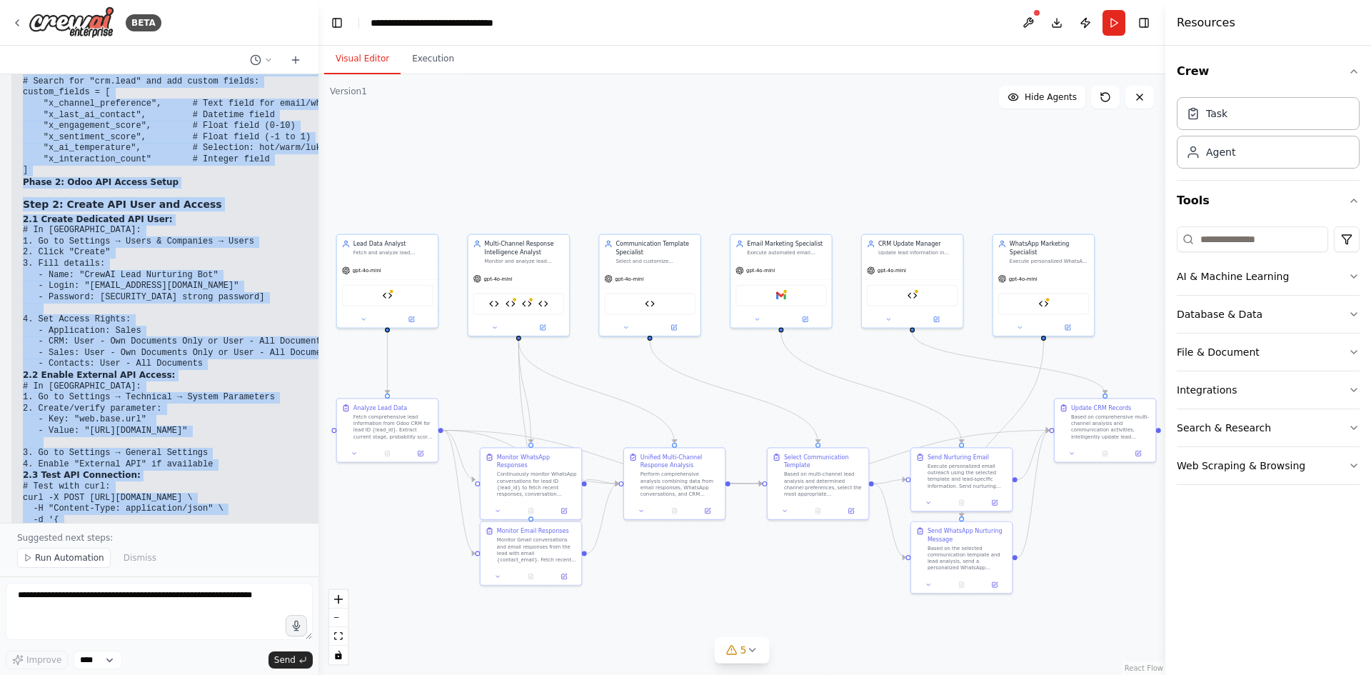
drag, startPoint x: 21, startPoint y: 207, endPoint x: 216, endPoint y: 357, distance: 246.6
click at [216, 357] on div "▶ Thought process I'll provide you with a comprehensive step-by-[PERSON_NAME] t…" at bounding box center [202, 271] width 383 height 1069
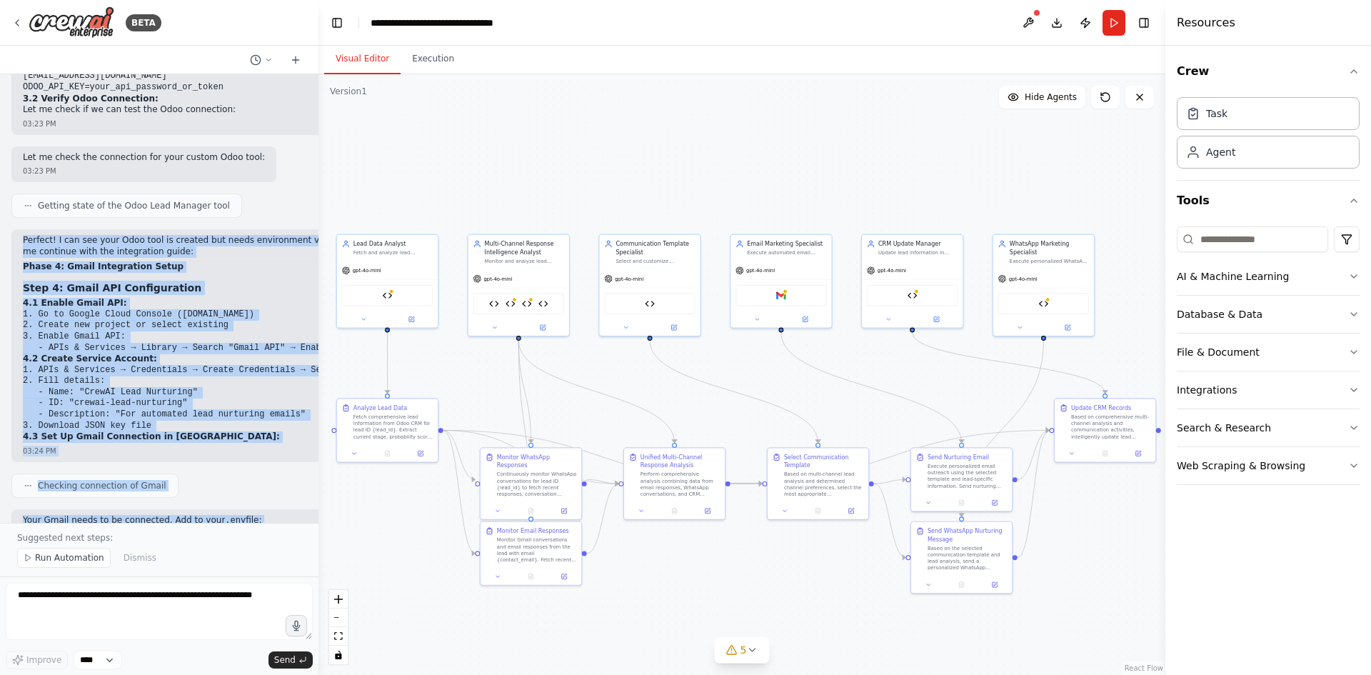
scroll to position [30765, 0]
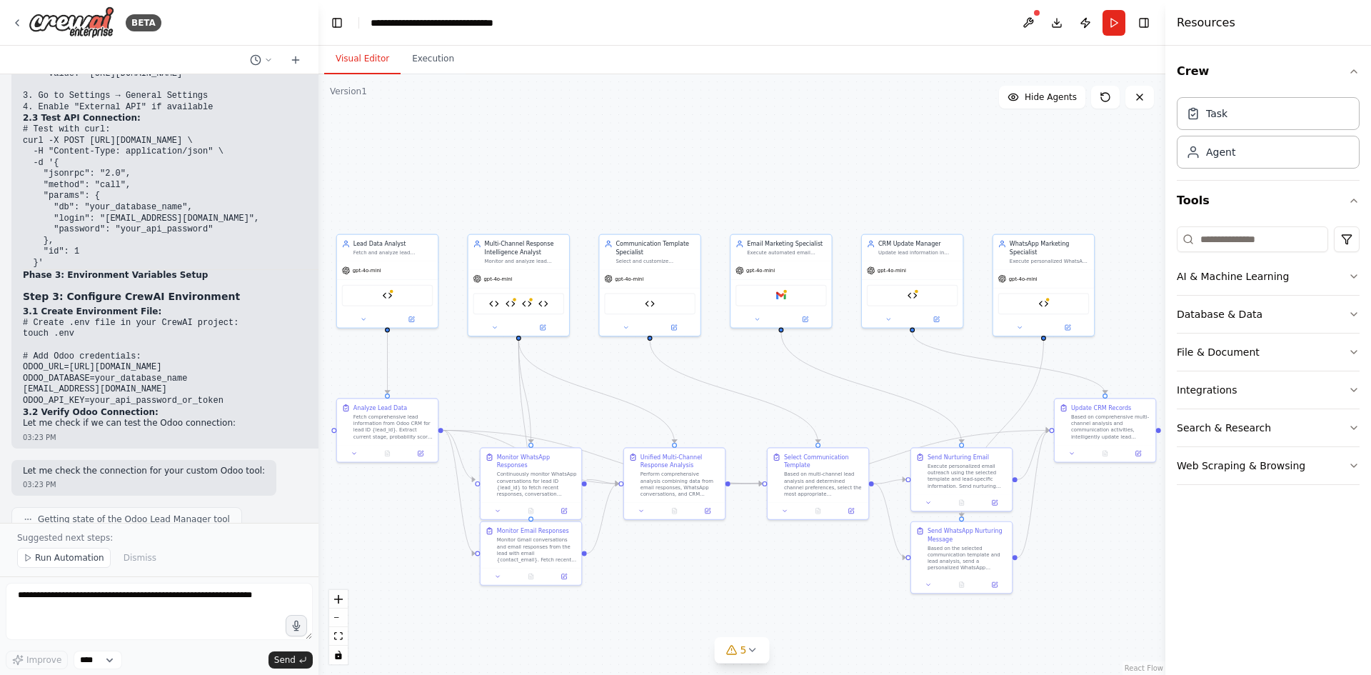
drag, startPoint x: 21, startPoint y: 344, endPoint x: 221, endPoint y: 324, distance: 200.2
click at [221, 543] on div "Perfect! I can see your Odoo tool is created but needs environment variables. L…" at bounding box center [205, 659] width 388 height 233
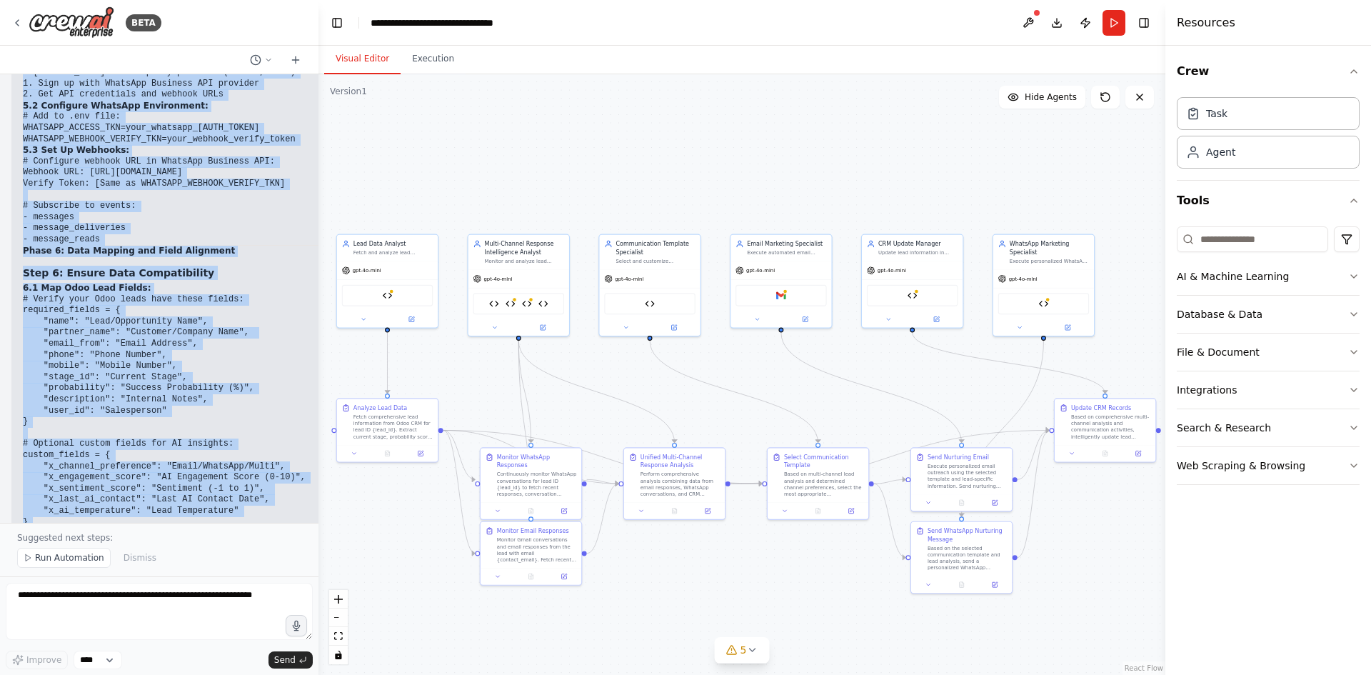
scroll to position [31622, 0]
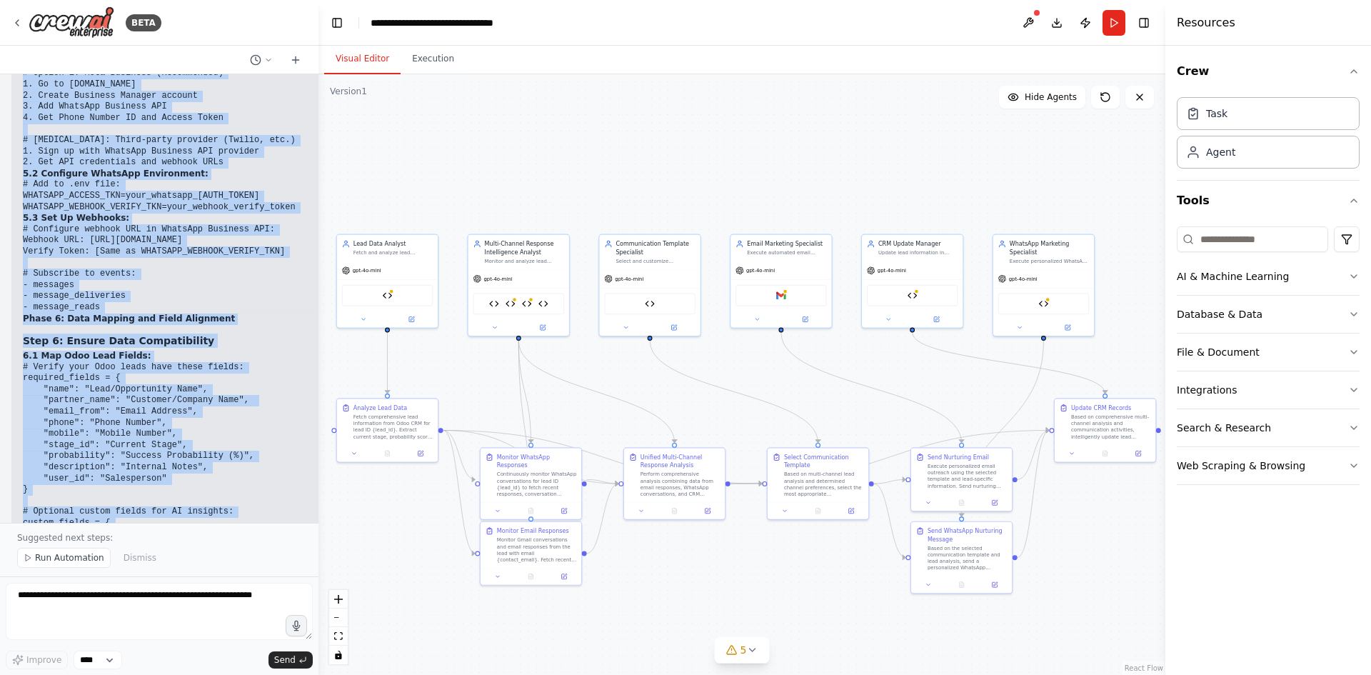
drag, startPoint x: 23, startPoint y: 406, endPoint x: 264, endPoint y: 424, distance: 242.1
click at [264, 424] on div "Your Gmail needs to be connected. Add to your .env file: # Add to .env file: GM…" at bounding box center [185, 408] width 324 height 874
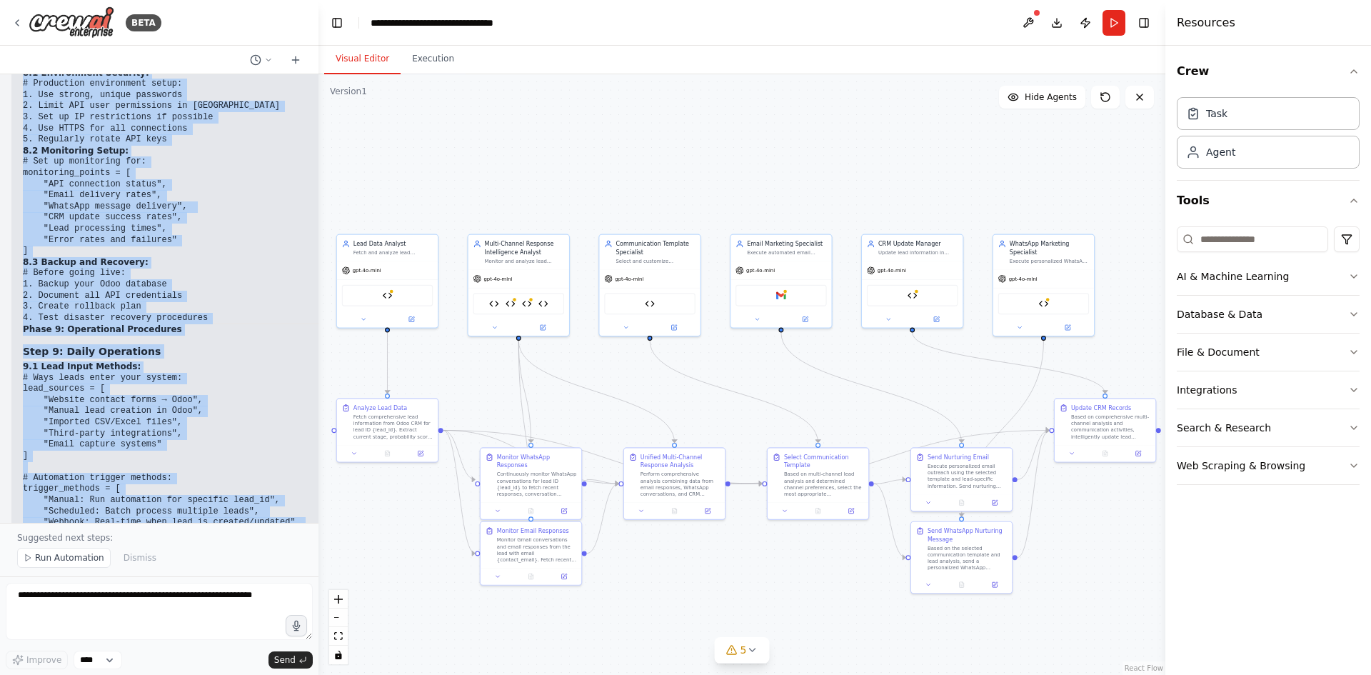
scroll to position [32694, 0]
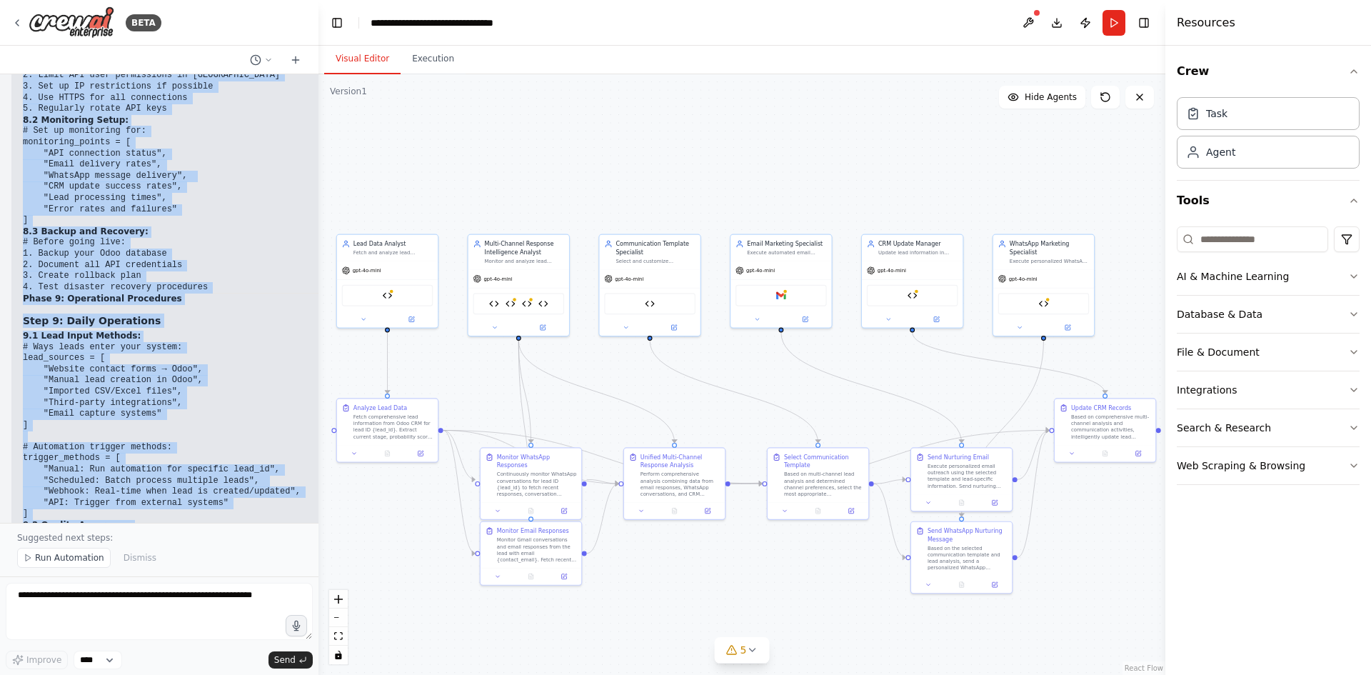
drag, startPoint x: 23, startPoint y: 334, endPoint x: 184, endPoint y: 485, distance: 220.8
click at [184, 485] on div "7.2 Test Data Flow: # Test with a sample [MEDICAL_DATA]_inputs = { "lead_id": 1…" at bounding box center [226, 352] width 406 height 1084
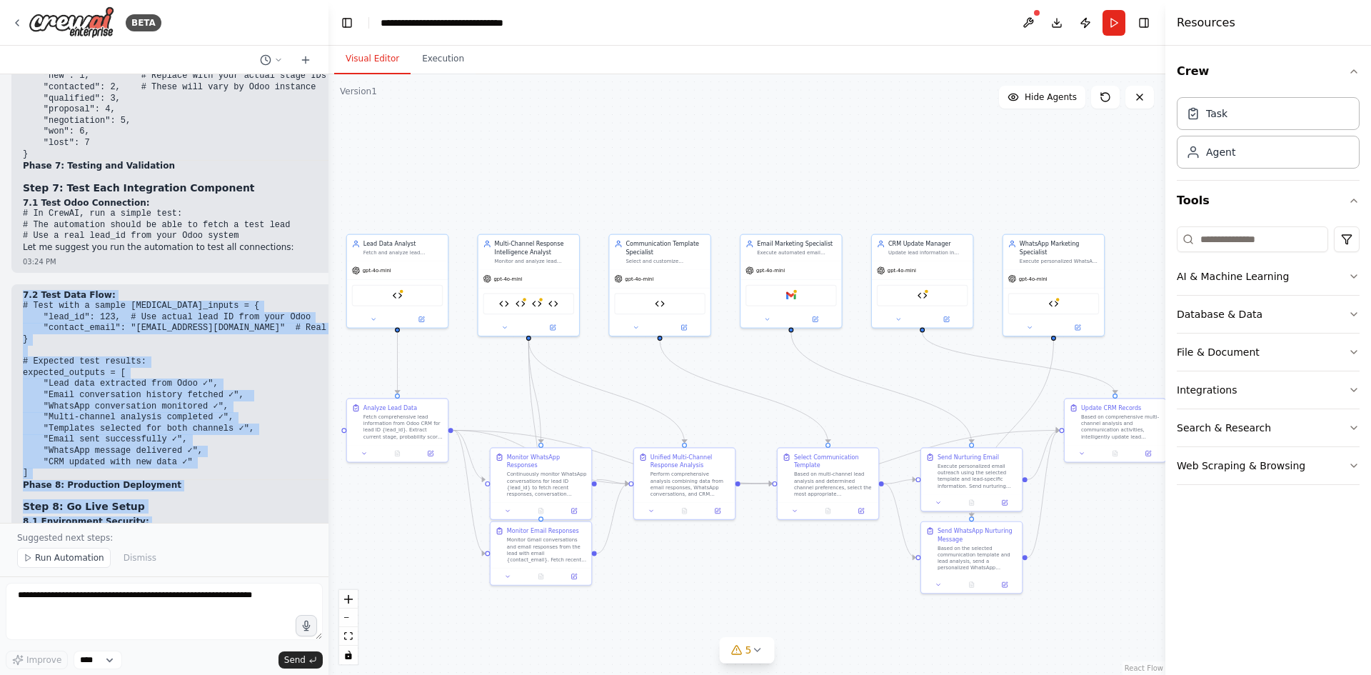
scroll to position [32012, 0]
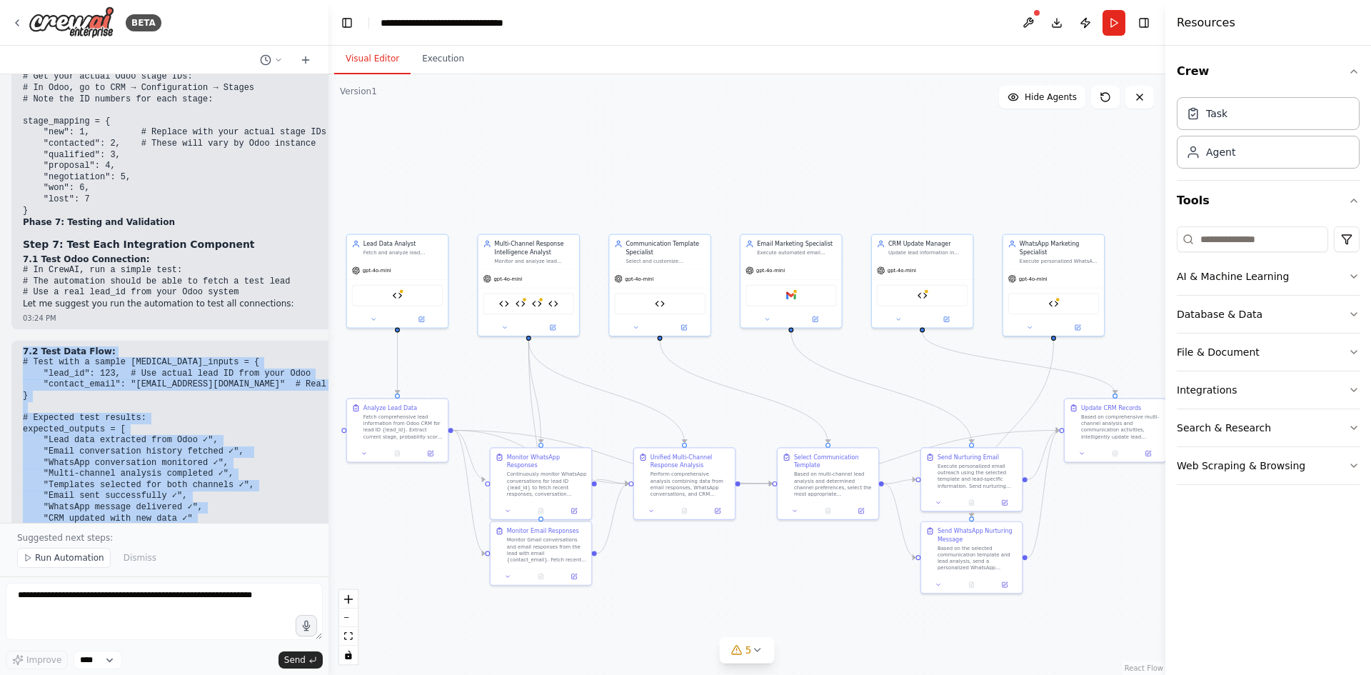
drag, startPoint x: 314, startPoint y: 497, endPoint x: 329, endPoint y: 392, distance: 106.1
click at [329, 392] on div "BETA So basically we are using an odoo crm for our leads. We need to make ai ag…" at bounding box center [685, 337] width 1371 height 675
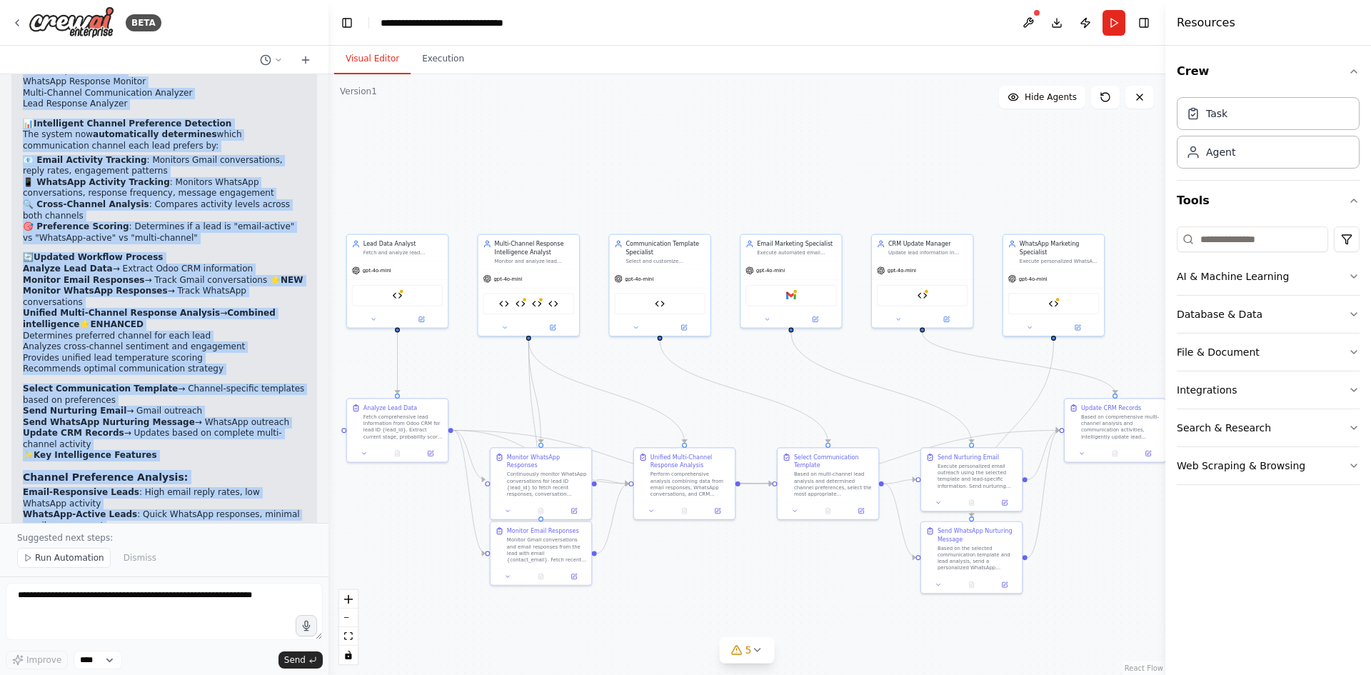
scroll to position [10286, 0]
drag, startPoint x: 21, startPoint y: 92, endPoint x: 254, endPoint y: 373, distance: 365.2
click at [254, 374] on div "So basically we are using an odoo crm for our leads. We need to make ai agents …" at bounding box center [164, 298] width 329 height 449
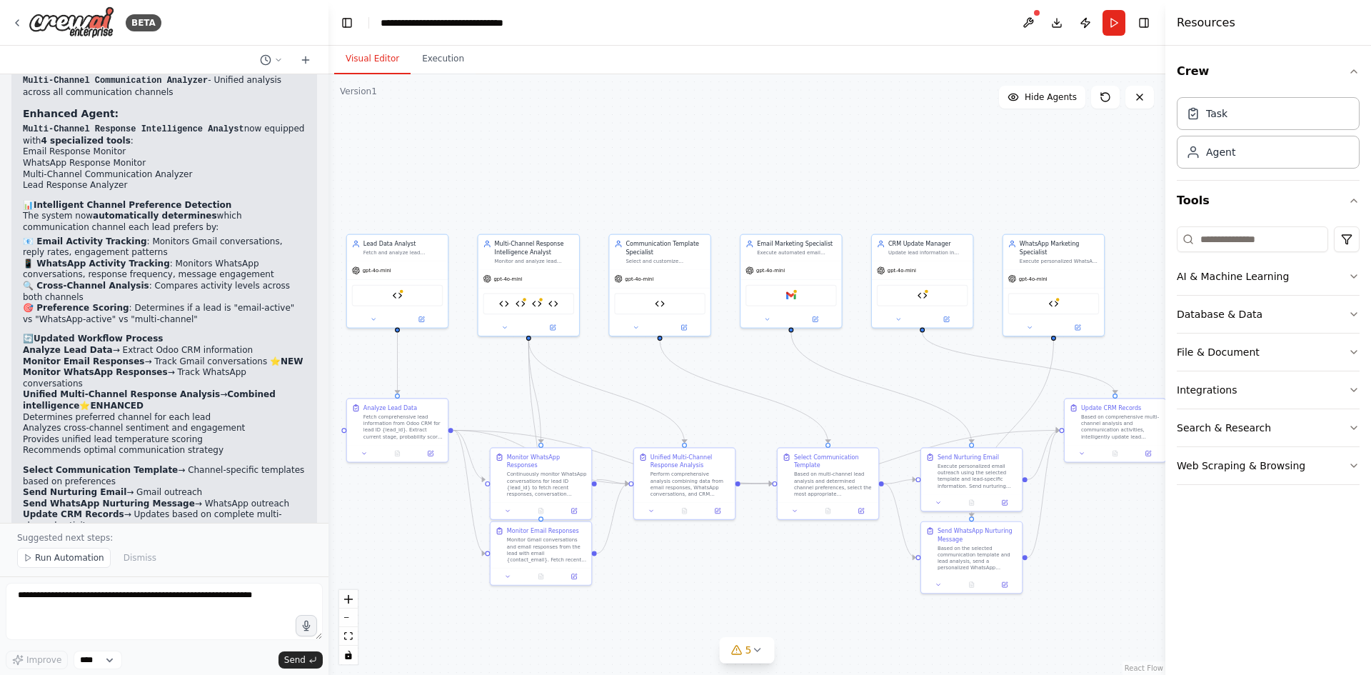
scroll to position [10143, 0]
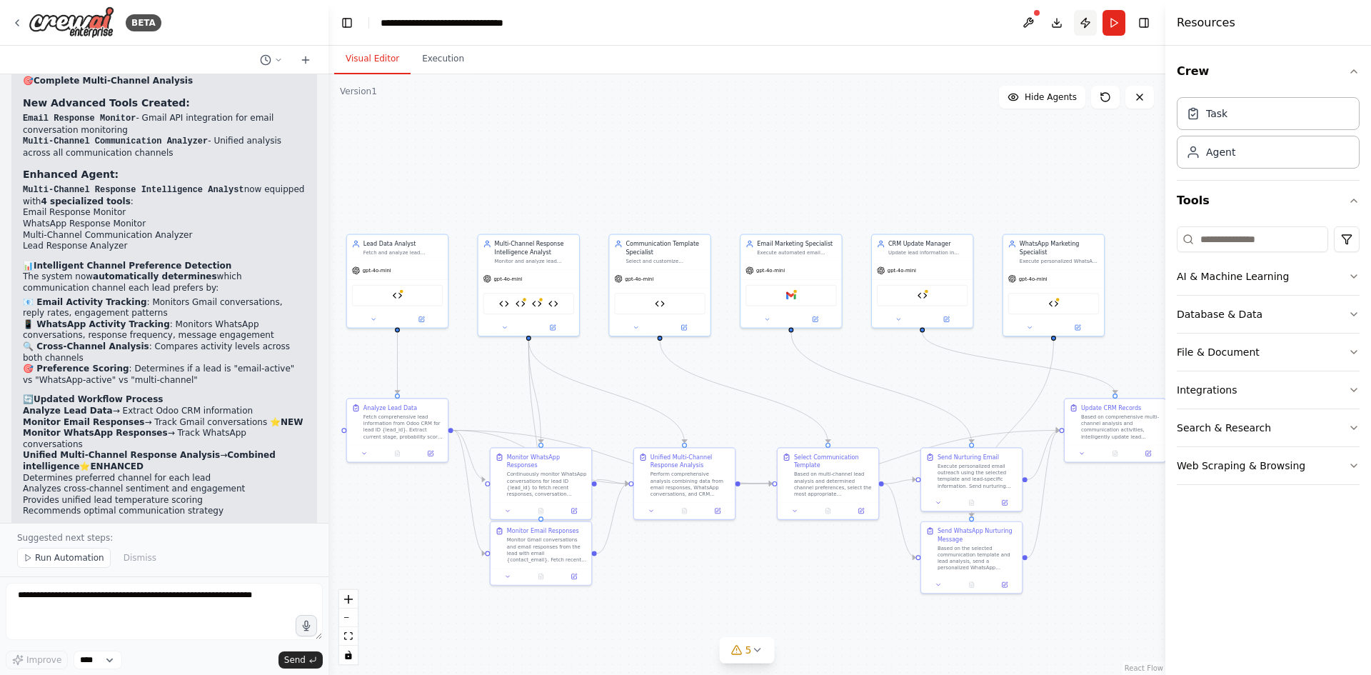
click at [1086, 22] on button "Publish" at bounding box center [1085, 23] width 23 height 26
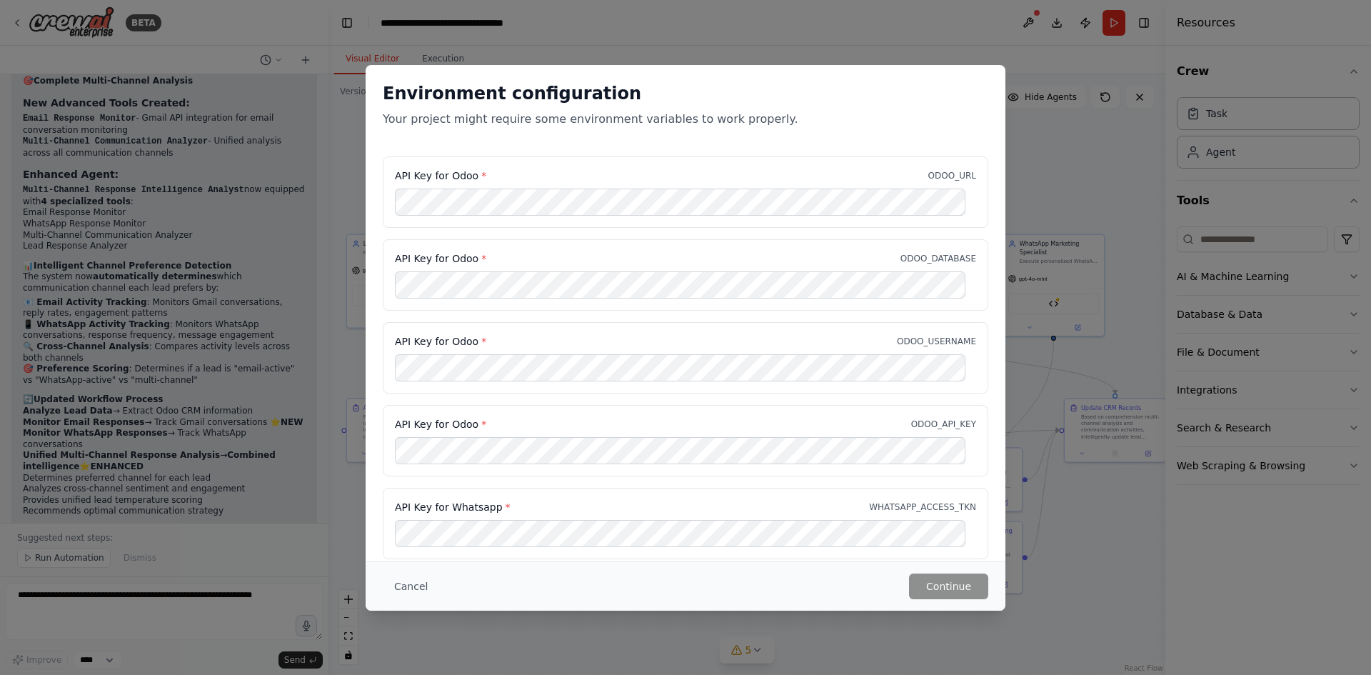
click at [416, 578] on button "Cancel" at bounding box center [411, 587] width 56 height 26
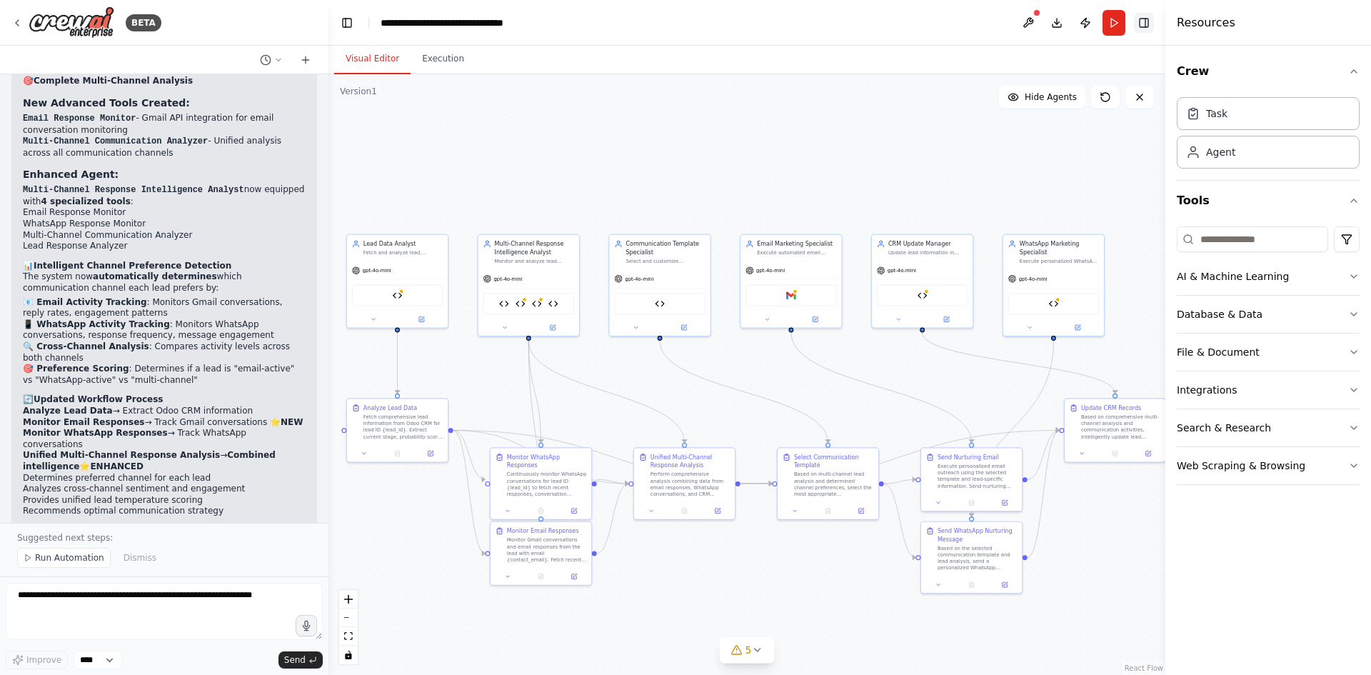
click at [1145, 28] on button "Toggle Right Sidebar" at bounding box center [1144, 23] width 20 height 20
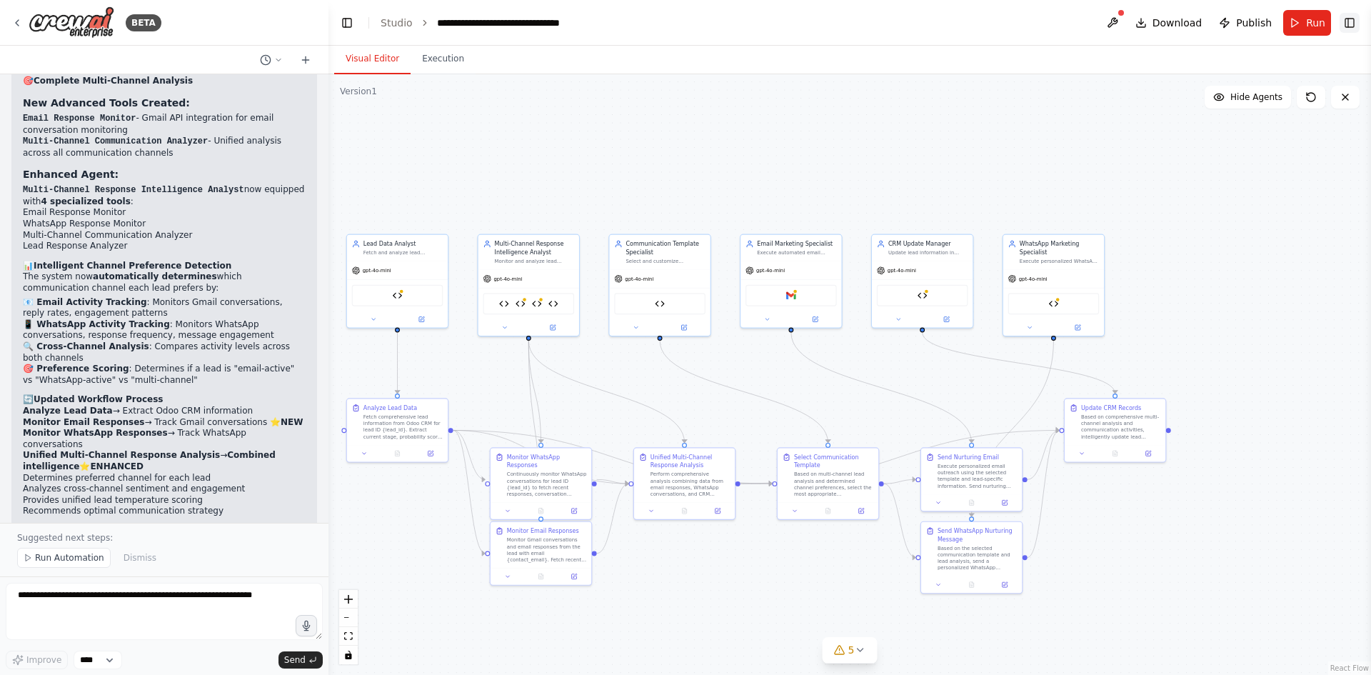
click at [1356, 29] on button "Toggle Right Sidebar" at bounding box center [1350, 23] width 20 height 20
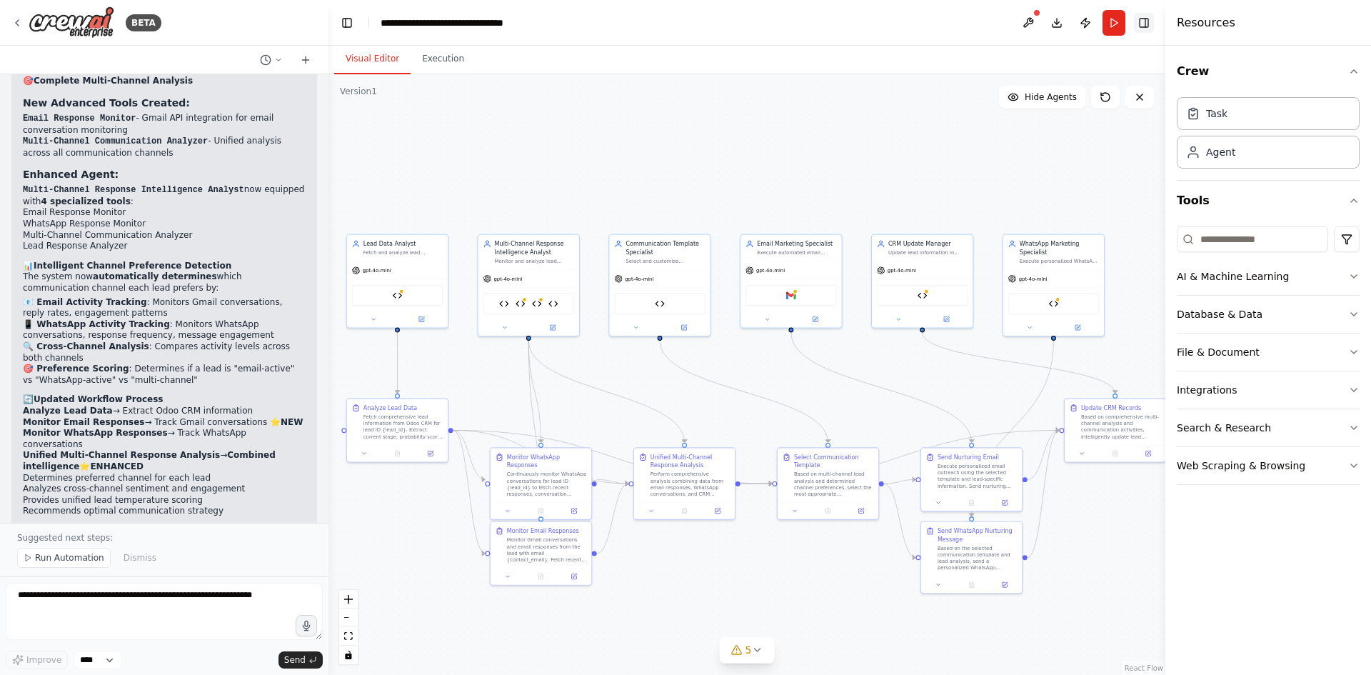
click at [1356, 29] on div "Resources" at bounding box center [1269, 23] width 206 height 46
click at [1149, 19] on button "Toggle Right Sidebar" at bounding box center [1144, 23] width 20 height 20
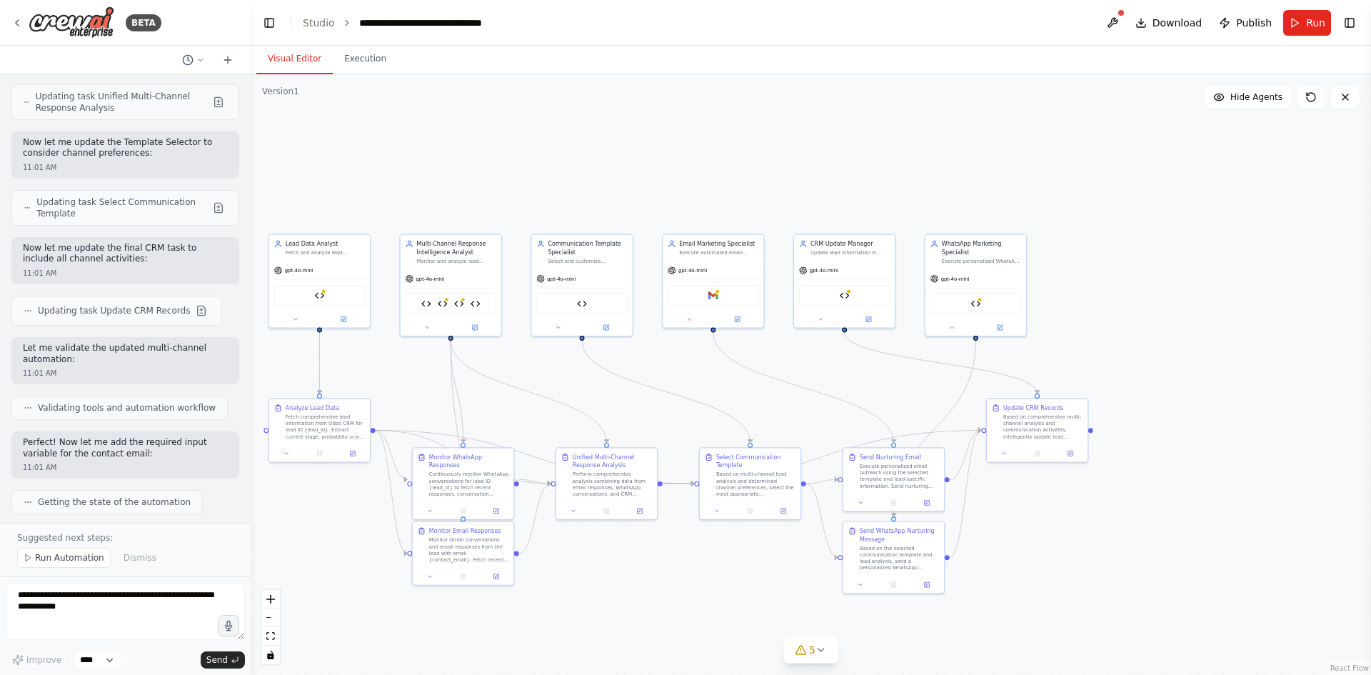
scroll to position [15303, 0]
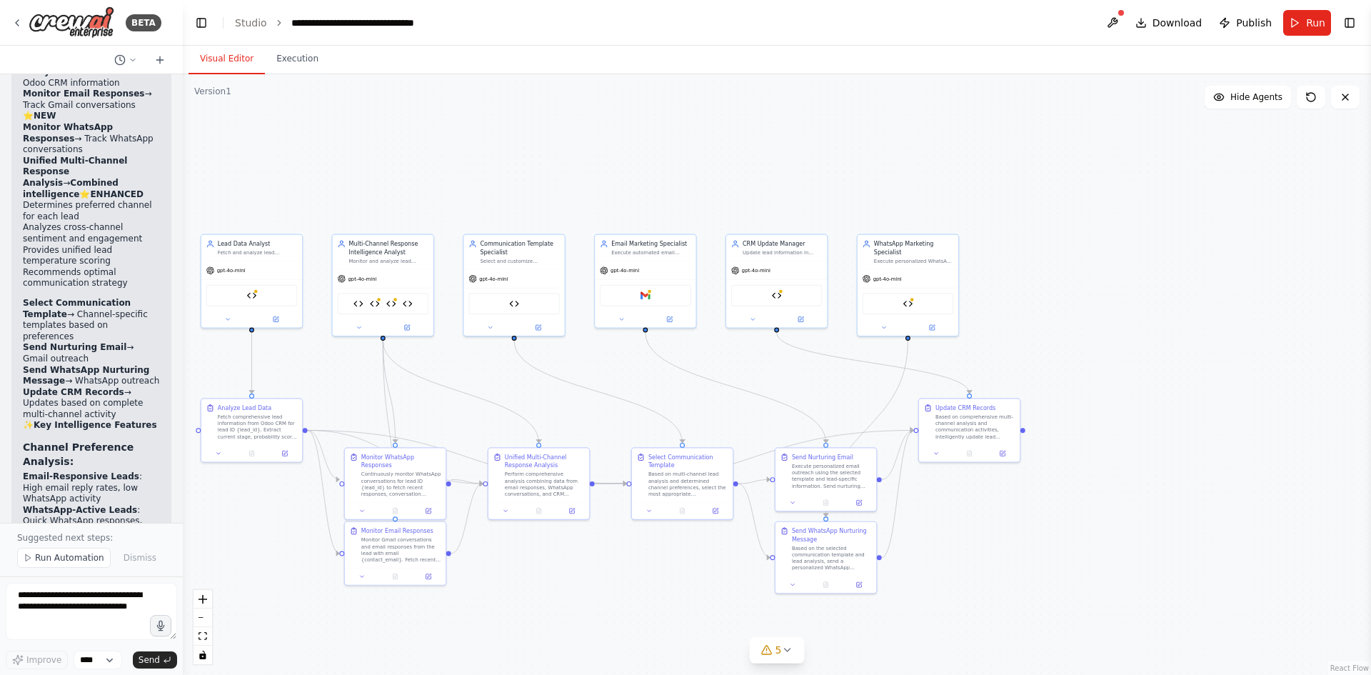
drag, startPoint x: 320, startPoint y: 124, endPoint x: 11, endPoint y: 109, distance: 309.6
click at [0, 111] on div "BETA So basically we are using an odoo crm for our leads. We need to make ai ag…" at bounding box center [91, 337] width 183 height 675
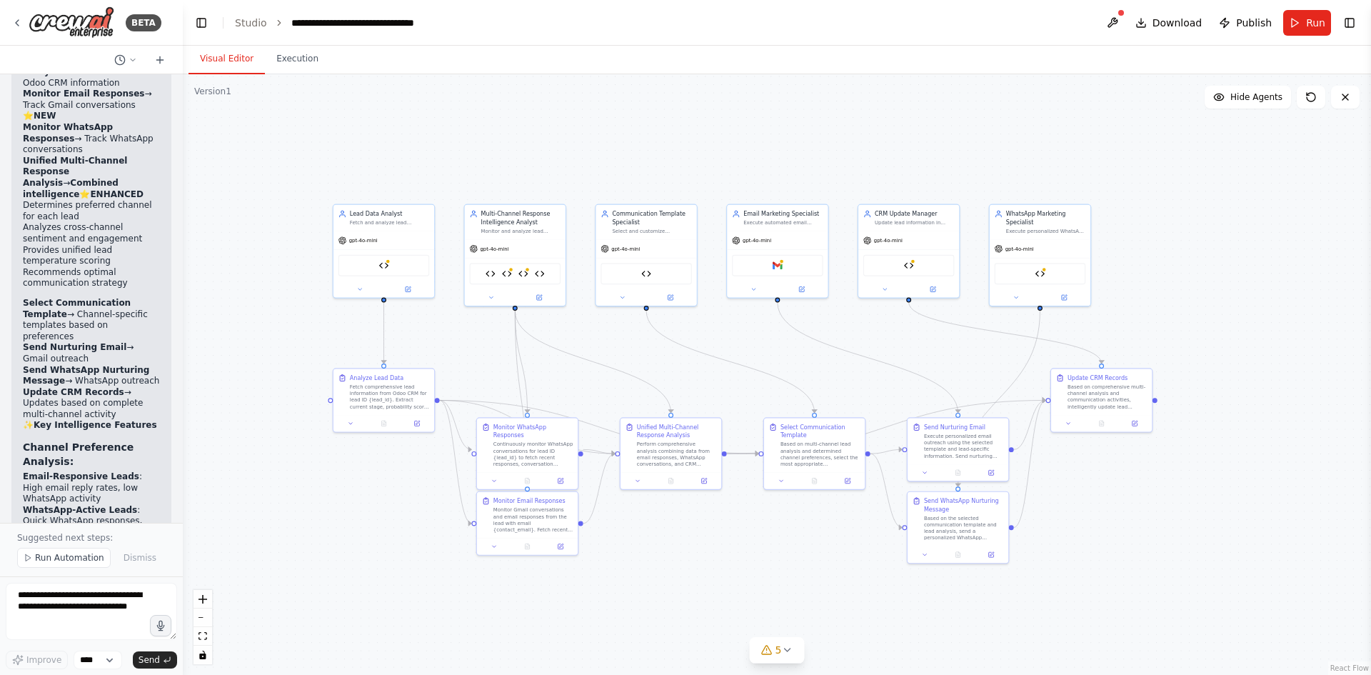
drag, startPoint x: 619, startPoint y: 133, endPoint x: 754, endPoint y: 96, distance: 139.8
click at [754, 96] on div ".deletable-edge-delete-btn { width: 20px; height: 20px; border: 0px solid #ffff…" at bounding box center [777, 374] width 1189 height 601
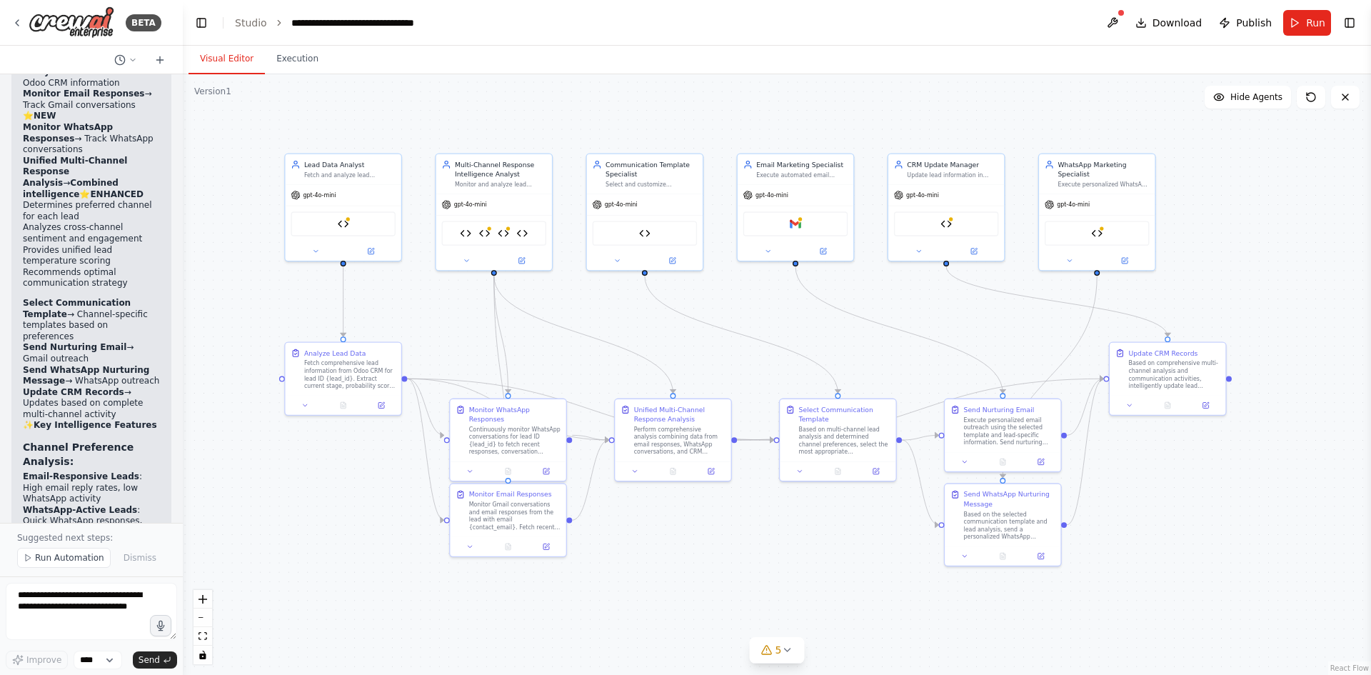
drag, startPoint x: 747, startPoint y: 156, endPoint x: 764, endPoint y: 101, distance: 57.6
click at [764, 101] on div ".deletable-edge-delete-btn { width: 20px; height: 20px; border: 0px solid #ffff…" at bounding box center [777, 374] width 1189 height 601
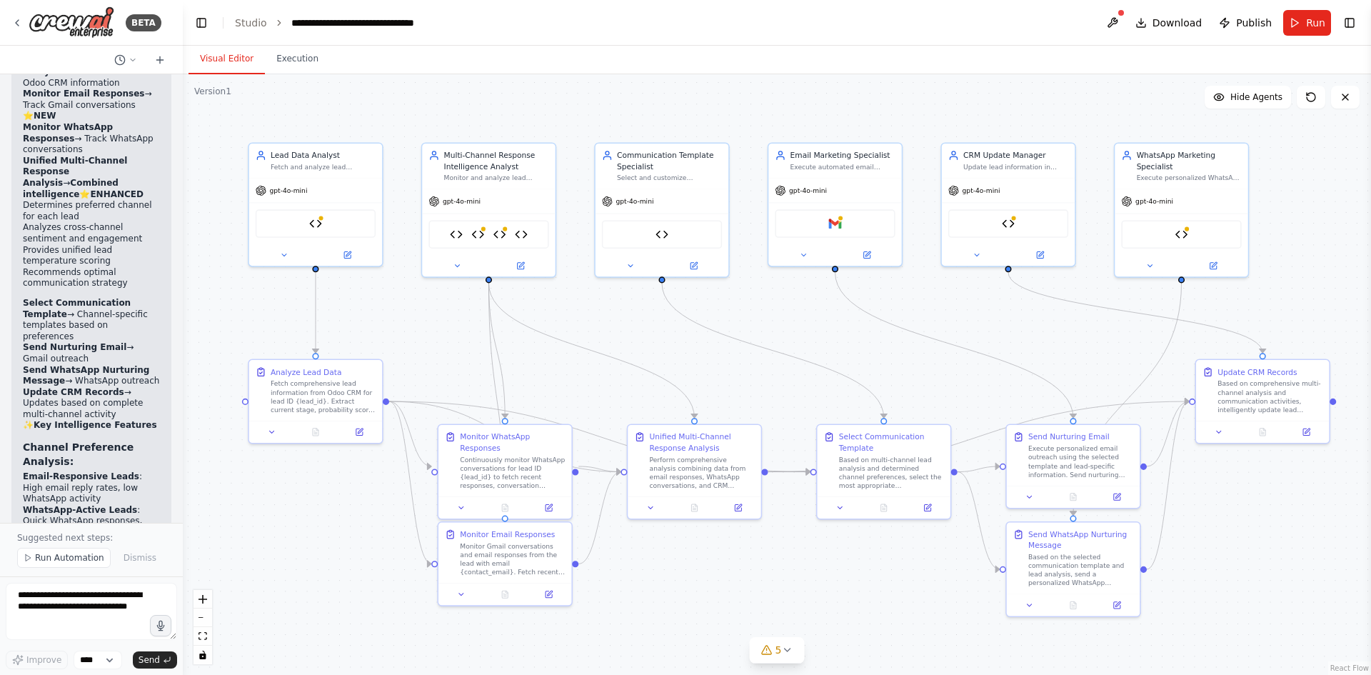
drag, startPoint x: 777, startPoint y: 114, endPoint x: 811, endPoint y: 98, distance: 38.0
click at [811, 98] on div ".deletable-edge-delete-btn { width: 20px; height: 20px; border: 0px solid #ffff…" at bounding box center [777, 374] width 1189 height 601
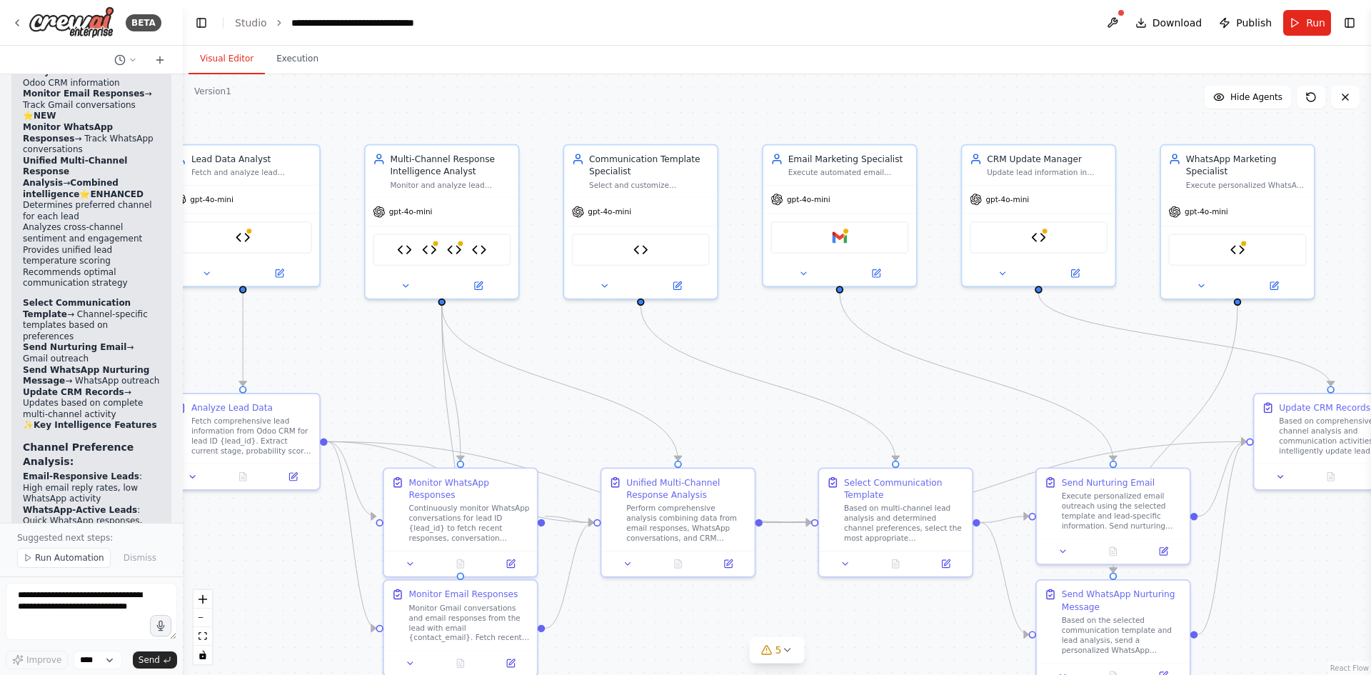
drag, startPoint x: 814, startPoint y: 115, endPoint x: 831, endPoint y: 102, distance: 21.4
click at [831, 102] on div ".deletable-edge-delete-btn { width: 20px; height: 20px; border: 0px solid #ffff…" at bounding box center [777, 374] width 1189 height 601
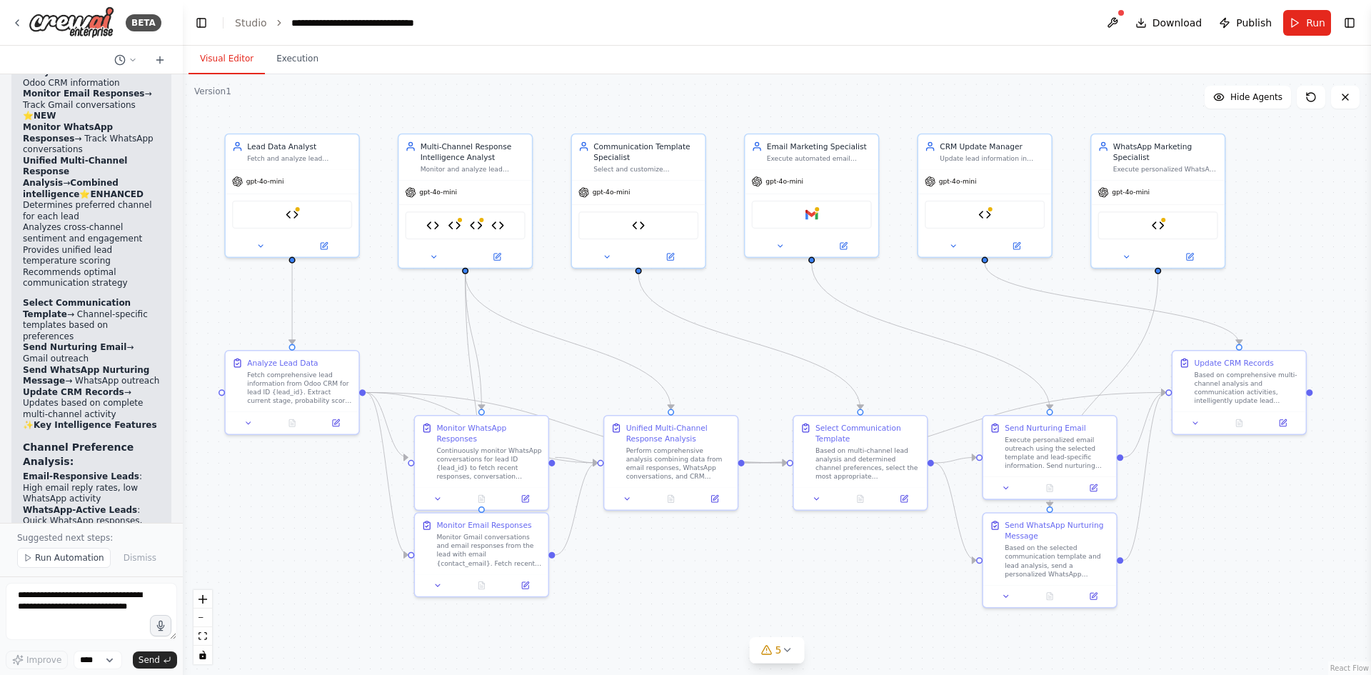
drag, startPoint x: 183, startPoint y: 152, endPoint x: 175, endPoint y: 156, distance: 8.6
click at [175, 156] on div "BETA So basically we are using an odoo crm for our leads. We need to make ai ag…" at bounding box center [685, 337] width 1371 height 675
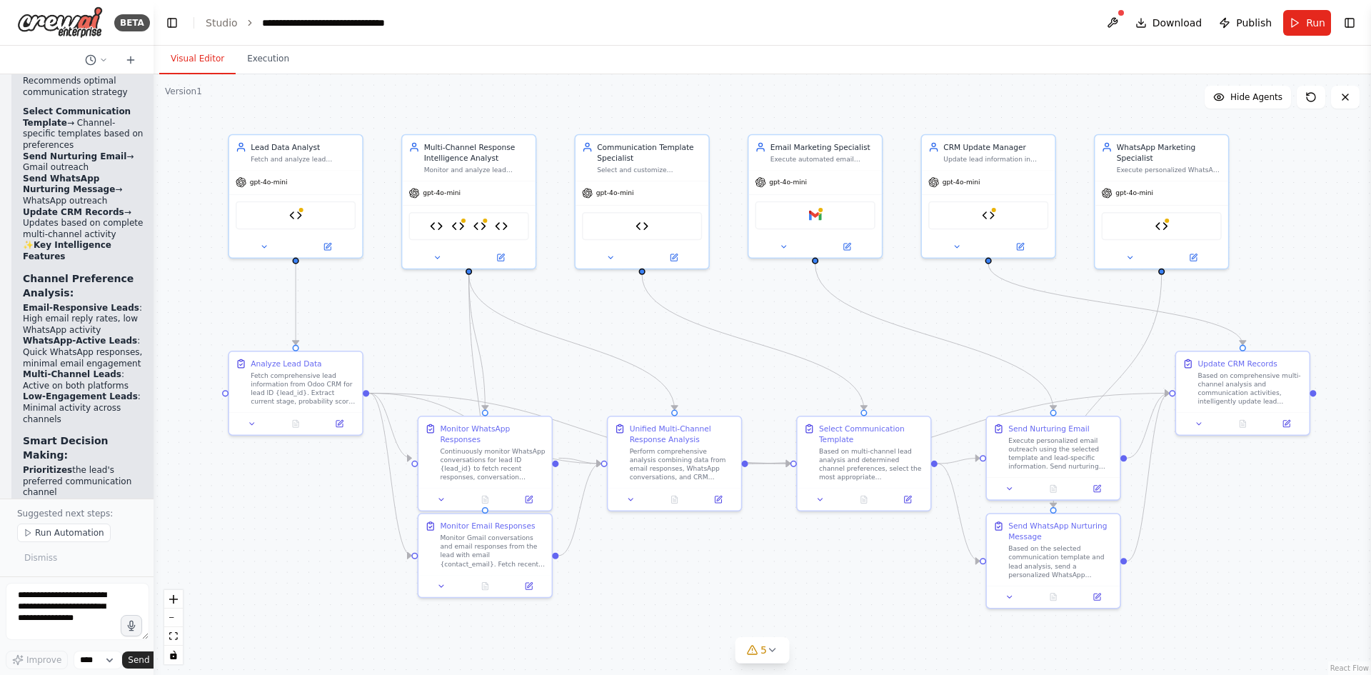
scroll to position [19066, 0]
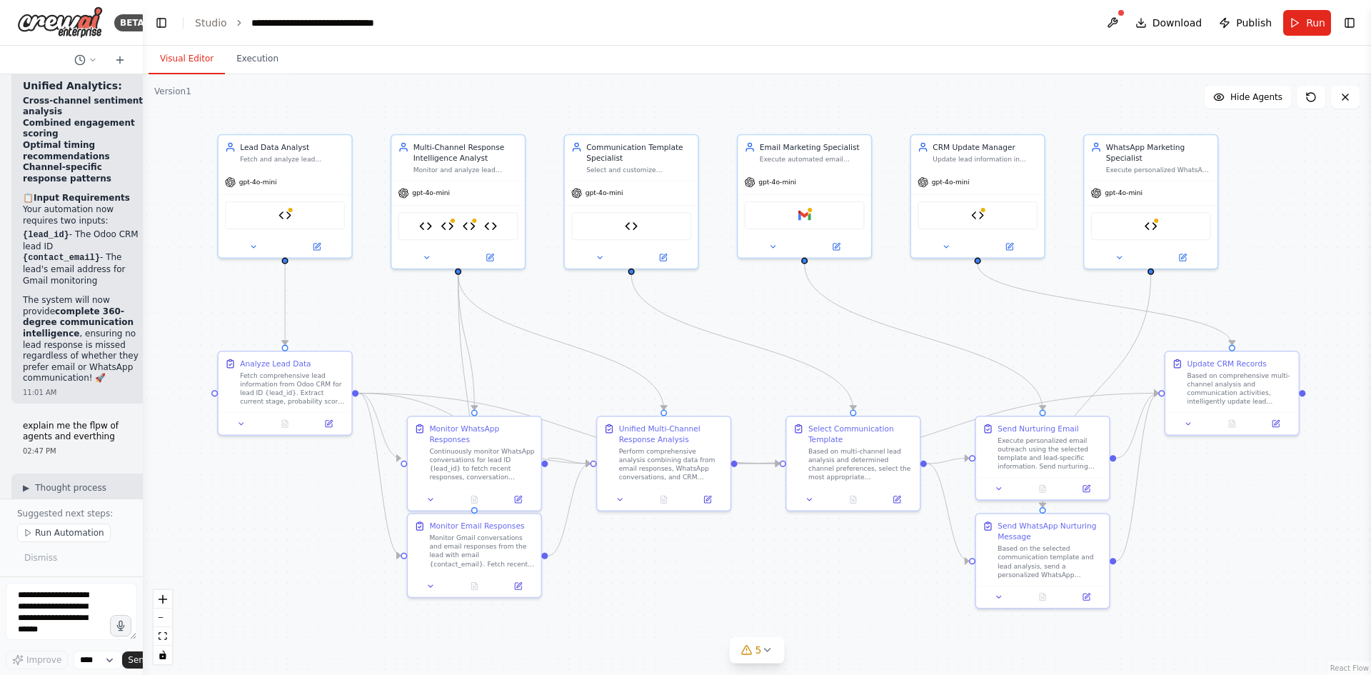
drag, startPoint x: 177, startPoint y: 152, endPoint x: 77, endPoint y: 144, distance: 100.3
click at [74, 144] on div "BETA So basically we are using an odoo crm for our leads. We need to make ai ag…" at bounding box center [71, 337] width 143 height 675
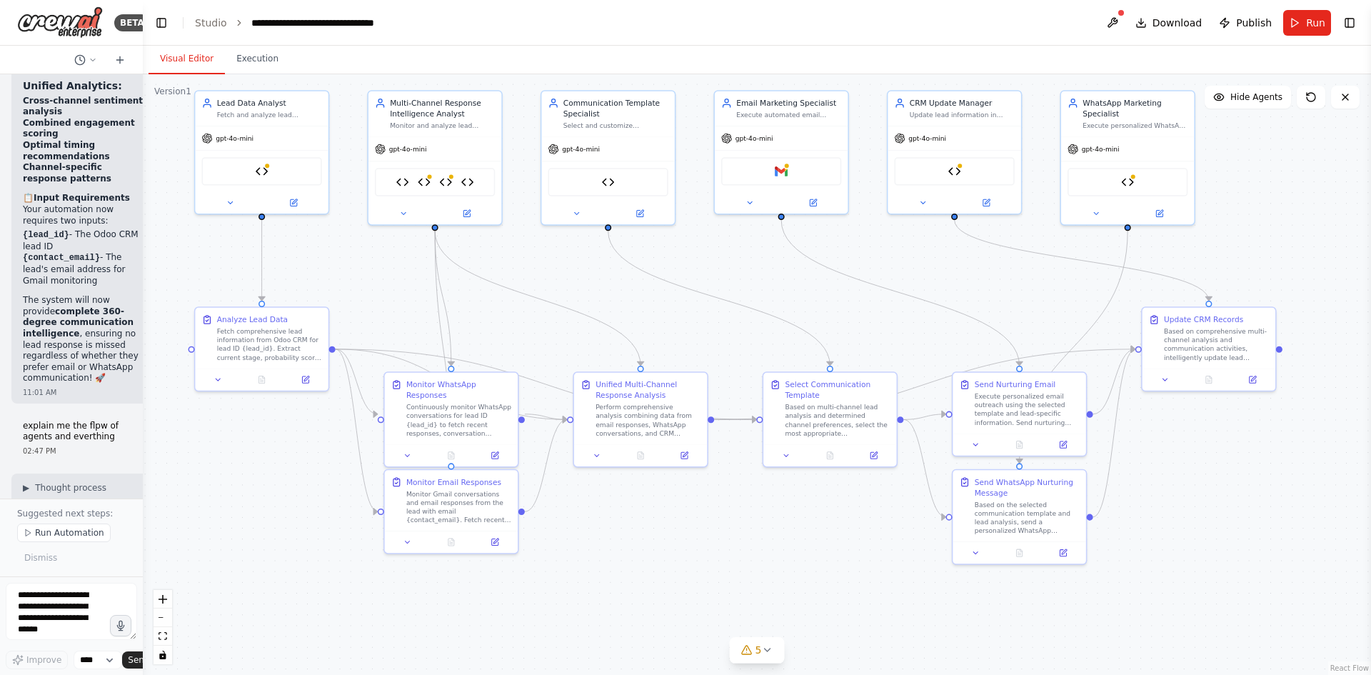
drag, startPoint x: 626, startPoint y: 118, endPoint x: 603, endPoint y: 74, distance: 50.2
click at [603, 74] on div "Visual Editor Execution Version 1 Show Tools Hide Agents .deletable-edge-delete…" at bounding box center [757, 360] width 1229 height 629
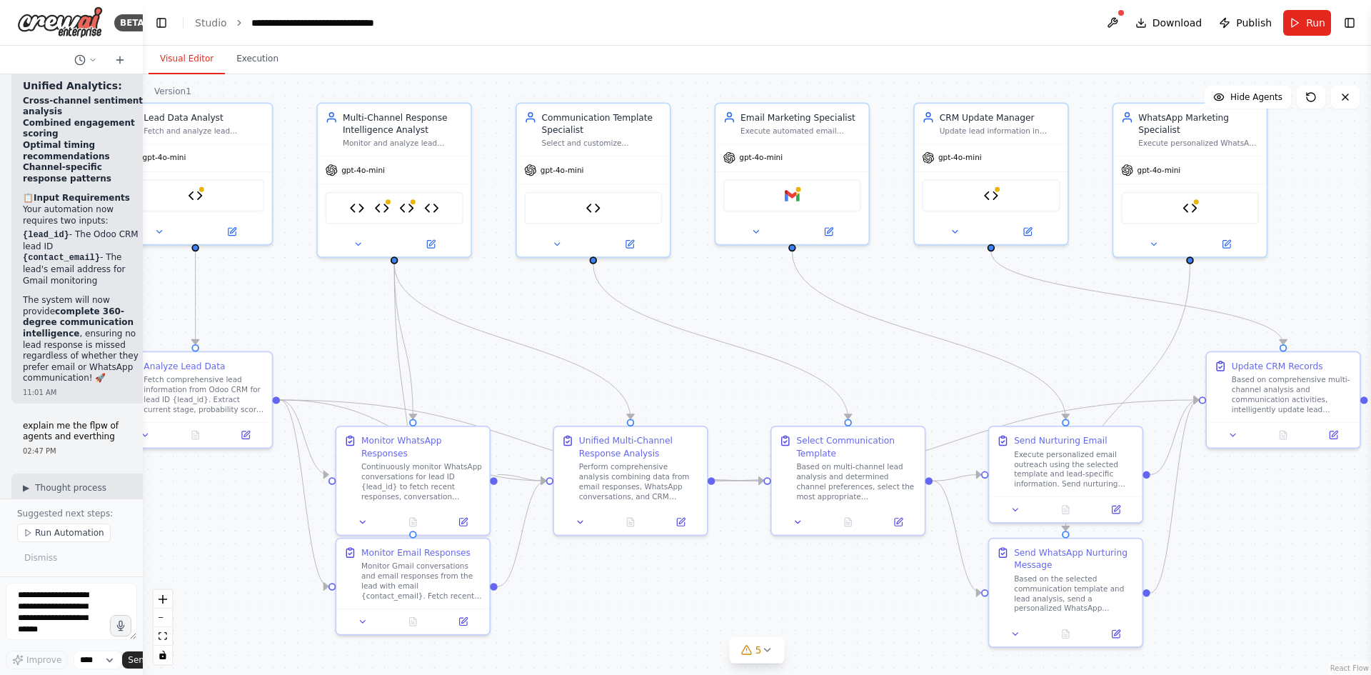
drag, startPoint x: 709, startPoint y: 116, endPoint x: 694, endPoint y: 128, distance: 19.3
click at [694, 128] on div ".deletable-edge-delete-btn { width: 20px; height: 20px; border: 0px solid #ffff…" at bounding box center [757, 374] width 1229 height 601
drag, startPoint x: 141, startPoint y: 199, endPoint x: 107, endPoint y: 200, distance: 33.6
click at [107, 200] on div "BETA So basically we are using an odoo crm for our leads. We need to make ai ag…" at bounding box center [71, 337] width 143 height 675
drag, startPoint x: 139, startPoint y: 510, endPoint x: 101, endPoint y: 508, distance: 37.9
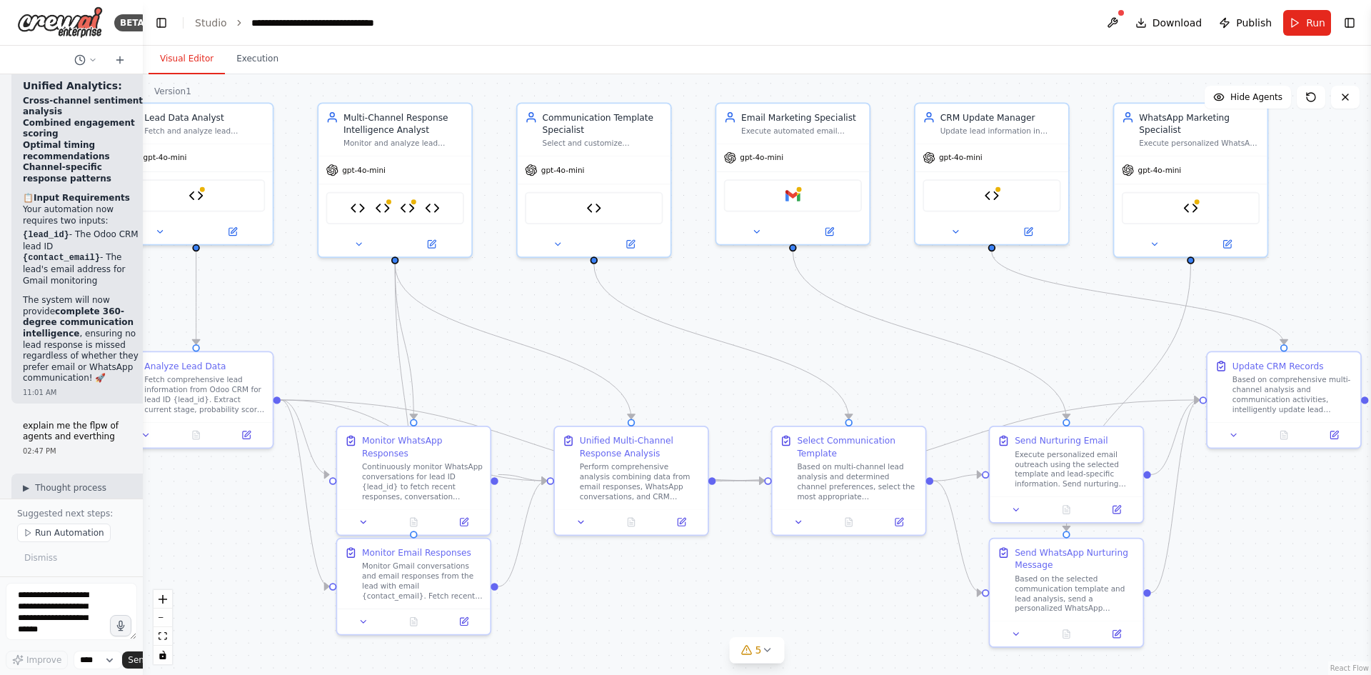
click at [101, 508] on div "BETA So basically we are using an odoo crm for our leads. We need to make ai ag…" at bounding box center [71, 337] width 143 height 675
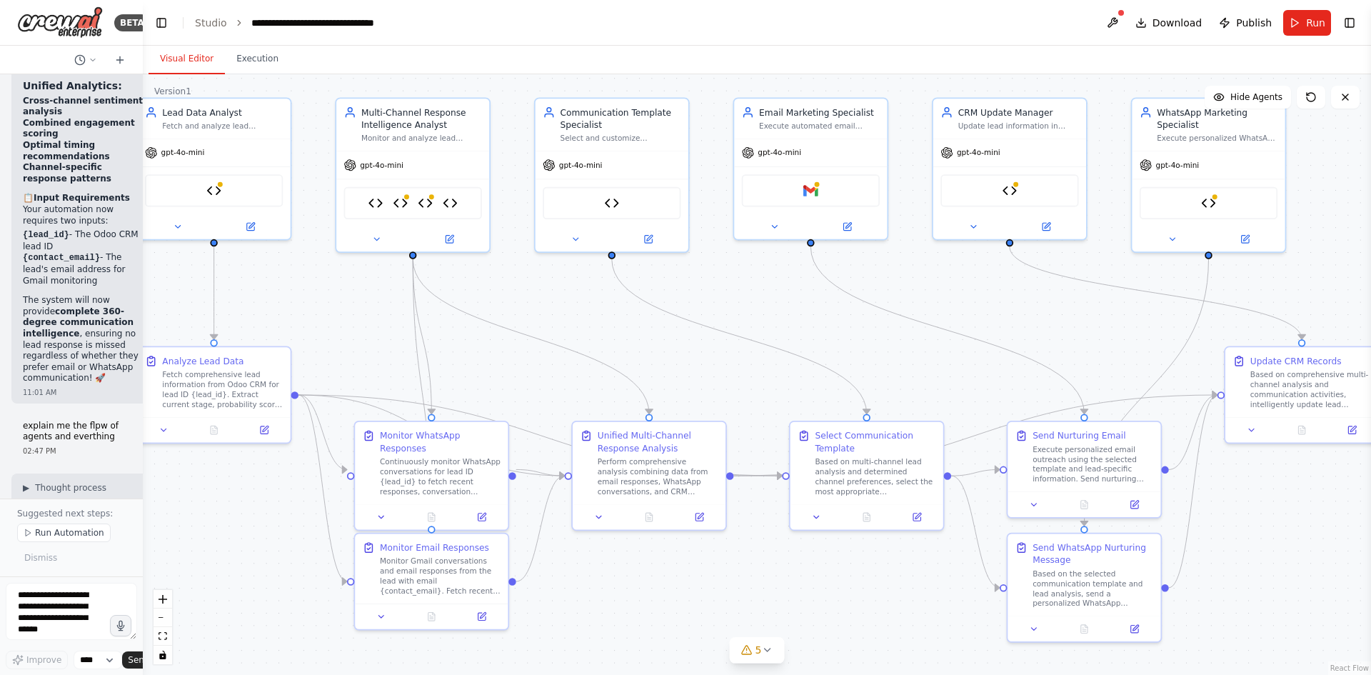
drag, startPoint x: 200, startPoint y: 505, endPoint x: 218, endPoint y: 500, distance: 18.5
click at [218, 500] on div ".deletable-edge-delete-btn { width: 20px; height: 20px; border: 0px solid #ffff…" at bounding box center [757, 374] width 1229 height 601
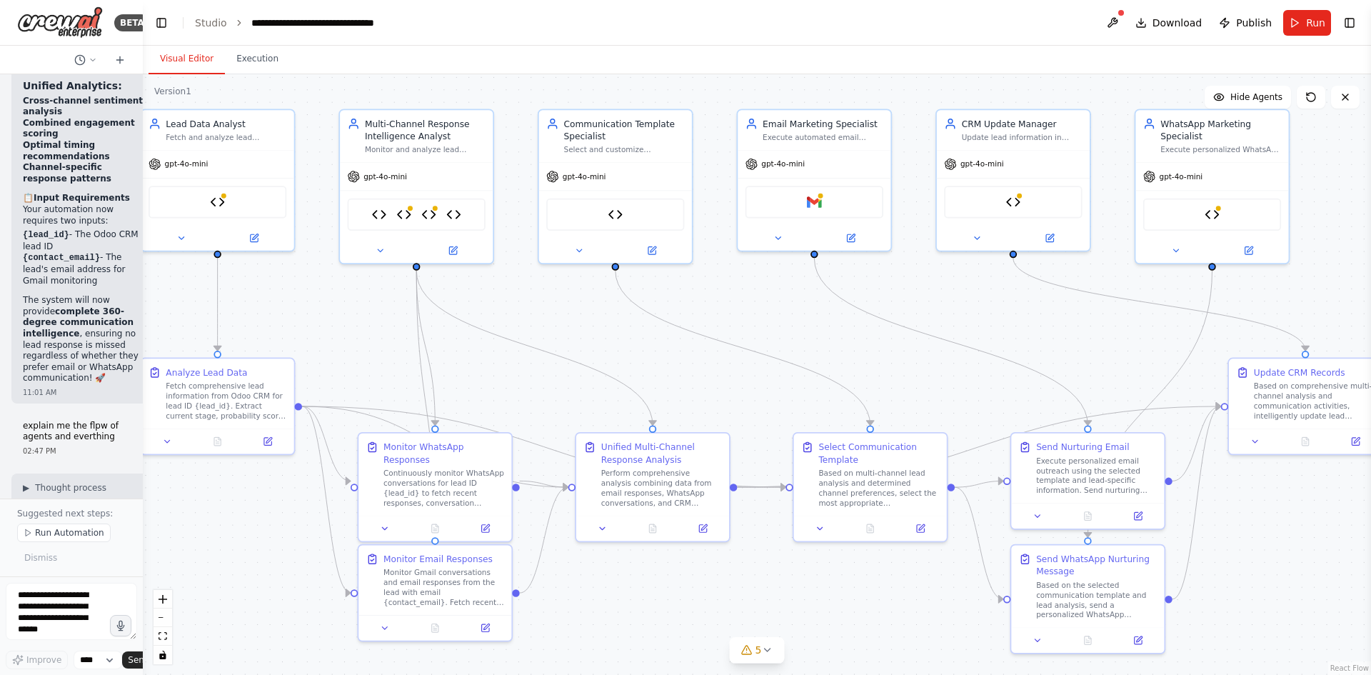
drag, startPoint x: 246, startPoint y: 534, endPoint x: 250, endPoint y: 542, distance: 8.9
click at [250, 544] on div ".deletable-edge-delete-btn { width: 20px; height: 20px; border: 0px solid #ffff…" at bounding box center [757, 374] width 1229 height 601
drag, startPoint x: 1091, startPoint y: 479, endPoint x: 1063, endPoint y: 418, distance: 67.7
click at [1063, 418] on div "Execute personalized email outreach using the selected template and lead-specif…" at bounding box center [1072, 410] width 121 height 40
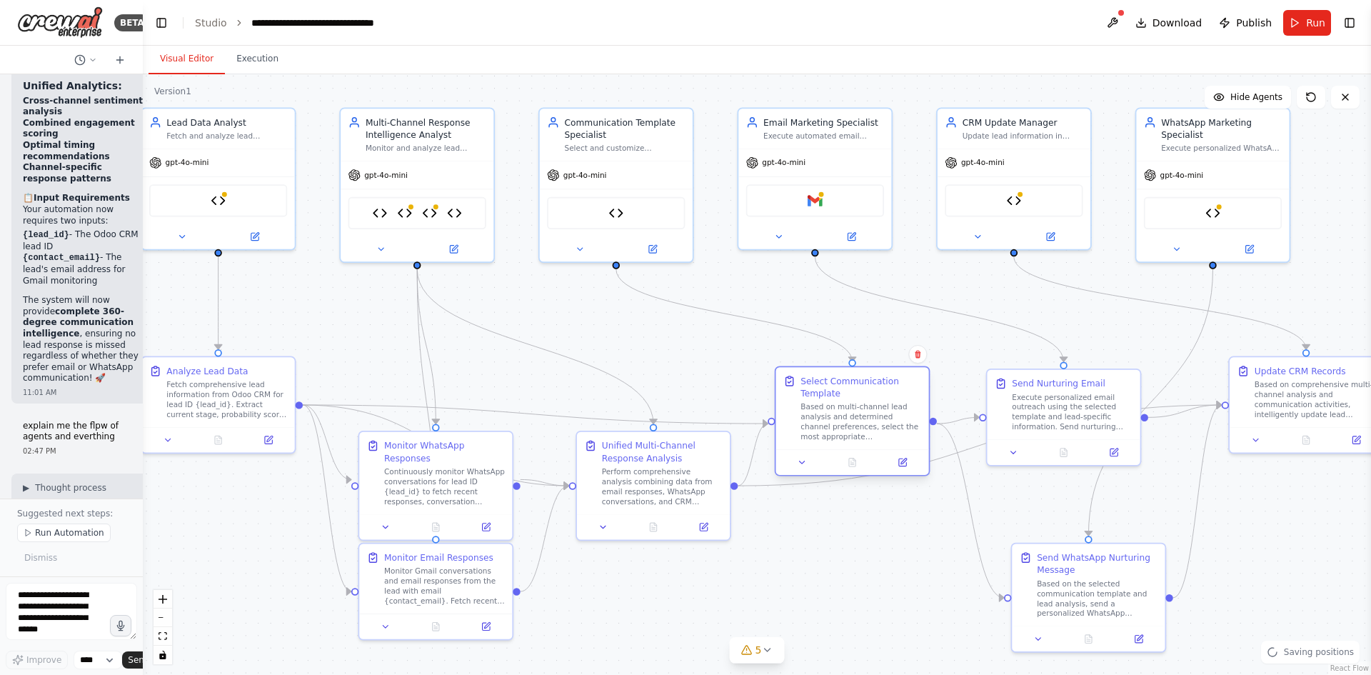
drag, startPoint x: 906, startPoint y: 464, endPoint x: 881, endPoint y: 384, distance: 83.1
click at [878, 381] on div "Select Communication Template Based on multi-channel lead analysis and determin…" at bounding box center [861, 408] width 121 height 67
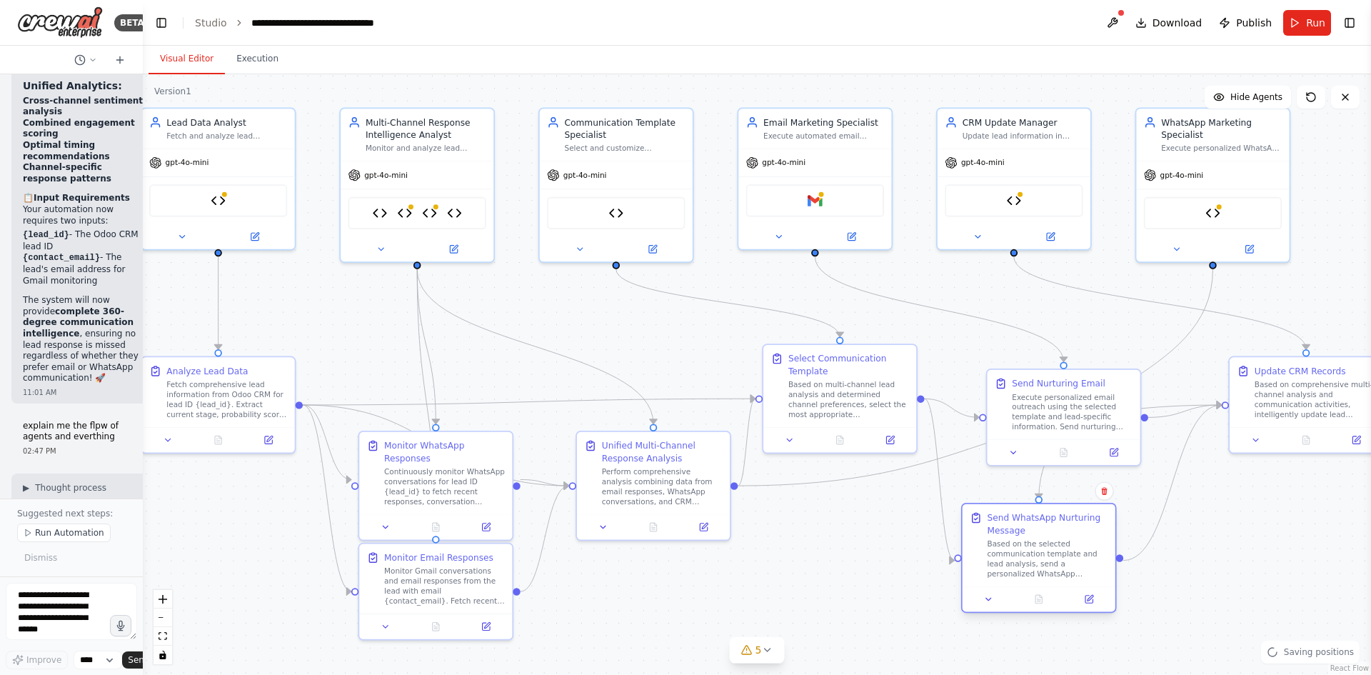
drag, startPoint x: 1104, startPoint y: 597, endPoint x: 1059, endPoint y: 564, distance: 56.1
click at [1059, 564] on div "Based on the selected communication template and lead analysis, send a personal…" at bounding box center [1047, 559] width 121 height 40
drag, startPoint x: 1281, startPoint y: 394, endPoint x: 1237, endPoint y: 386, distance: 45.0
click at [1237, 386] on div "Based on comprehensive multi-channel analysis and communication activities, int…" at bounding box center [1271, 385] width 121 height 40
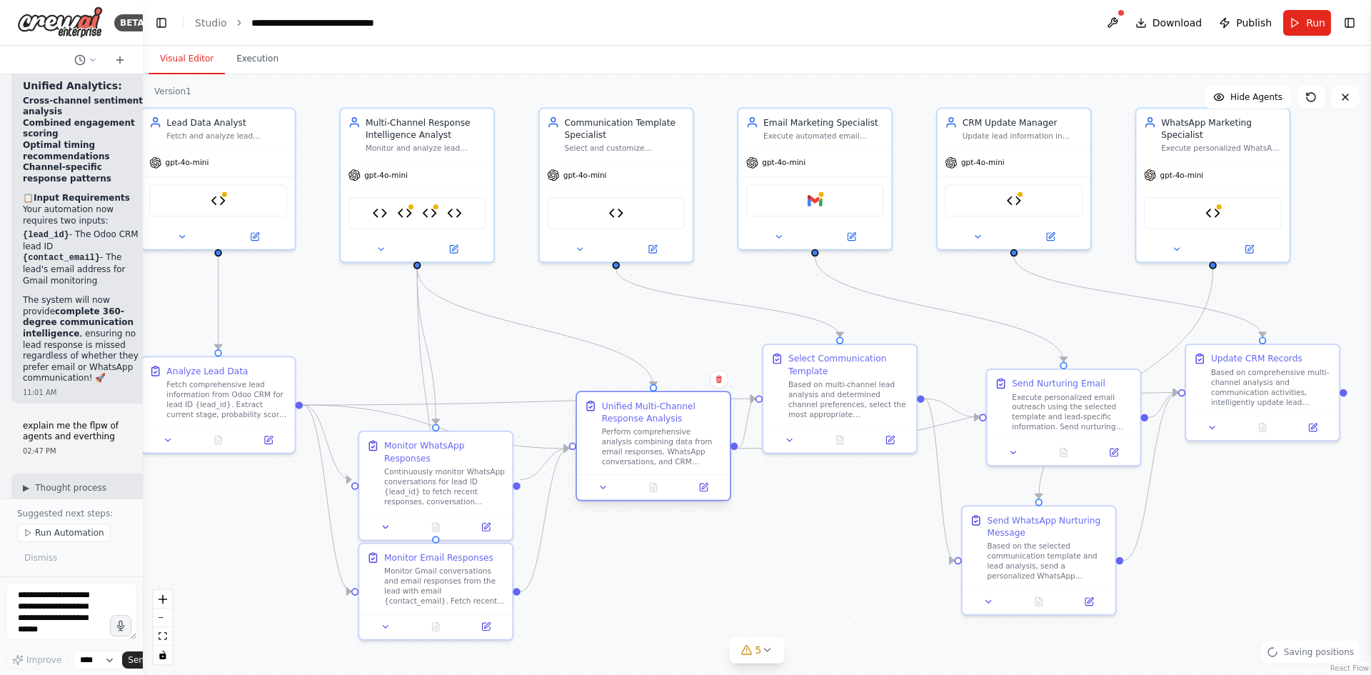
drag, startPoint x: 655, startPoint y: 463, endPoint x: 652, endPoint y: 423, distance: 40.1
click at [652, 423] on div "Unified Multi-Channel Response Analysis Perform comprehensive analysis combinin…" at bounding box center [662, 433] width 121 height 67
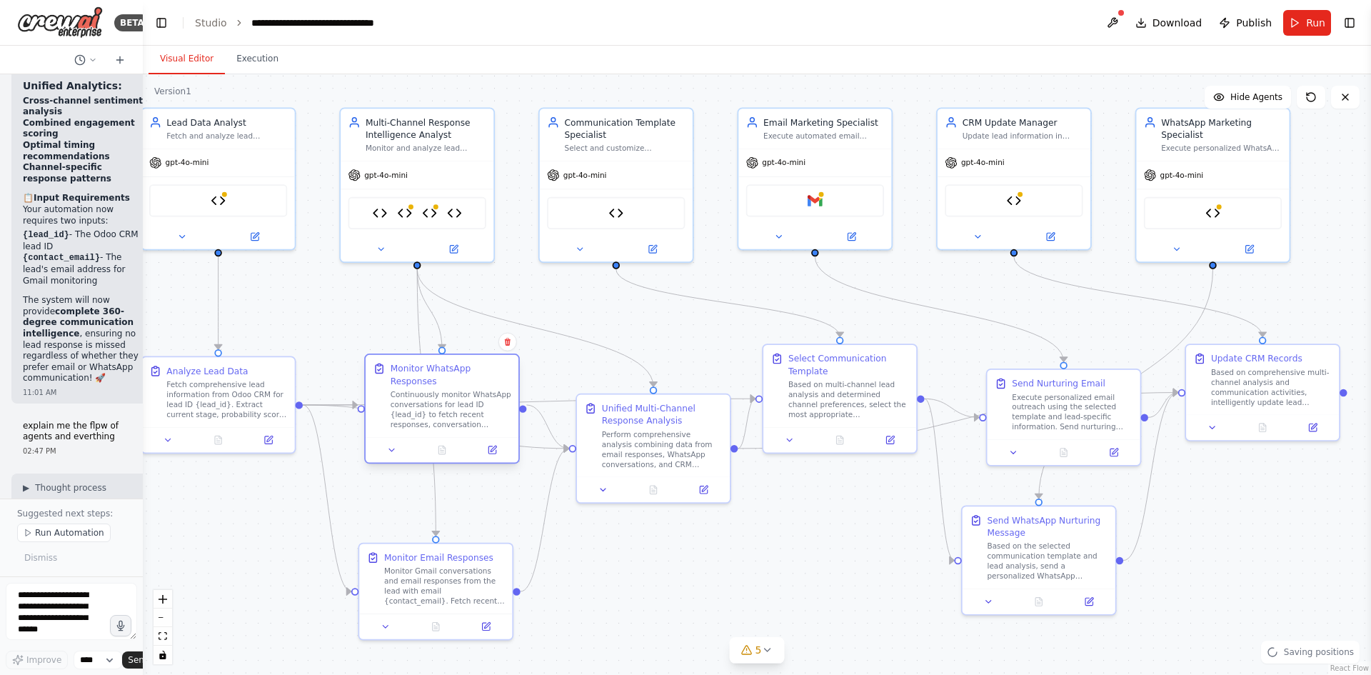
drag, startPoint x: 434, startPoint y: 459, endPoint x: 448, endPoint y: 381, distance: 79.7
click at [448, 390] on div "Continuously monitor WhatsApp conversations for lead ID {lead_id} to fetch rece…" at bounding box center [451, 410] width 121 height 40
drag, startPoint x: 473, startPoint y: 585, endPoint x: 471, endPoint y: 528, distance: 57.2
click at [471, 528] on div "Monitor Gmail conversations and email responses from the lead with email {conta…" at bounding box center [451, 521] width 121 height 40
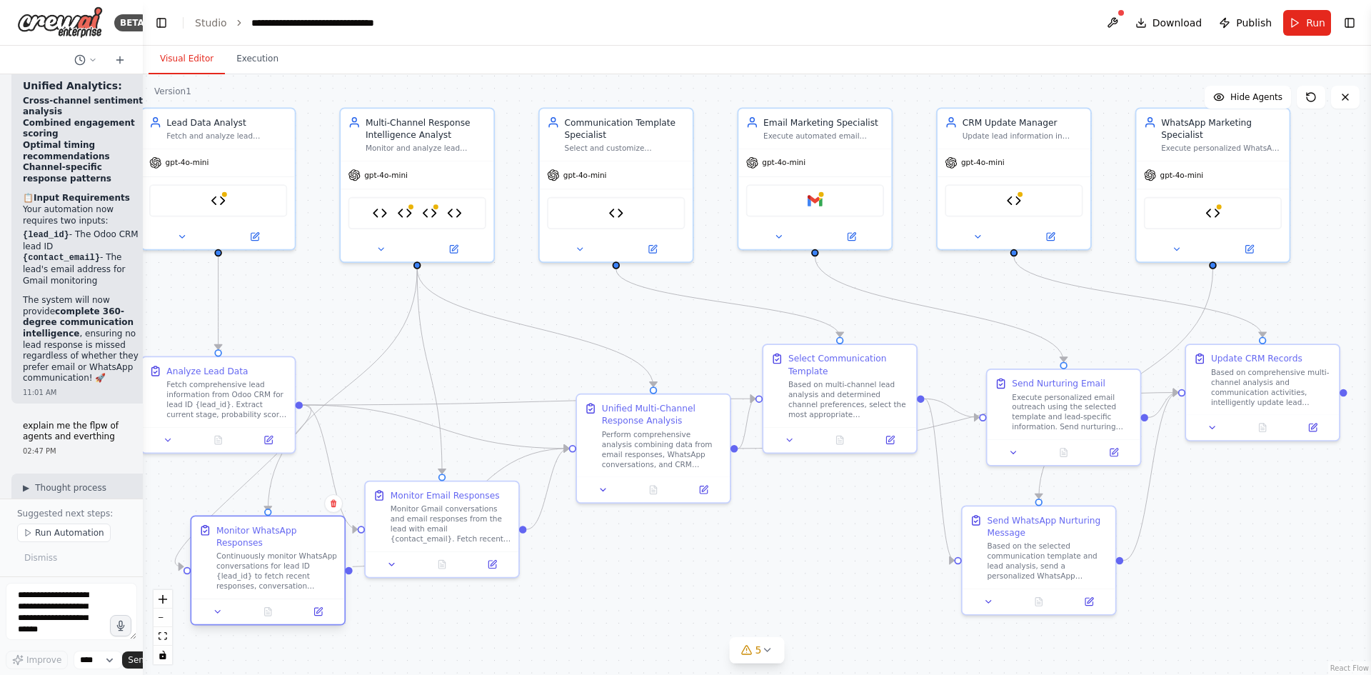
drag, startPoint x: 456, startPoint y: 399, endPoint x: 276, endPoint y: 564, distance: 243.7
click at [276, 564] on div "Continuously monitor WhatsApp conversations for lead ID {lead_id} to fetch rece…" at bounding box center [276, 571] width 121 height 40
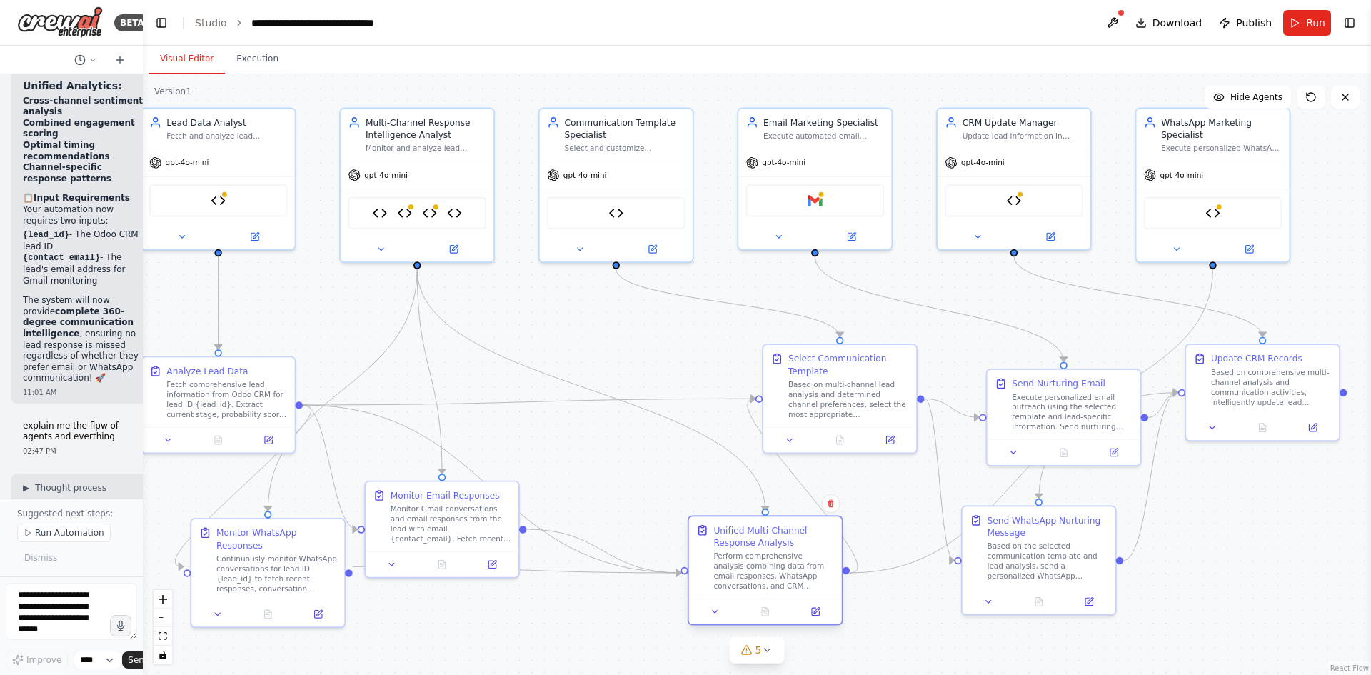
drag, startPoint x: 659, startPoint y: 443, endPoint x: 774, endPoint y: 567, distance: 169.8
click at [774, 567] on div "Perform comprehensive analysis combining data from email responses, WhatsApp co…" at bounding box center [774, 571] width 121 height 40
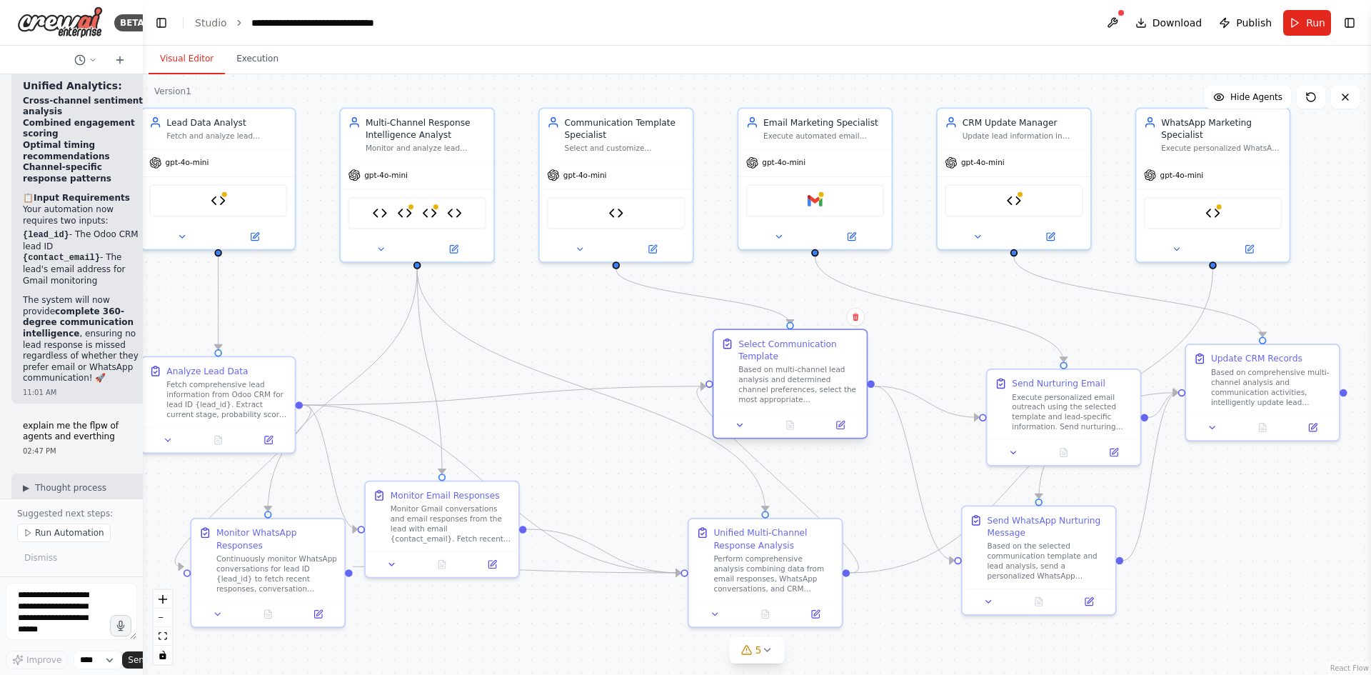
drag, startPoint x: 826, startPoint y: 396, endPoint x: 789, endPoint y: 382, distance: 39.8
click at [789, 382] on div "Based on multi-channel lead analysis and determined channel preferences, select…" at bounding box center [799, 385] width 121 height 40
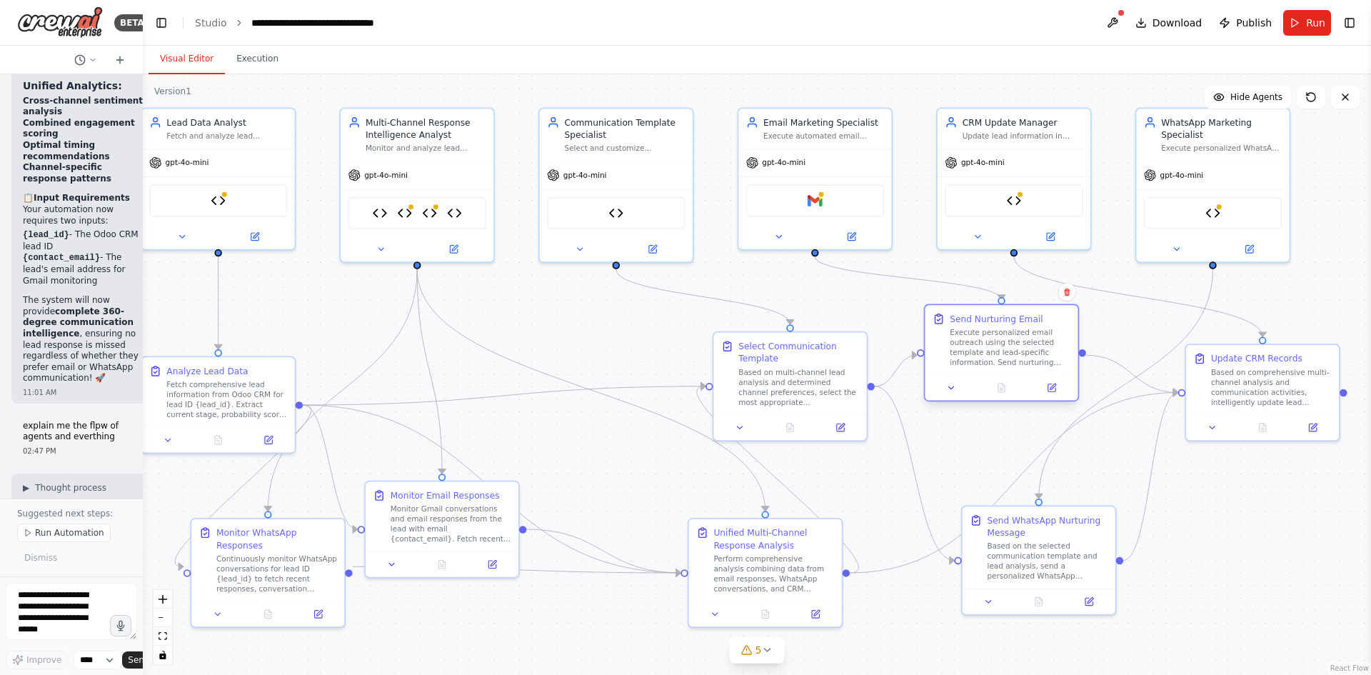
drag, startPoint x: 1070, startPoint y: 402, endPoint x: 1003, endPoint y: 340, distance: 91.5
click at [1003, 340] on div "Execute personalized email outreach using the selected template and lead-specif…" at bounding box center [1010, 348] width 121 height 40
drag, startPoint x: 1233, startPoint y: 391, endPoint x: 1236, endPoint y: 435, distance: 44.4
click at [1236, 435] on div "Based on comprehensive multi-channel analysis and communication activities, int…" at bounding box center [1271, 434] width 121 height 40
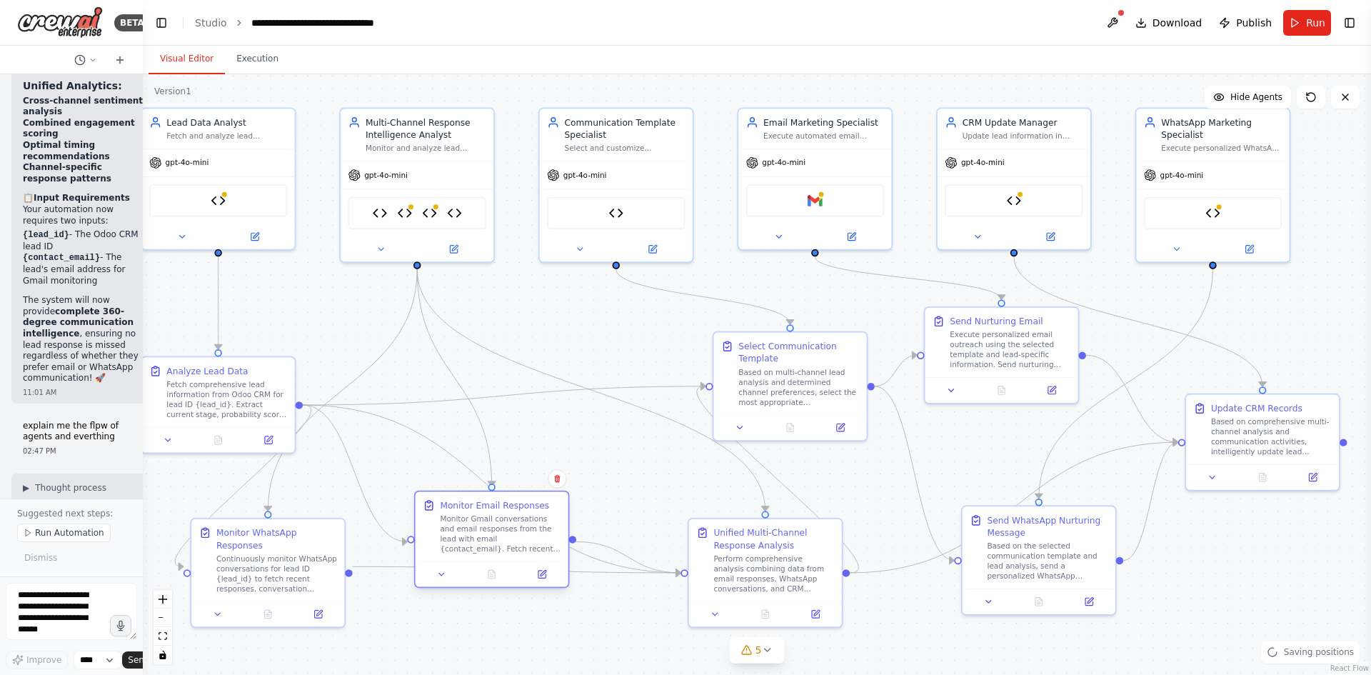
drag, startPoint x: 452, startPoint y: 504, endPoint x: 514, endPoint y: 515, distance: 62.4
click at [514, 515] on div "Monitor Gmail conversations and email responses from the lead with email {conta…" at bounding box center [500, 534] width 121 height 40
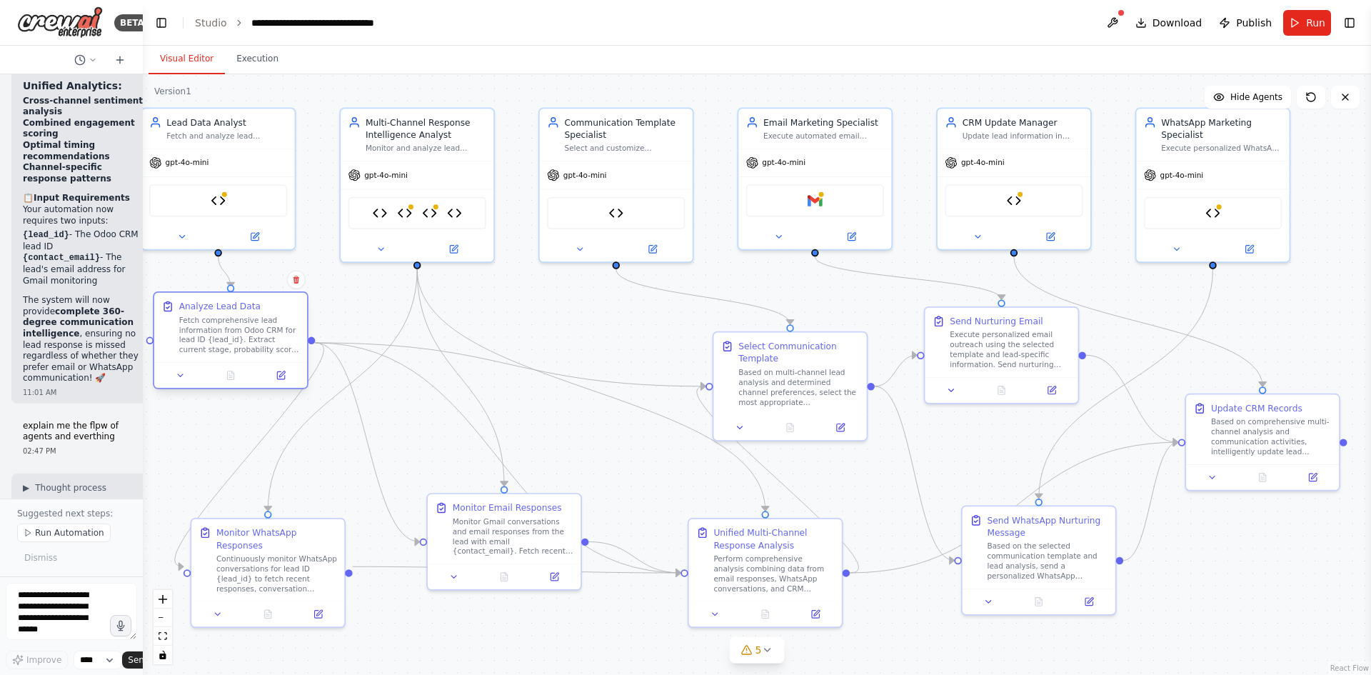
drag, startPoint x: 221, startPoint y: 392, endPoint x: 229, endPoint y: 339, distance: 54.3
click at [229, 339] on div "Fetch comprehensive lead information from Odoo CRM for lead ID {lead_id}. Extra…" at bounding box center [239, 335] width 121 height 40
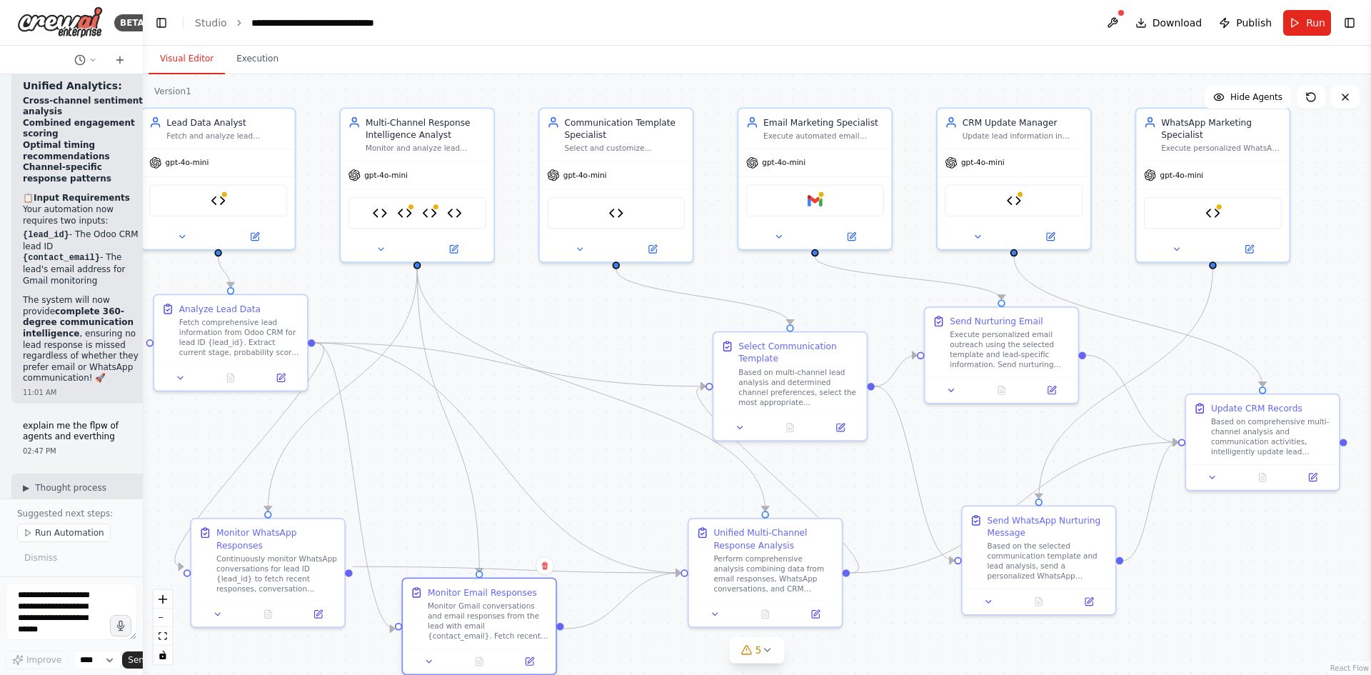
drag, startPoint x: 488, startPoint y: 544, endPoint x: 468, endPoint y: 634, distance: 91.5
click at [468, 634] on div "Monitor Gmail conversations and email responses from the lead with email {conta…" at bounding box center [488, 621] width 121 height 40
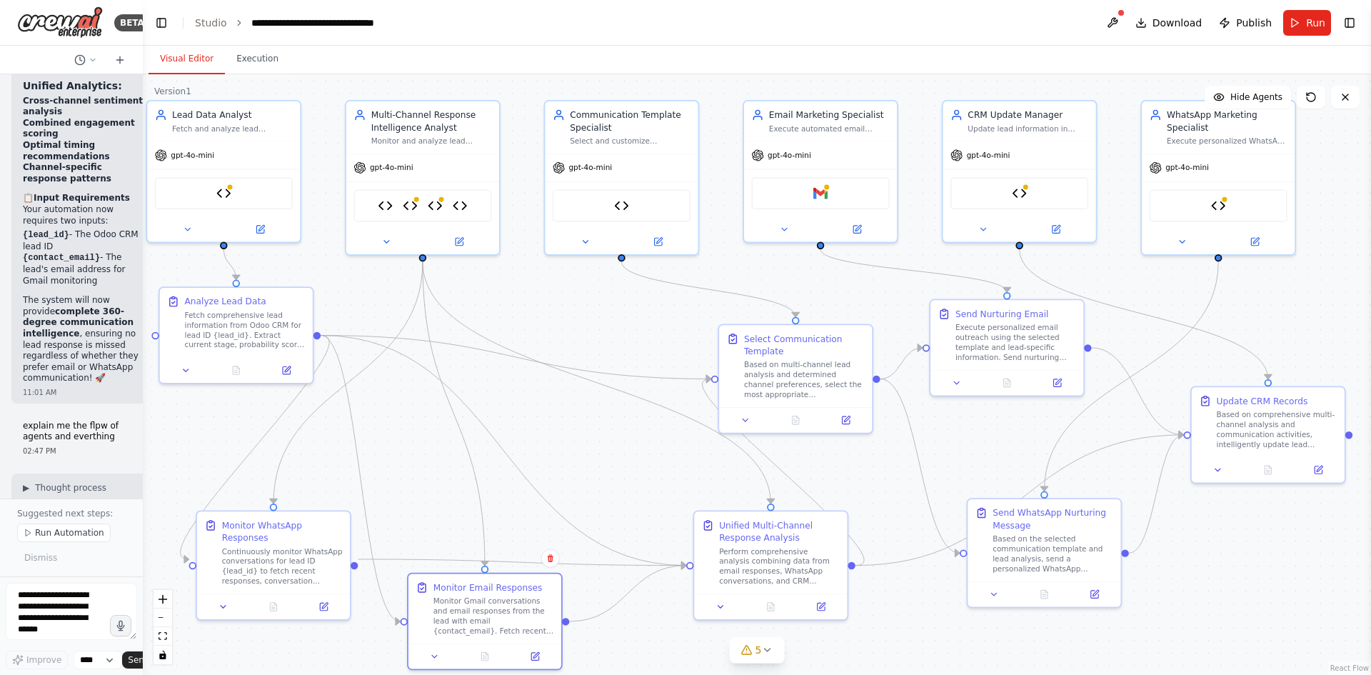
drag, startPoint x: 575, startPoint y: 484, endPoint x: 581, endPoint y: 476, distance: 10.3
click at [581, 476] on div ".deletable-edge-delete-btn { width: 20px; height: 20px; border: 0px solid #ffff…" at bounding box center [757, 374] width 1229 height 601
